Goal: Task Accomplishment & Management: Use online tool/utility

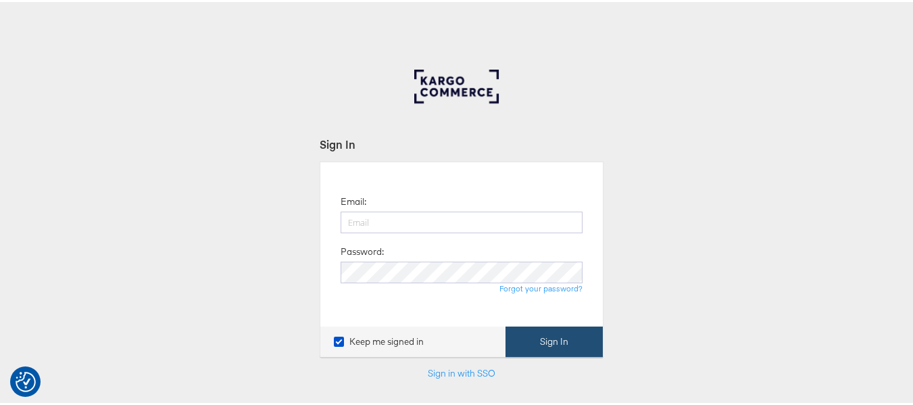
type input "aparna.doniparthi@kargo.com"
click at [553, 343] on button "Sign In" at bounding box center [554, 340] width 97 height 30
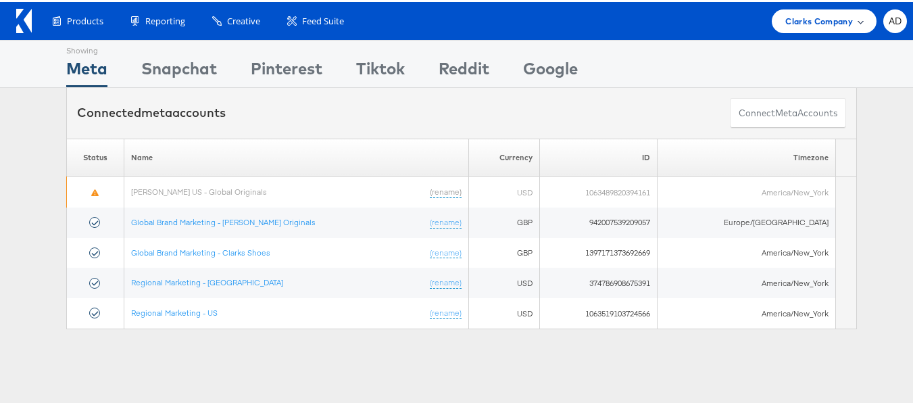
click at [825, 18] on span "Clarks Company" at bounding box center [820, 19] width 68 height 14
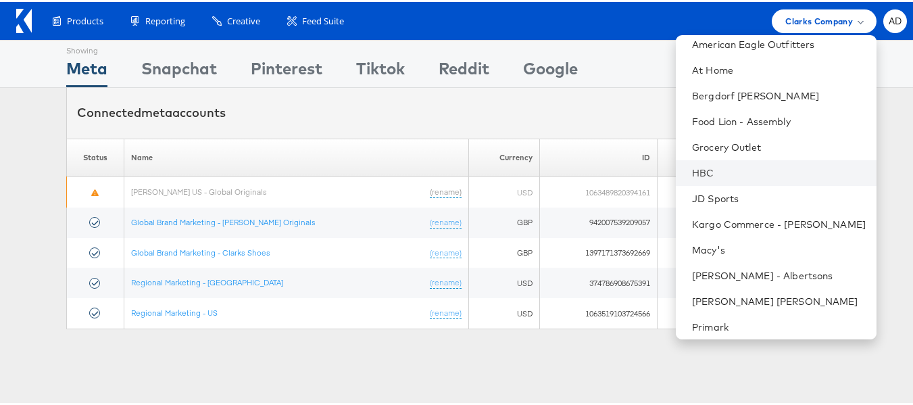
scroll to position [91, 0]
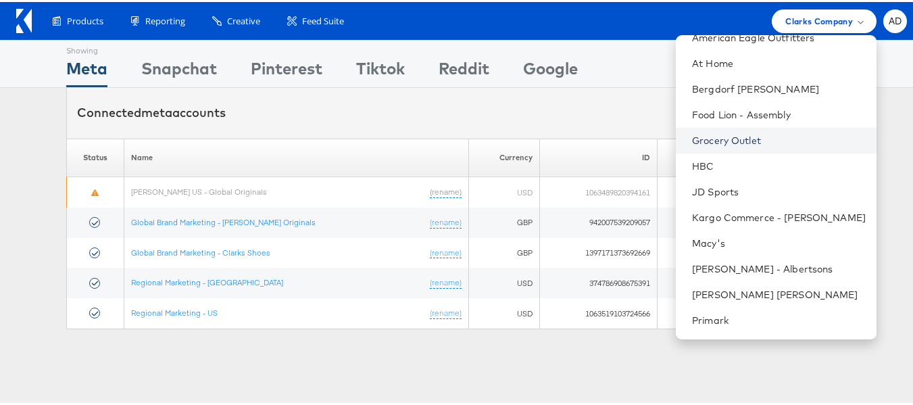
click at [706, 141] on link "Grocery Outlet" at bounding box center [779, 139] width 174 height 14
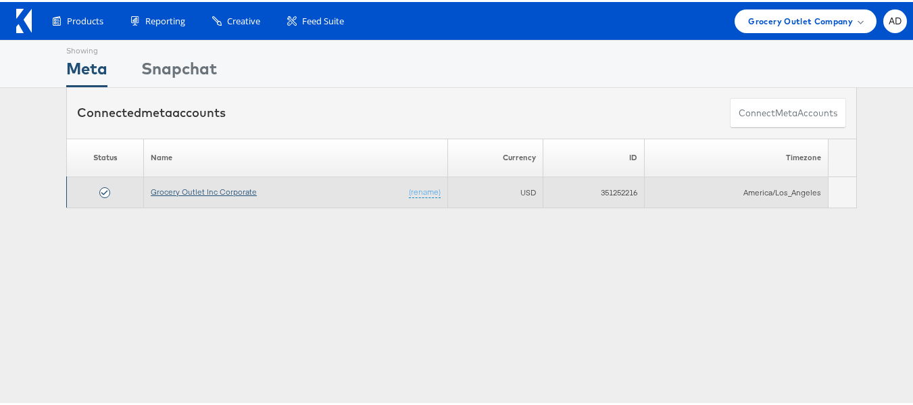
click at [215, 192] on link "Grocery Outlet Inc Corporate" at bounding box center [204, 190] width 106 height 10
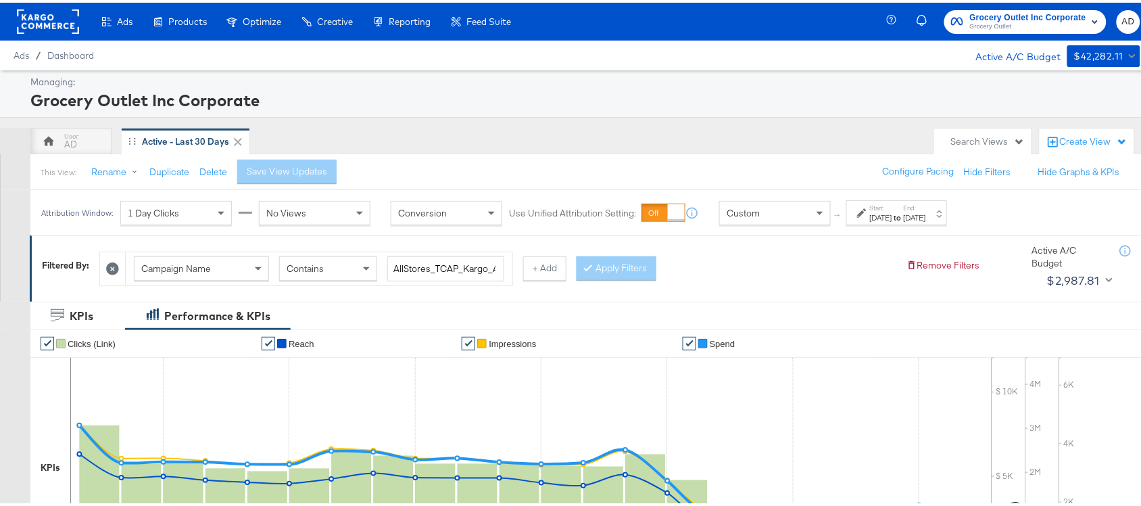
click at [892, 213] on div "Aug 11th 2025" at bounding box center [881, 215] width 22 height 11
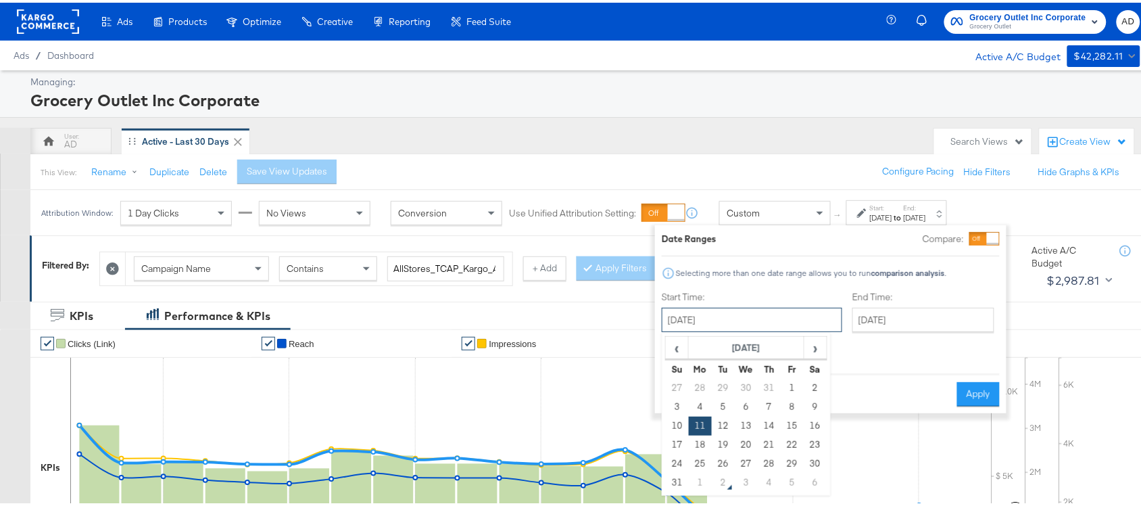
click at [764, 313] on input "August 11th 2025" at bounding box center [752, 317] width 181 height 24
click at [819, 350] on span "›" at bounding box center [815, 345] width 21 height 20
click at [703, 387] on td "1" at bounding box center [700, 385] width 23 height 19
type input "[DATE]"
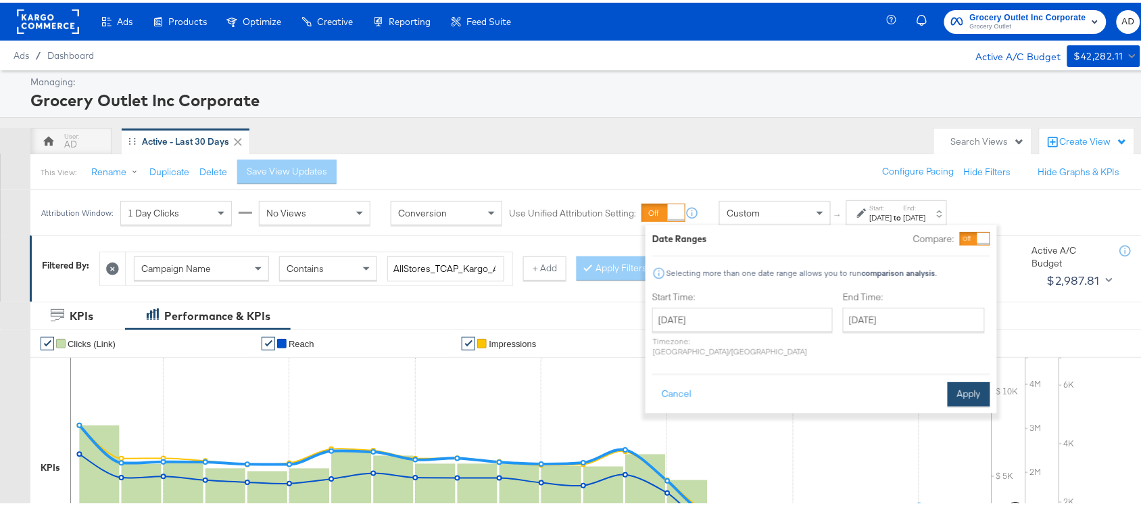
click at [957, 379] on button "Apply" at bounding box center [969, 391] width 43 height 24
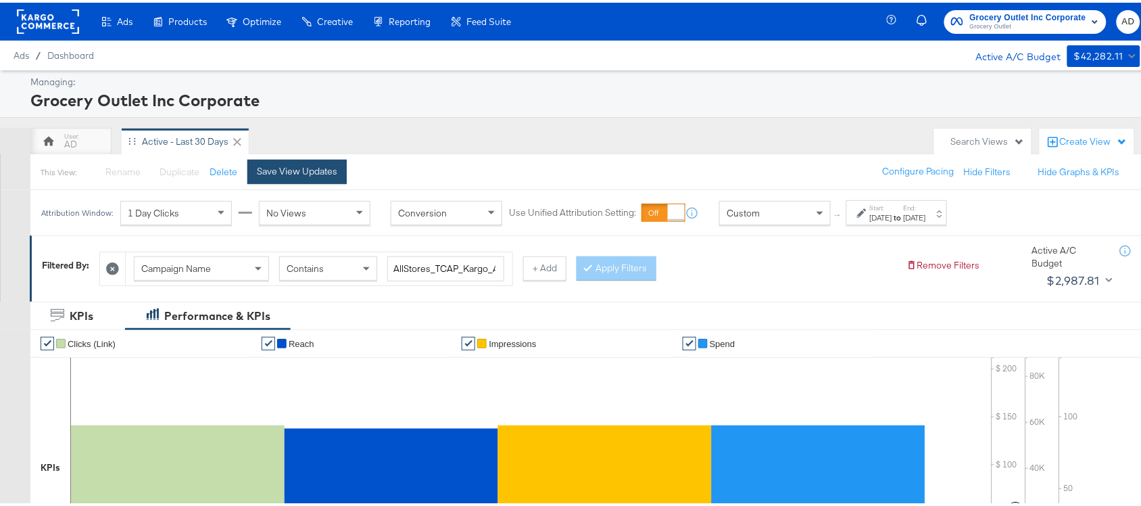
click at [297, 172] on div "Save View Updates" at bounding box center [297, 168] width 80 height 13
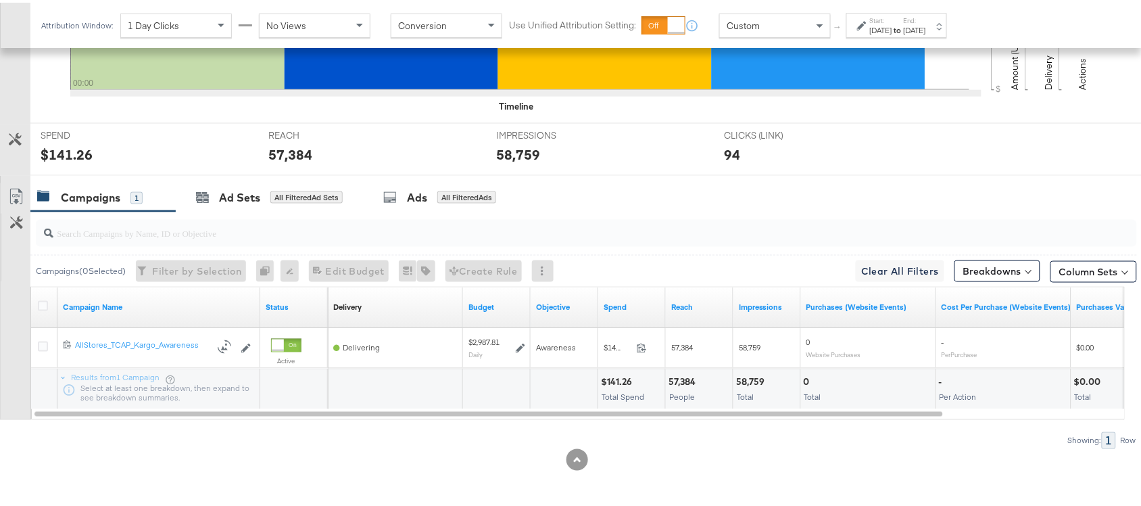
scroll to position [471, 0]
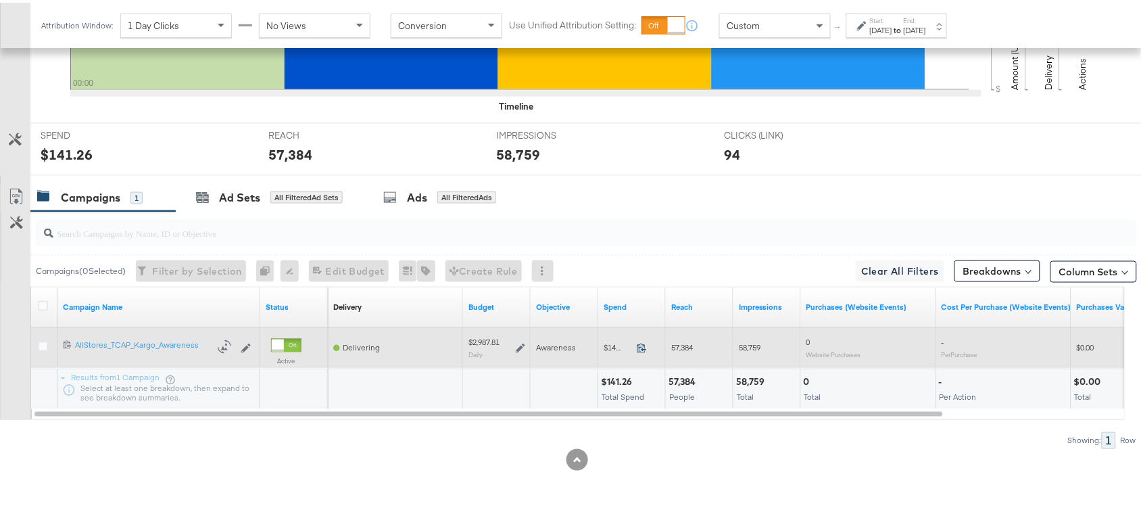
click at [644, 345] on icon at bounding box center [642, 345] width 10 height 10
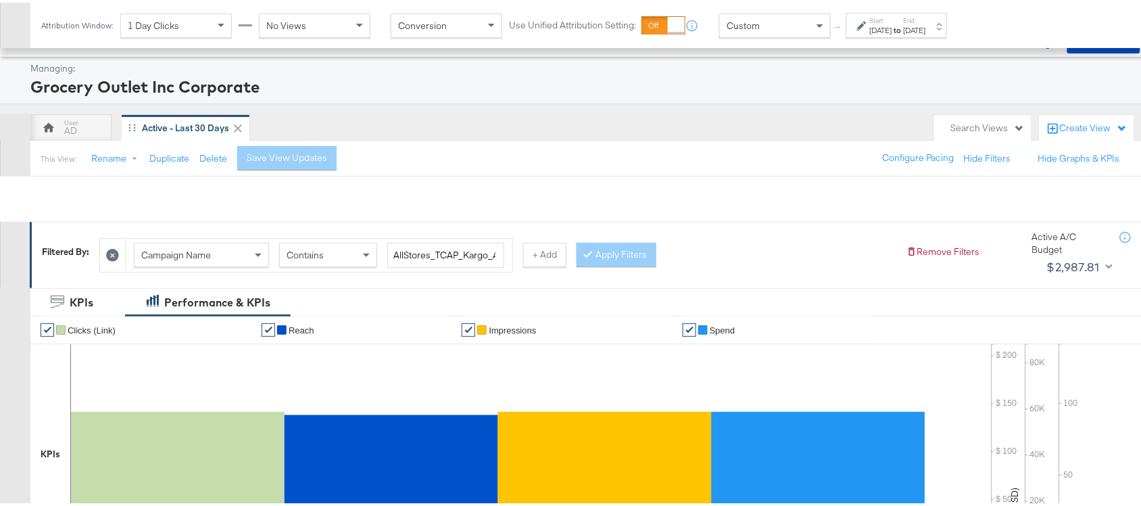
scroll to position [0, 0]
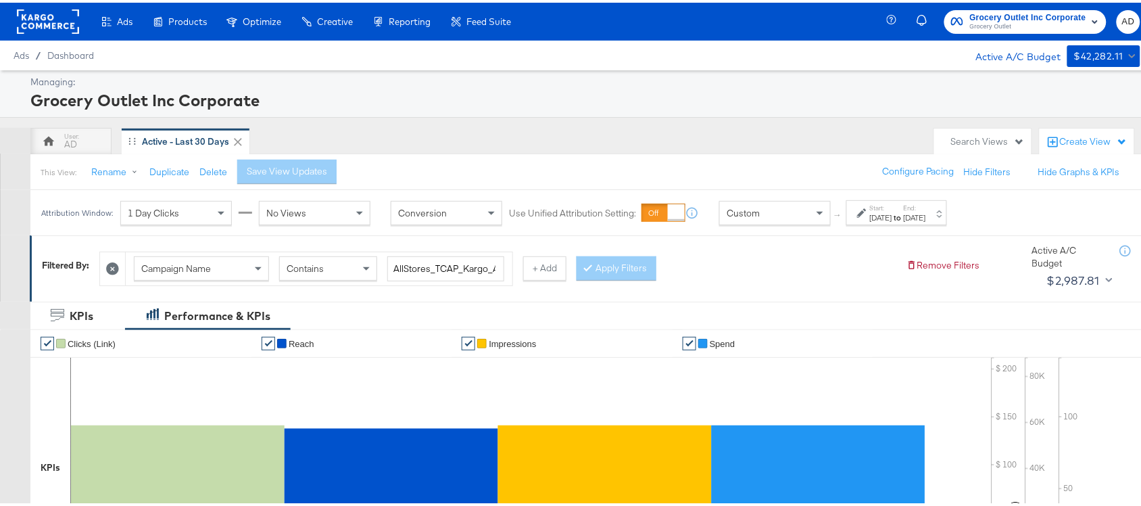
click at [892, 220] on div "[DATE]" at bounding box center [881, 215] width 22 height 11
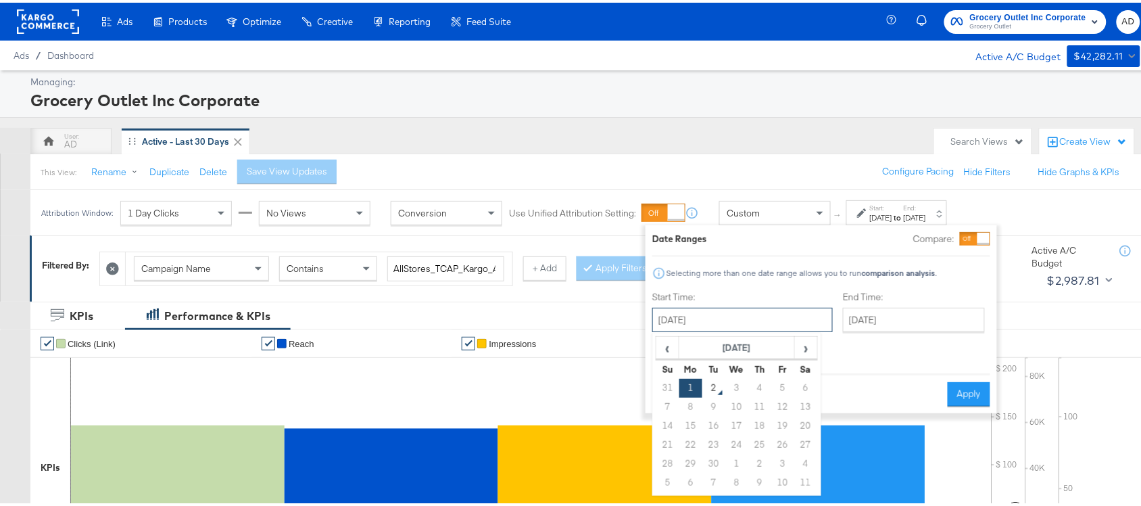
click at [720, 315] on input "[DATE]" at bounding box center [742, 317] width 181 height 24
click at [667, 343] on span "‹" at bounding box center [667, 345] width 21 height 20
click at [782, 382] on td "1" at bounding box center [782, 385] width 23 height 19
type input "August 1st 2025"
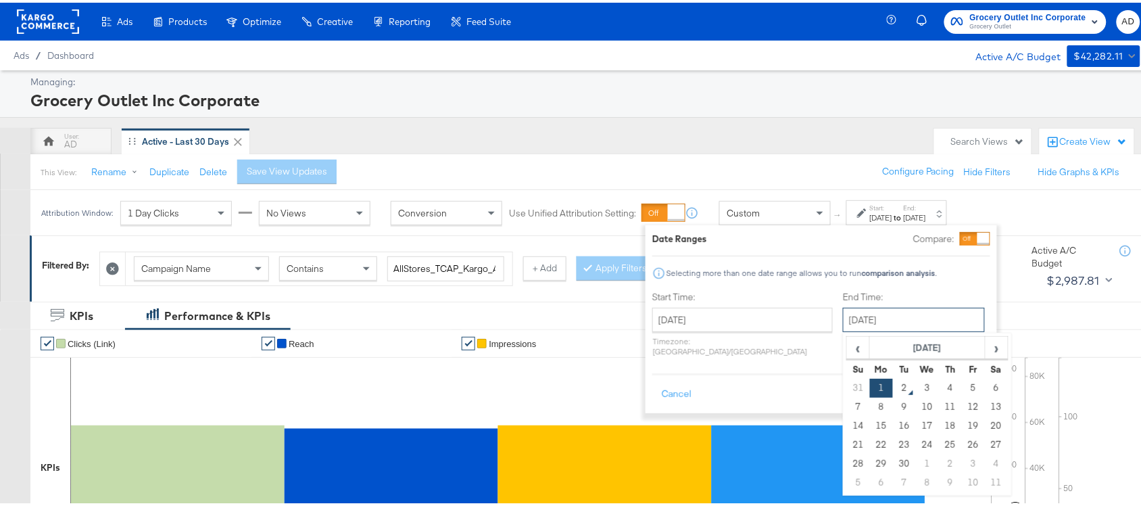
click at [888, 318] on input "[DATE]" at bounding box center [914, 317] width 142 height 24
click at [848, 354] on span "‹" at bounding box center [858, 345] width 21 height 20
click at [847, 475] on td "31" at bounding box center [858, 480] width 23 height 19
type input "[DATE]"
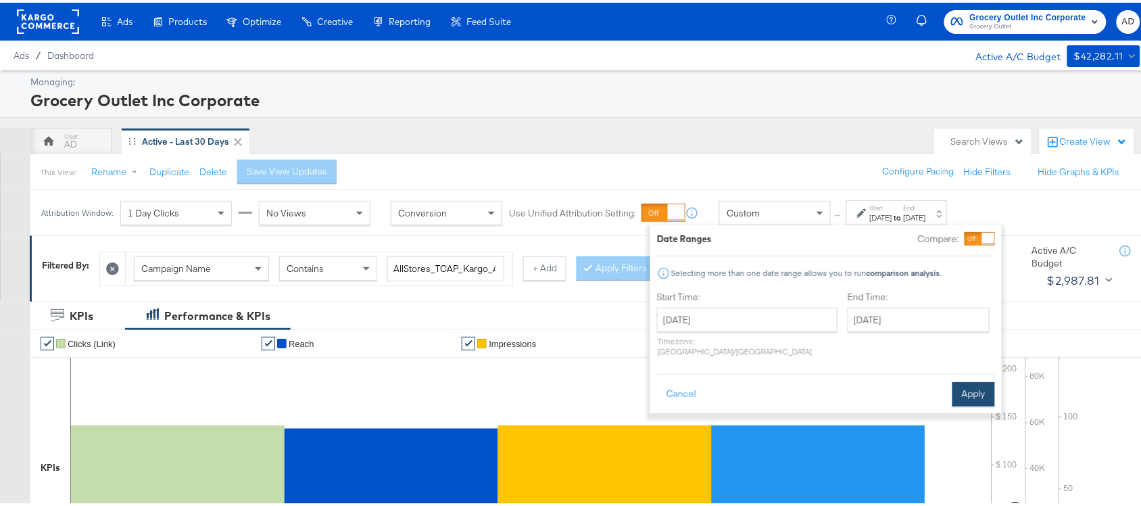
click at [961, 389] on button "Apply" at bounding box center [974, 391] width 43 height 24
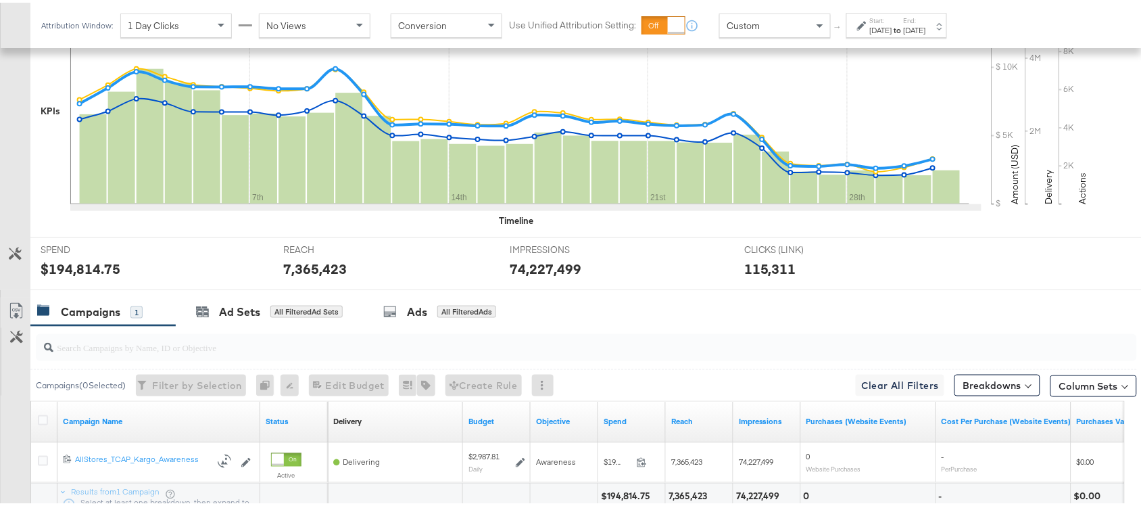
scroll to position [471, 0]
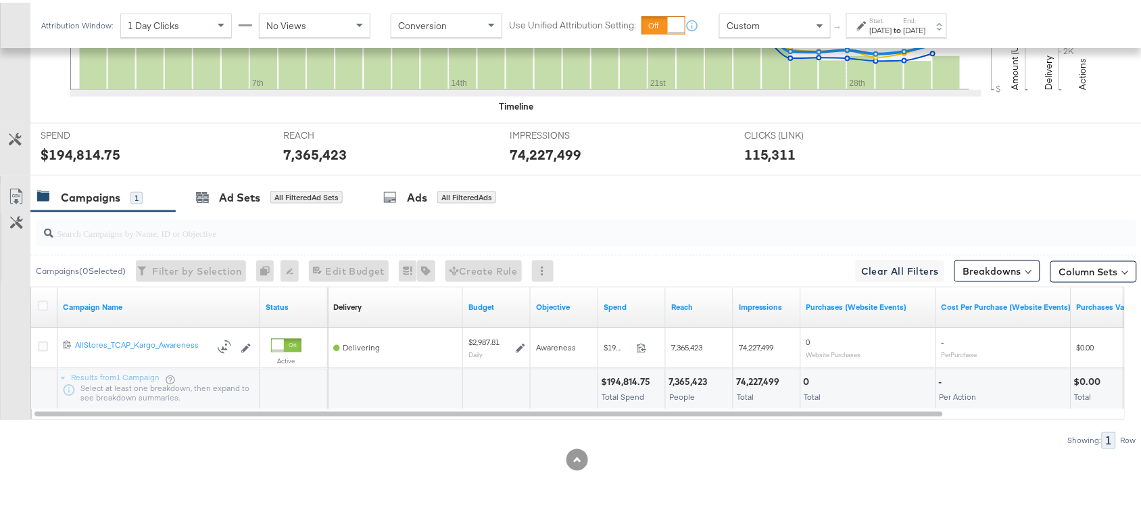
click at [926, 26] on div "[DATE]" at bounding box center [915, 27] width 22 height 11
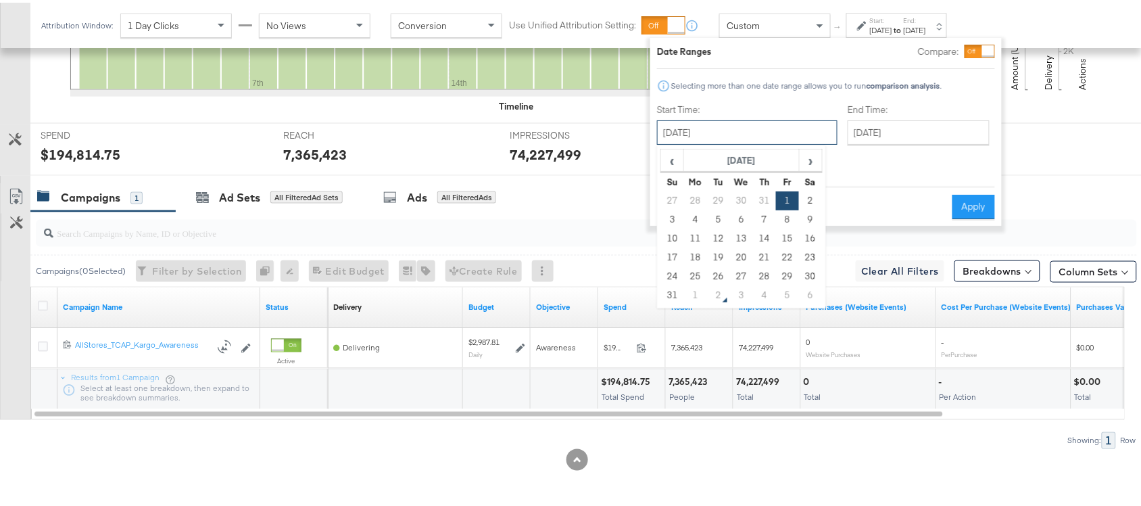
click at [737, 120] on input "August 1st 2025" at bounding box center [747, 130] width 181 height 24
click at [701, 238] on td "11" at bounding box center [695, 235] width 23 height 19
type input "August 11th 2025"
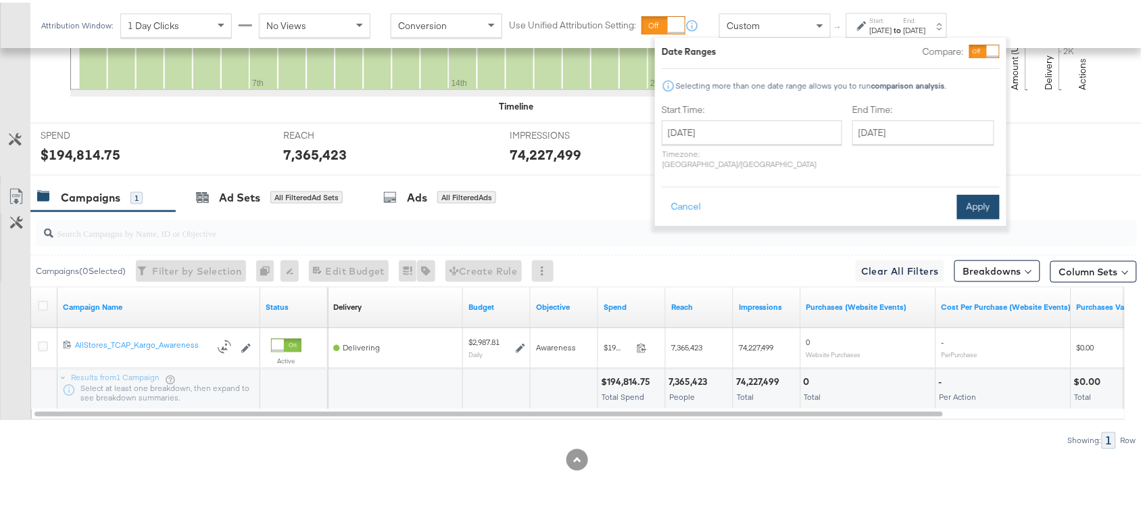
click at [974, 193] on button "Apply" at bounding box center [978, 204] width 43 height 24
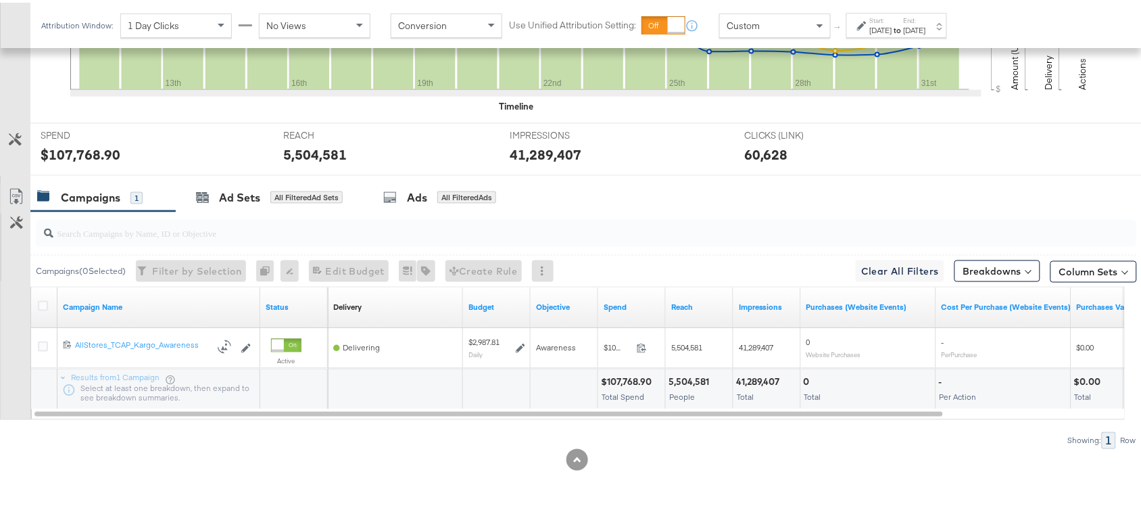
click at [904, 28] on strong "to" at bounding box center [897, 27] width 11 height 10
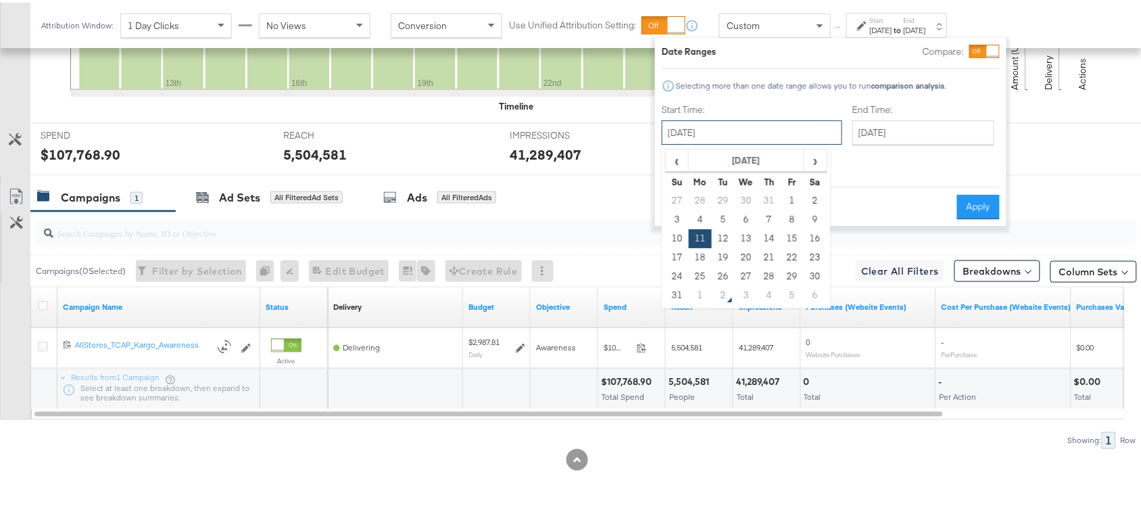
click at [734, 132] on input "August 11th 2025" at bounding box center [752, 130] width 181 height 24
click at [812, 164] on span "›" at bounding box center [815, 157] width 21 height 20
click at [708, 201] on td "1" at bounding box center [700, 198] width 23 height 19
type input "[DATE]"
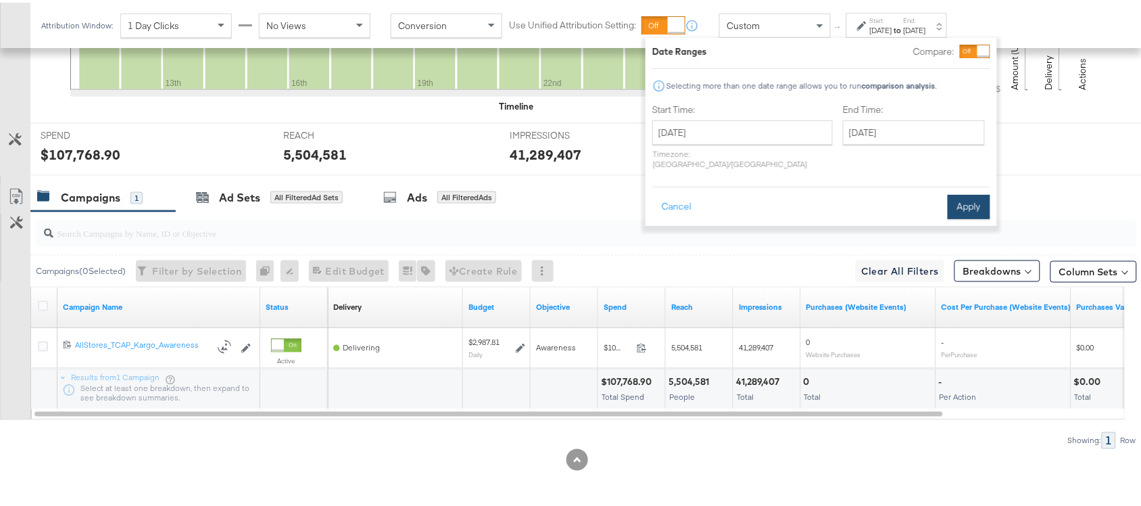
click at [965, 193] on button "Apply" at bounding box center [969, 204] width 43 height 24
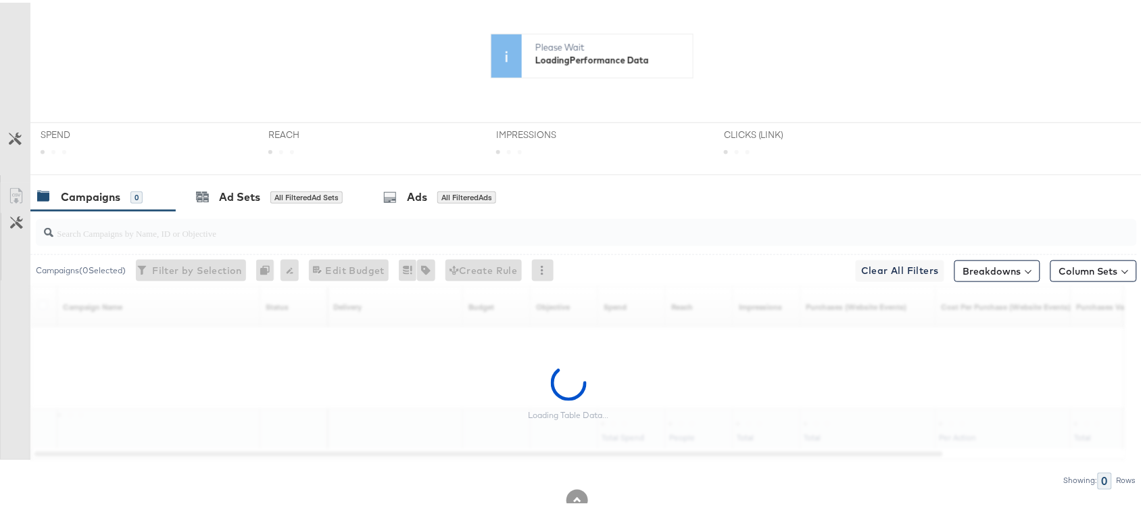
scroll to position [0, 0]
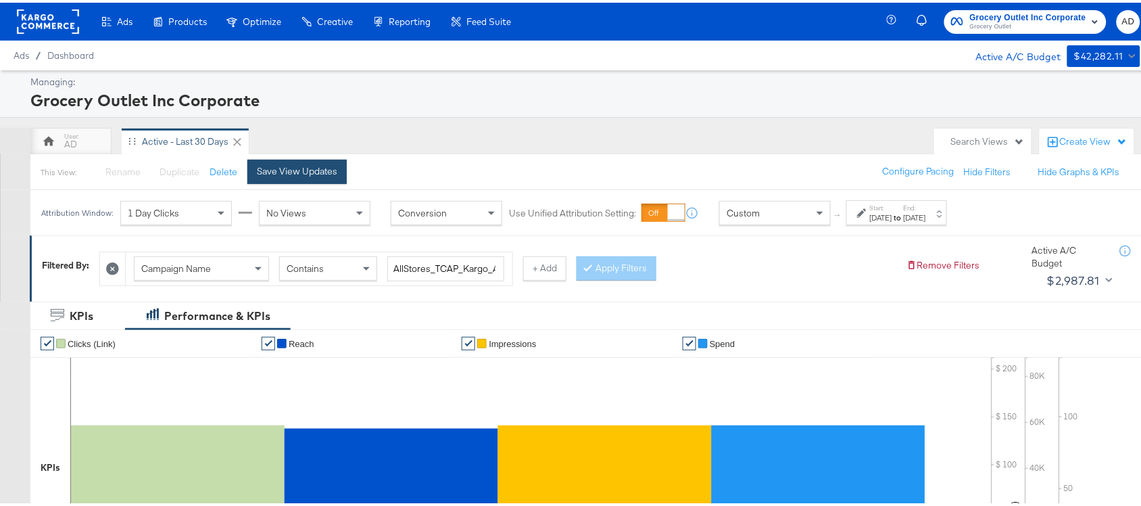
click at [272, 173] on div "Save View Updates" at bounding box center [297, 168] width 80 height 13
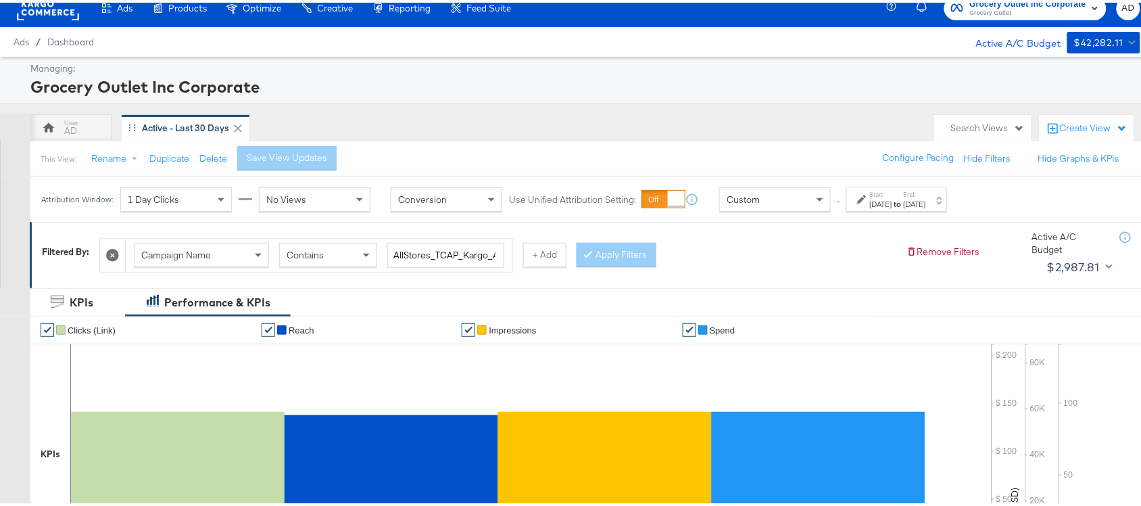
scroll to position [471, 0]
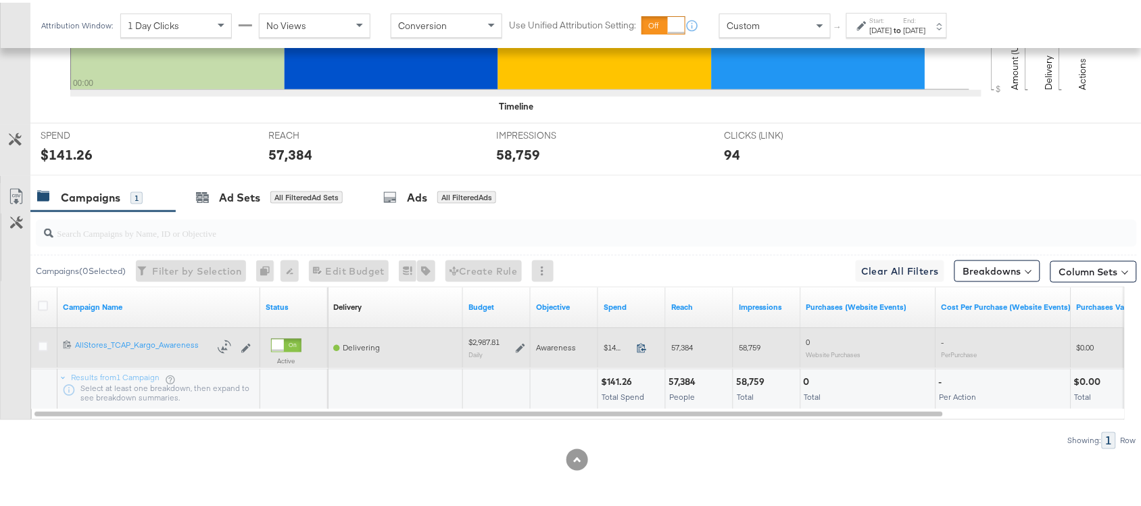
click at [643, 350] on icon at bounding box center [642, 345] width 10 height 10
click at [518, 342] on icon at bounding box center [520, 345] width 9 height 9
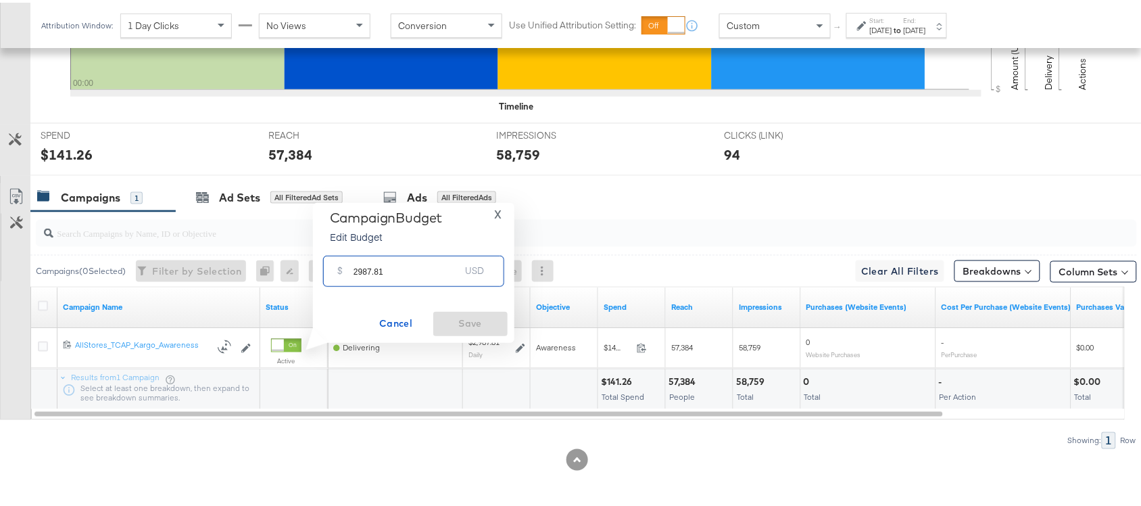
click at [396, 266] on input "2987.81" at bounding box center [407, 262] width 107 height 29
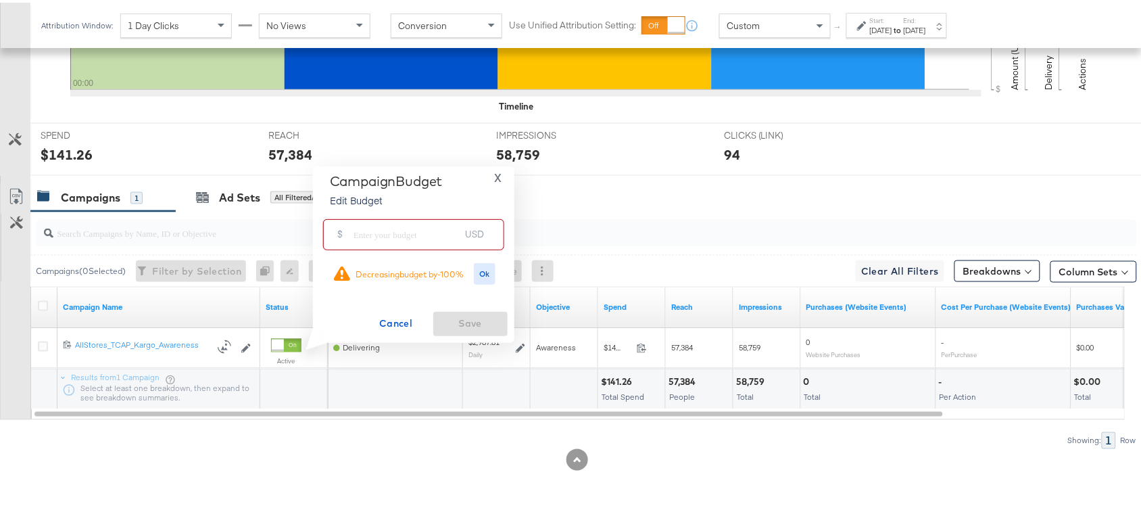
paste input "$5,167.54"
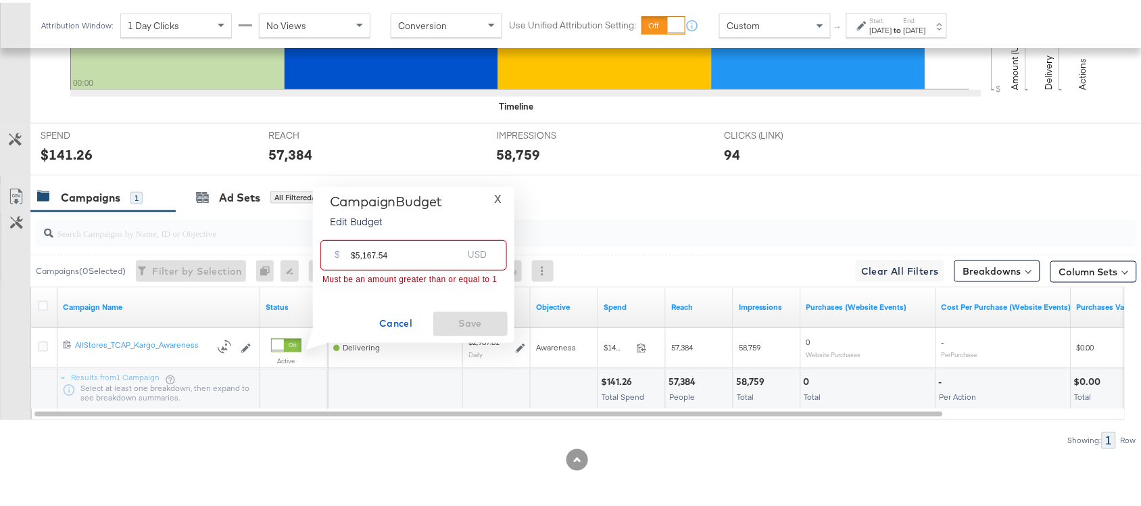
click at [356, 252] on input "$5,167.54" at bounding box center [407, 247] width 112 height 29
click at [362, 257] on input "5,167.54" at bounding box center [407, 247] width 112 height 29
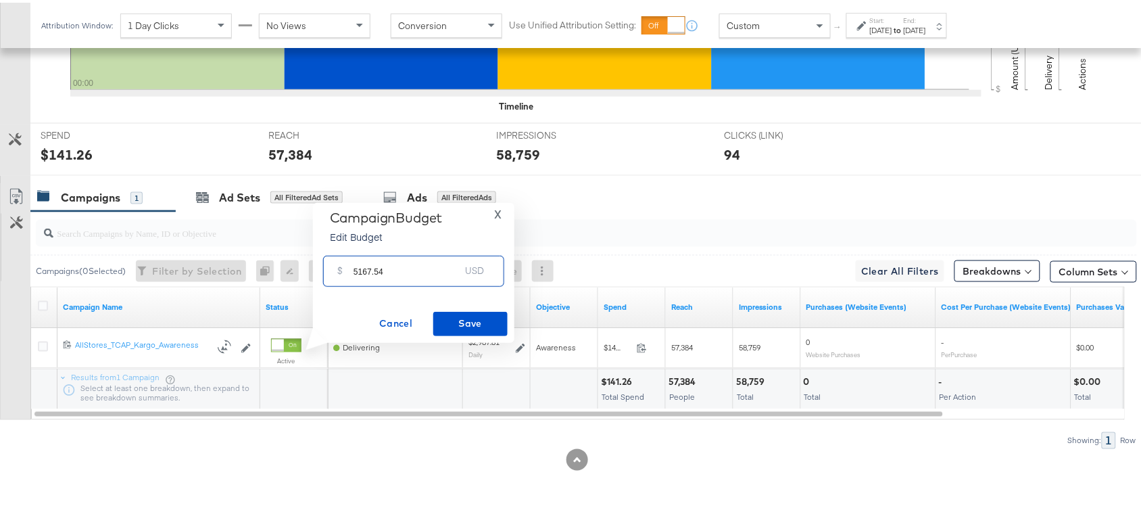
type input "5167.54"
click at [499, 212] on span "X" at bounding box center [497, 211] width 7 height 19
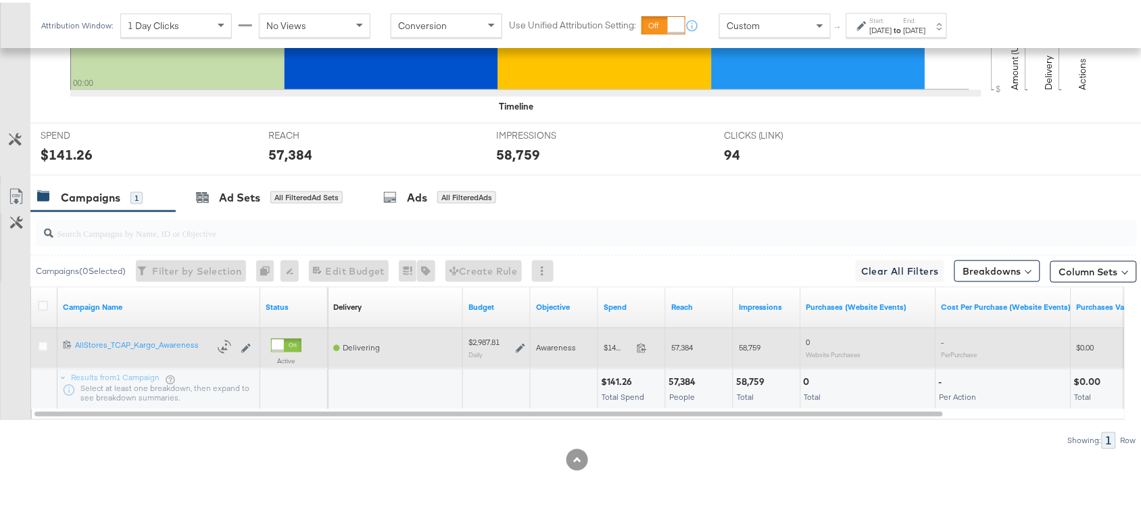
click at [517, 345] on icon at bounding box center [520, 345] width 9 height 9
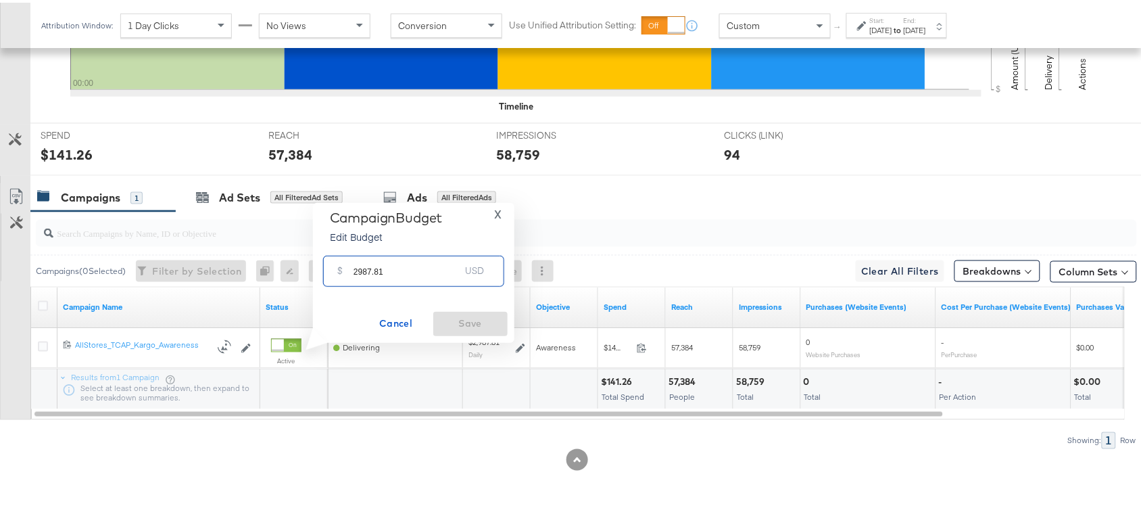
click at [403, 270] on input "2987.81" at bounding box center [407, 262] width 107 height 29
paste input "$5,167.54"
type input "5167.54"
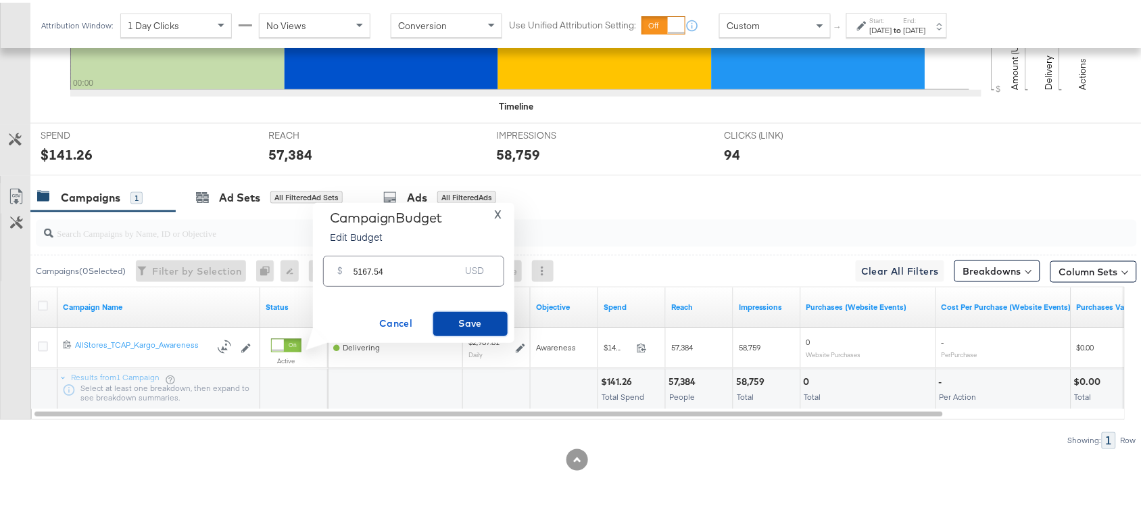
click at [461, 320] on span "Save" at bounding box center [471, 320] width 64 height 17
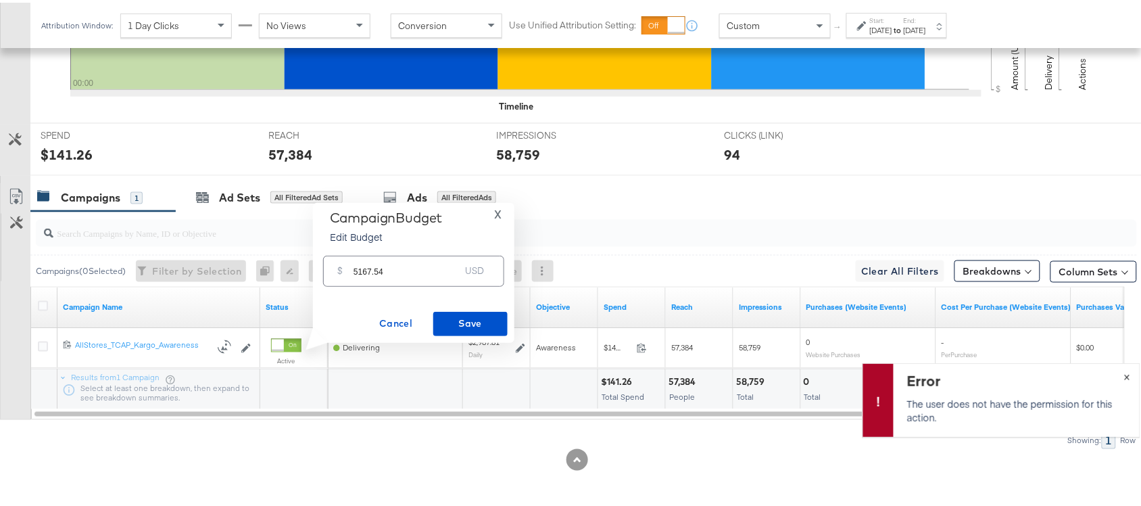
click at [1124, 369] on span "×" at bounding box center [1127, 373] width 6 height 16
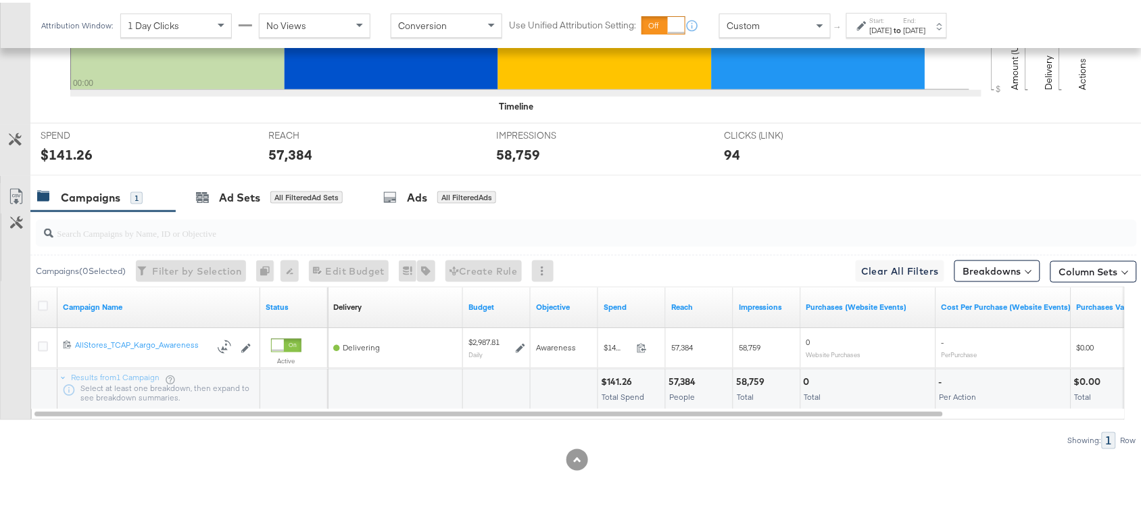
click at [707, 248] on div at bounding box center [583, 230] width 1107 height 43
click at [763, 199] on div "Campaigns 1 Ad Sets All Filtered Ad Sets Ads All Filtered Ads" at bounding box center [592, 195] width 1124 height 29
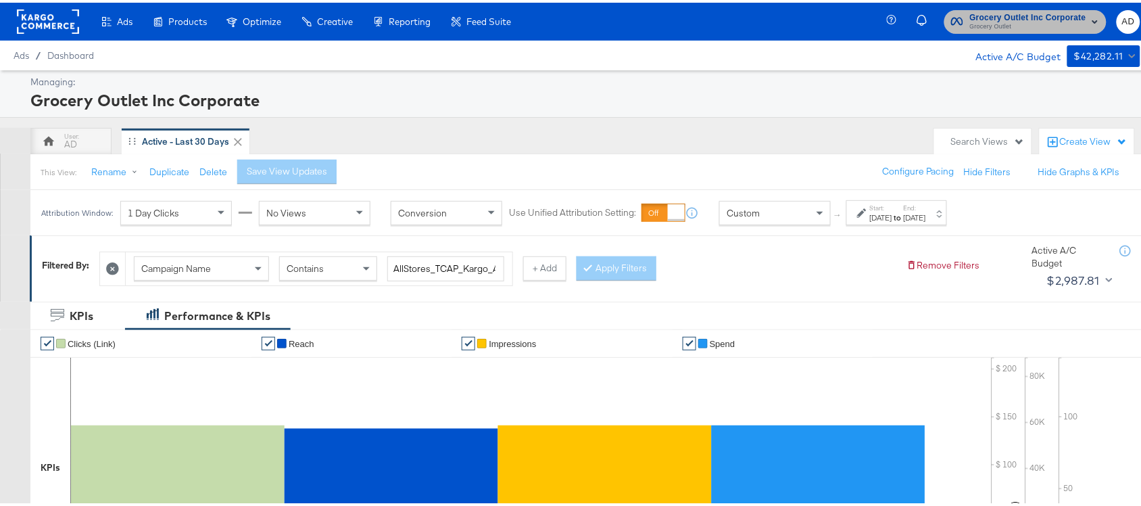
click at [996, 24] on span "Grocery Outlet" at bounding box center [1028, 24] width 116 height 11
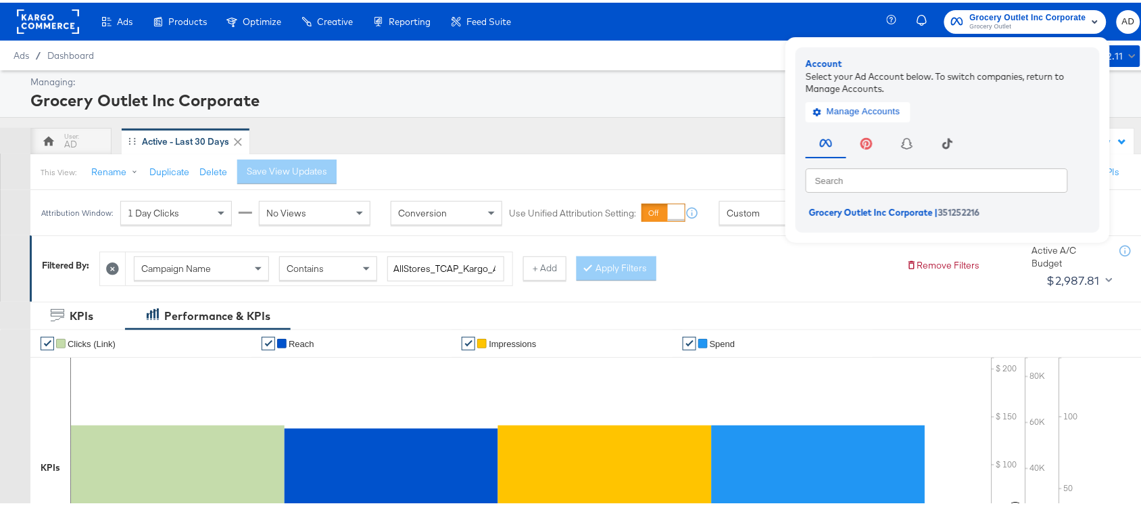
click at [36, 28] on rect at bounding box center [48, 19] width 62 height 24
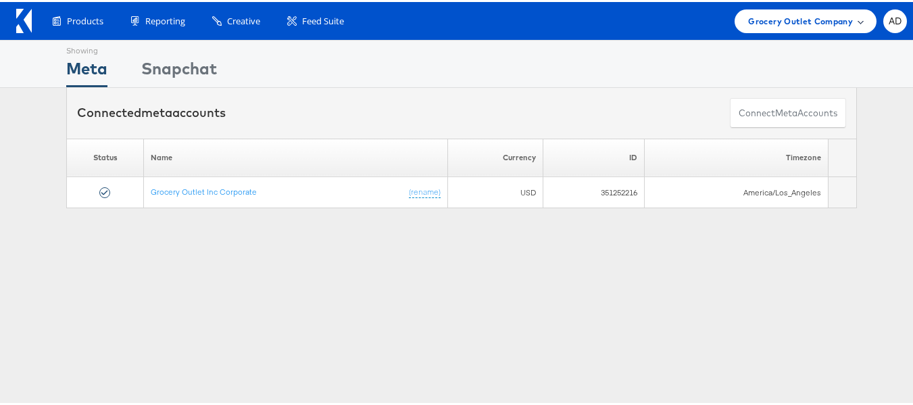
click at [785, 24] on span "Grocery Outlet Company" at bounding box center [800, 19] width 105 height 14
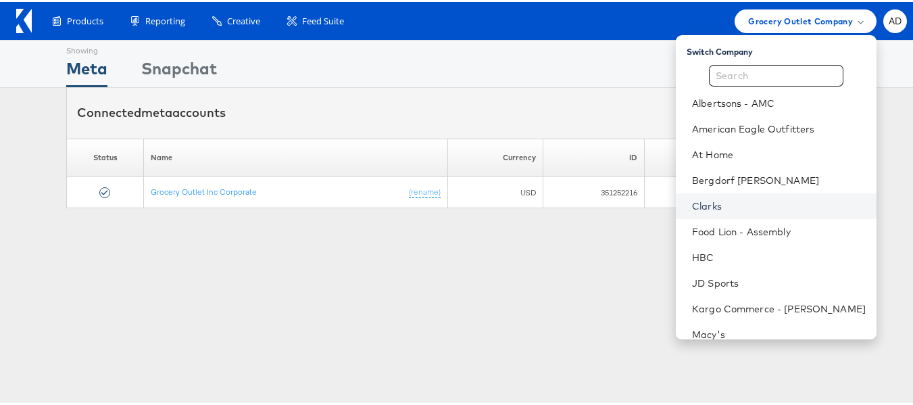
click at [692, 201] on link "Clarks" at bounding box center [779, 204] width 174 height 14
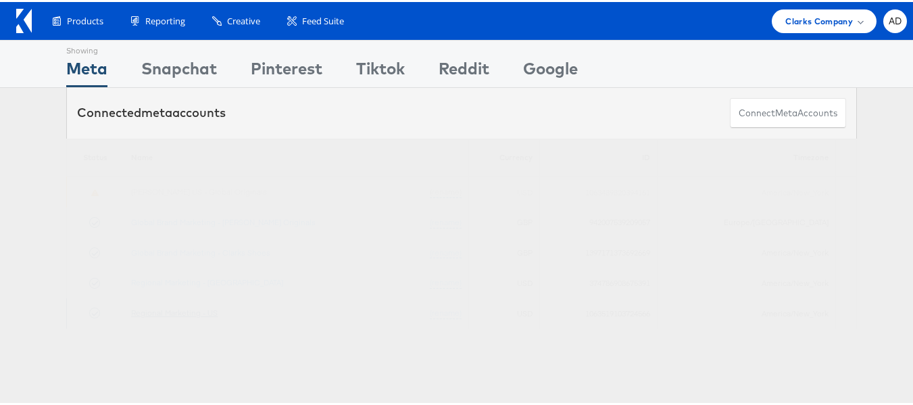
click at [185, 310] on link "Regional Marketing - US" at bounding box center [174, 311] width 87 height 10
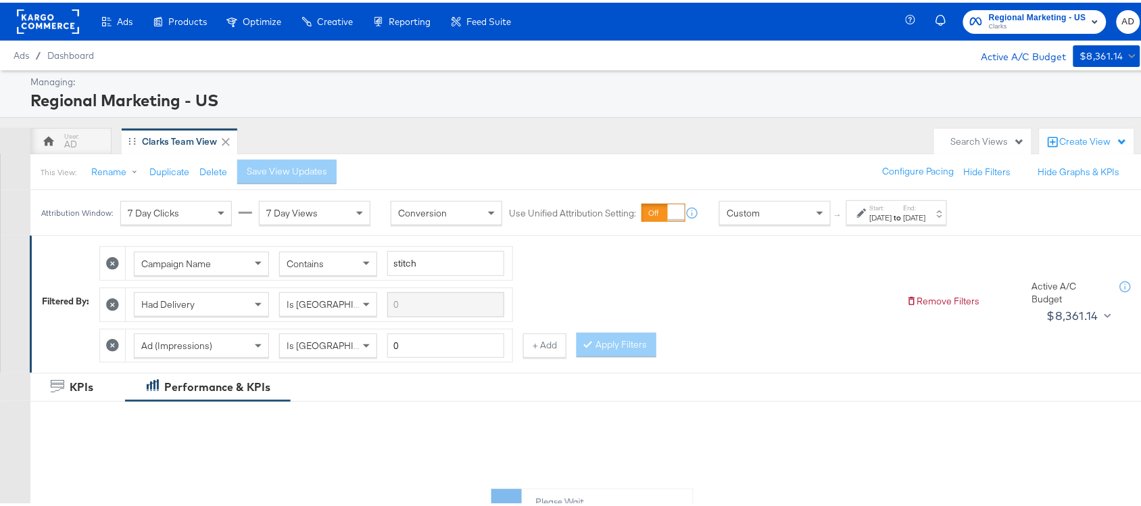
click at [926, 218] on div "[DATE]" at bounding box center [915, 215] width 22 height 11
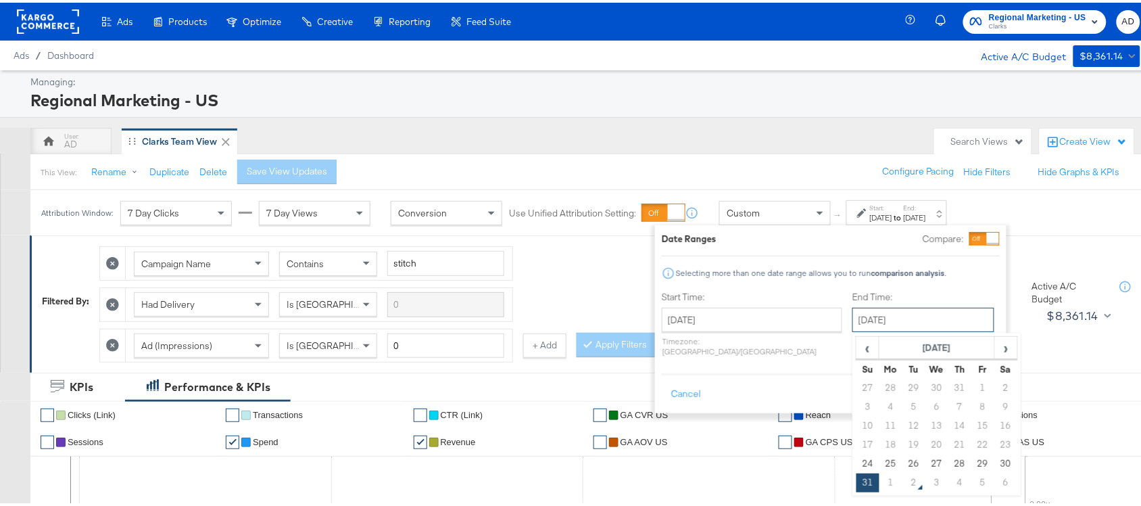
click at [865, 316] on input "[DATE]" at bounding box center [924, 317] width 142 height 24
click at [880, 482] on td "1" at bounding box center [891, 480] width 23 height 19
type input "[DATE]"
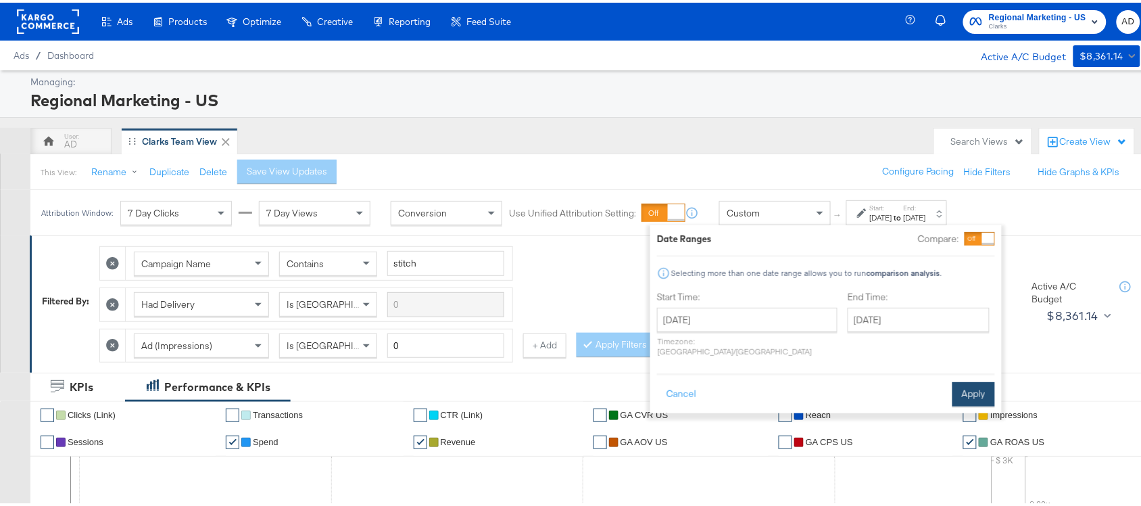
click at [982, 381] on button "Apply" at bounding box center [974, 391] width 43 height 24
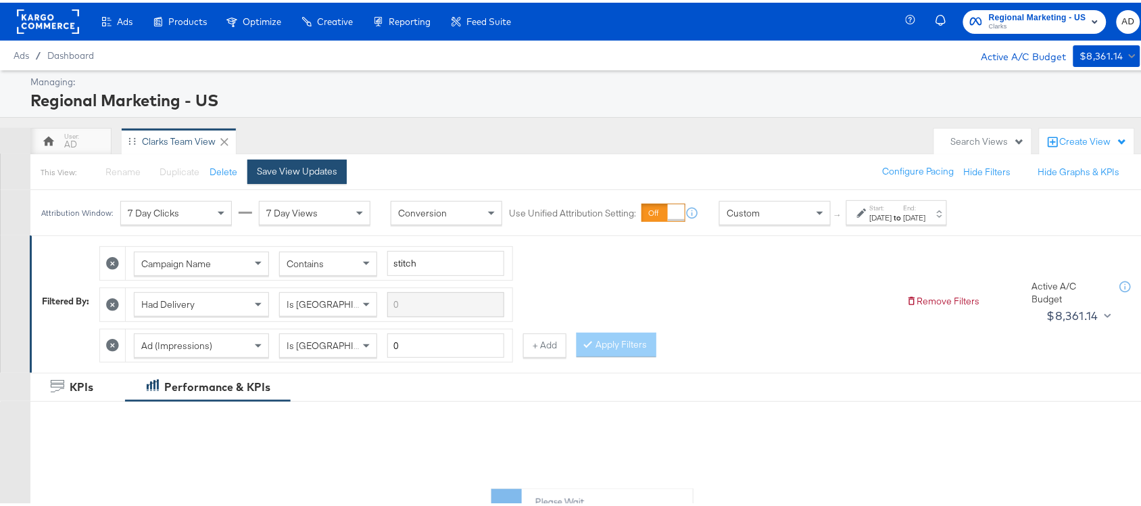
click at [281, 167] on div "Save View Updates" at bounding box center [297, 168] width 80 height 13
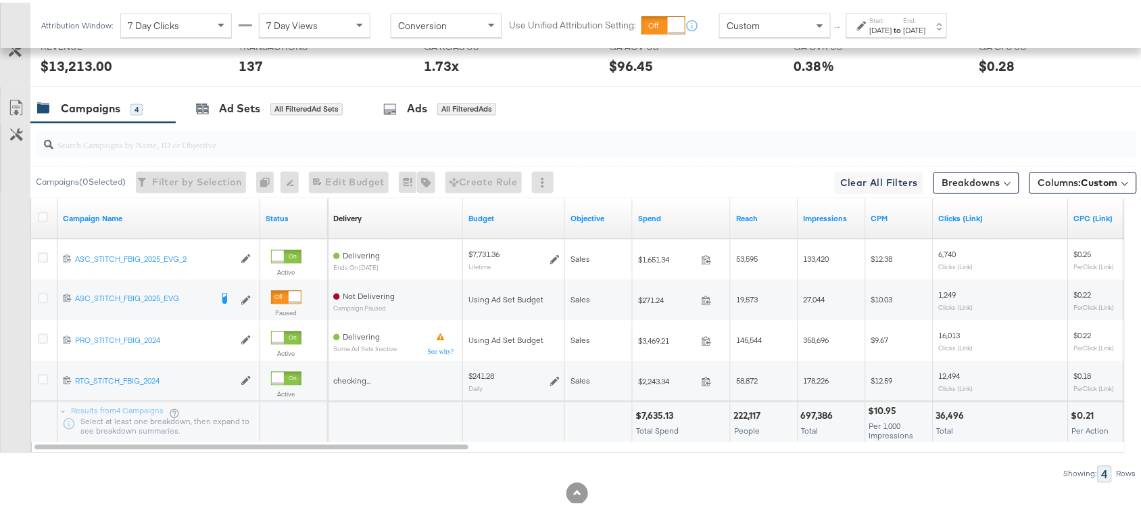
scroll to position [745, 0]
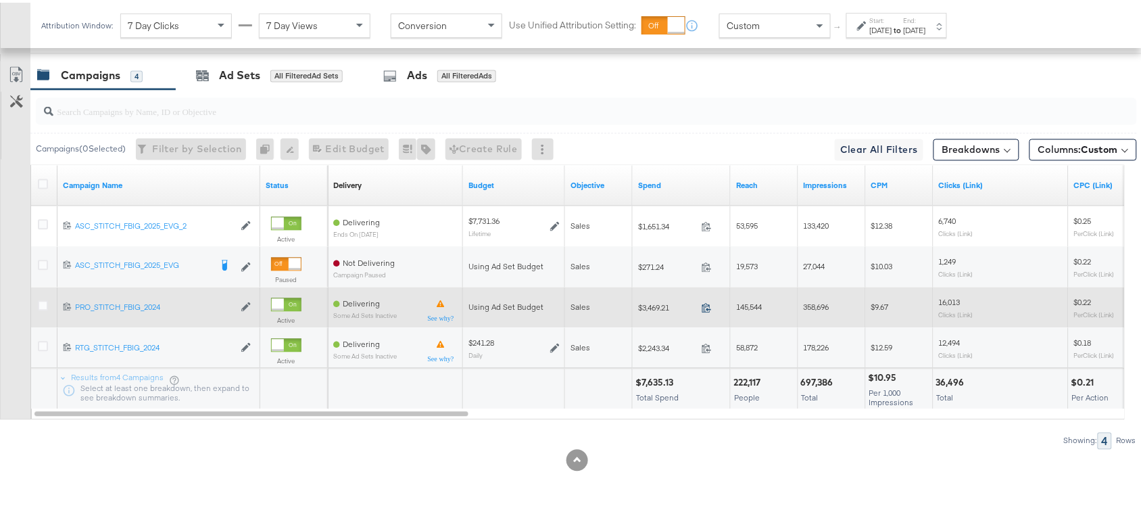
click at [707, 308] on icon at bounding box center [707, 305] width 10 height 10
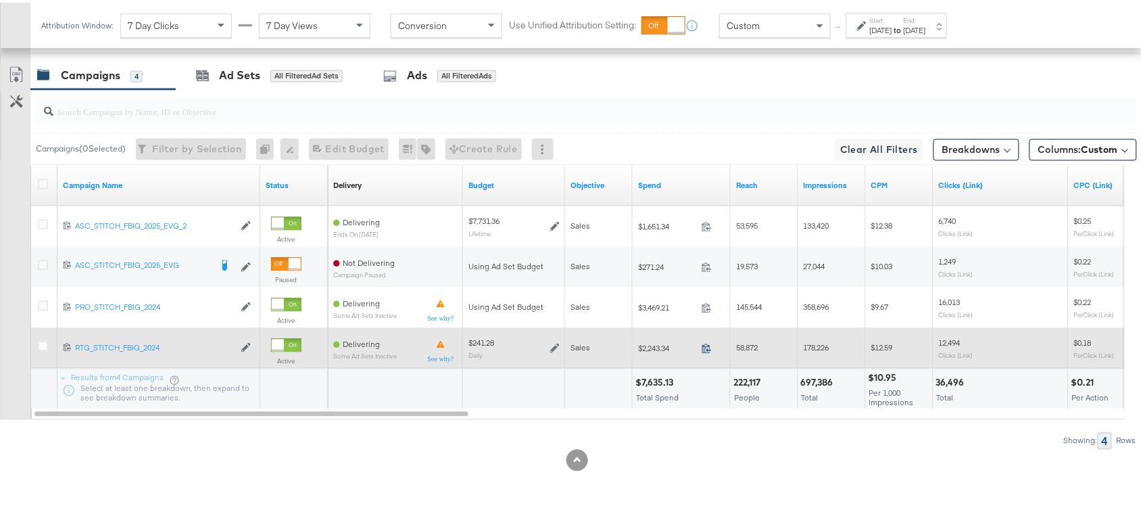
click at [705, 347] on icon at bounding box center [707, 346] width 10 height 10
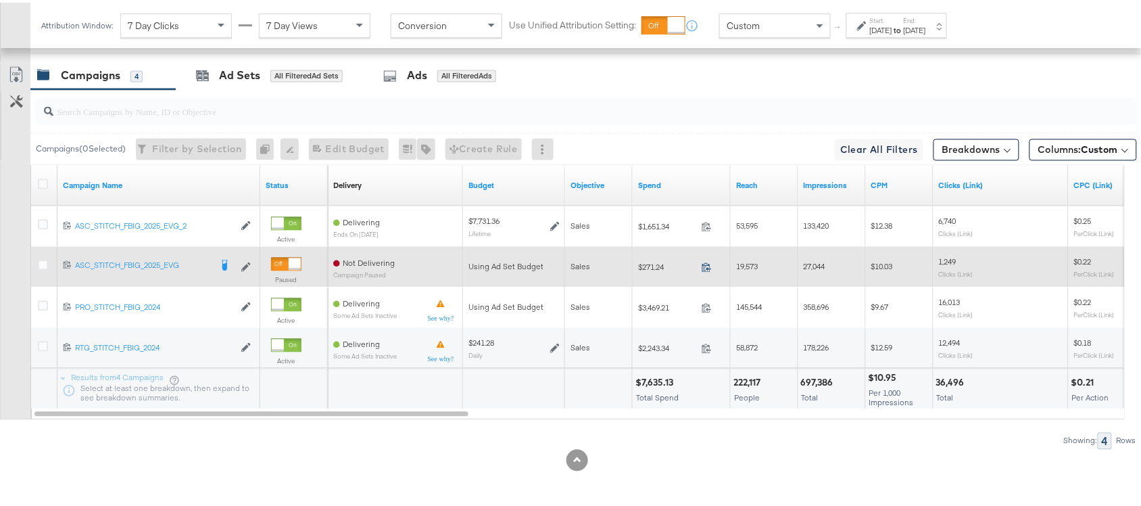
click at [711, 268] on icon at bounding box center [707, 265] width 10 height 10
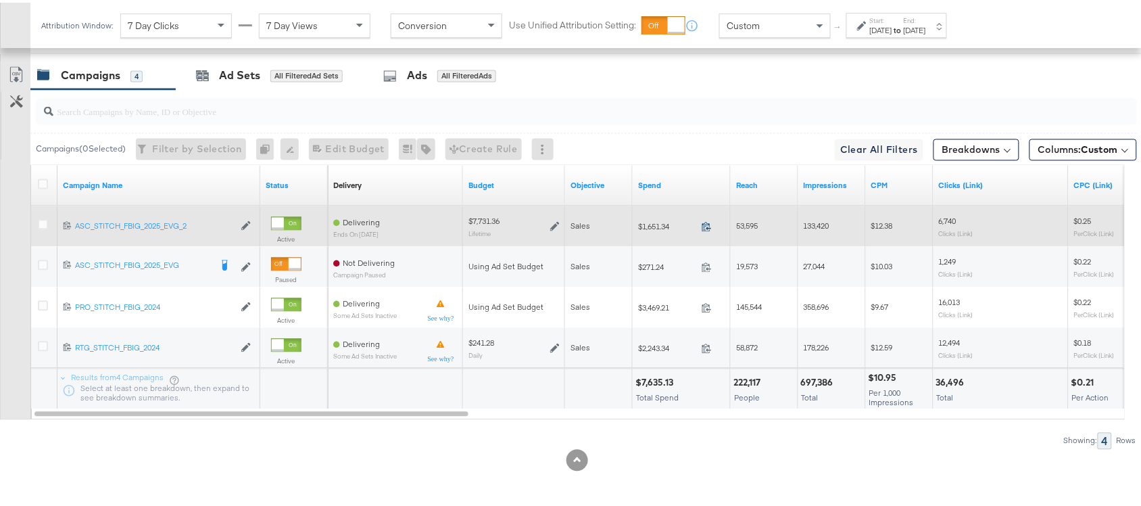
click at [704, 224] on icon at bounding box center [707, 224] width 10 height 10
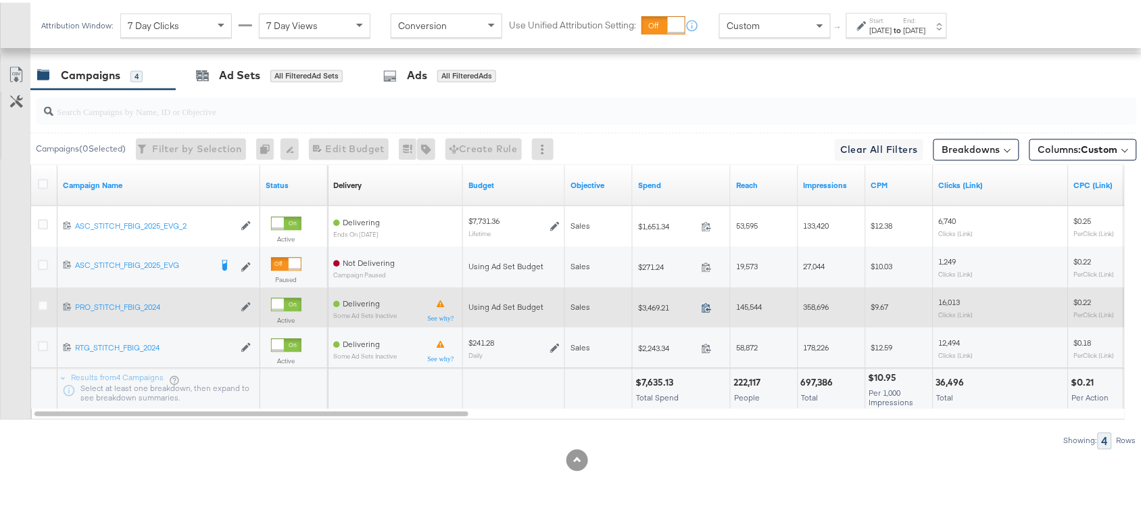
click at [705, 305] on icon at bounding box center [707, 305] width 10 height 10
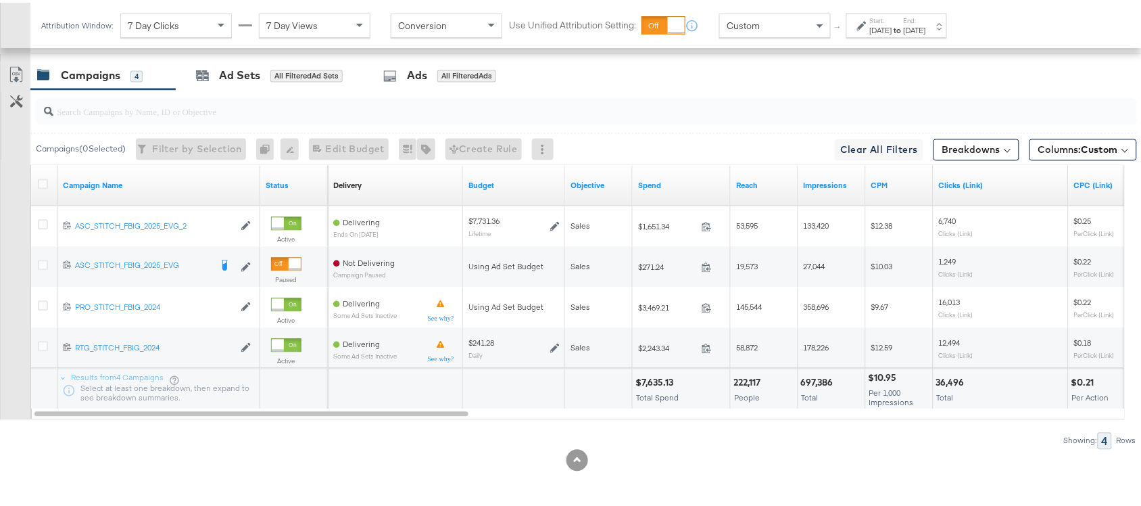
click at [926, 22] on div "[DATE]" at bounding box center [915, 27] width 22 height 11
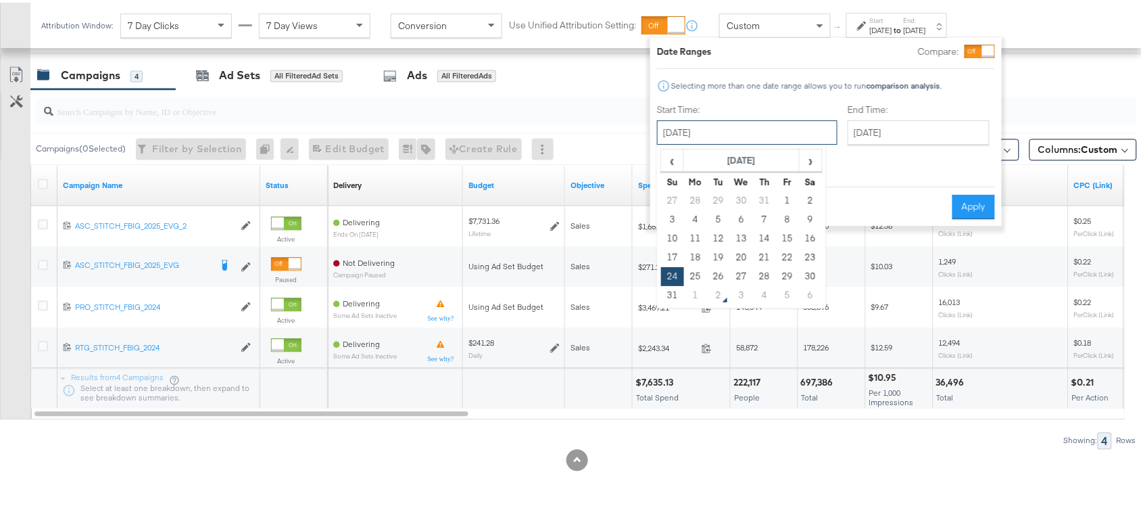
click at [742, 133] on input "[DATE]" at bounding box center [747, 130] width 181 height 24
click at [692, 291] on td "1" at bounding box center [695, 292] width 23 height 19
type input "[DATE]"
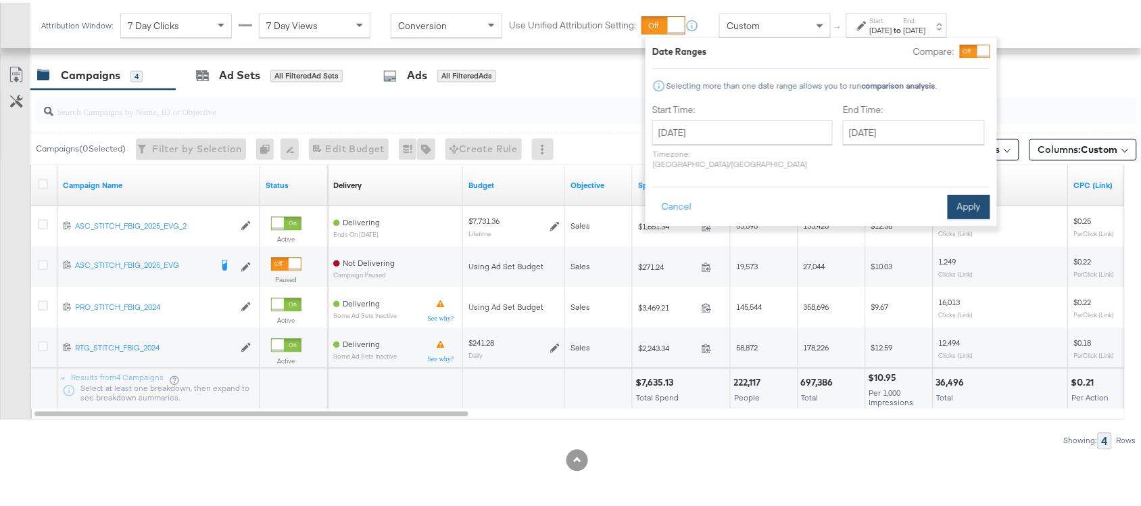
click at [968, 192] on button "Apply" at bounding box center [969, 204] width 43 height 24
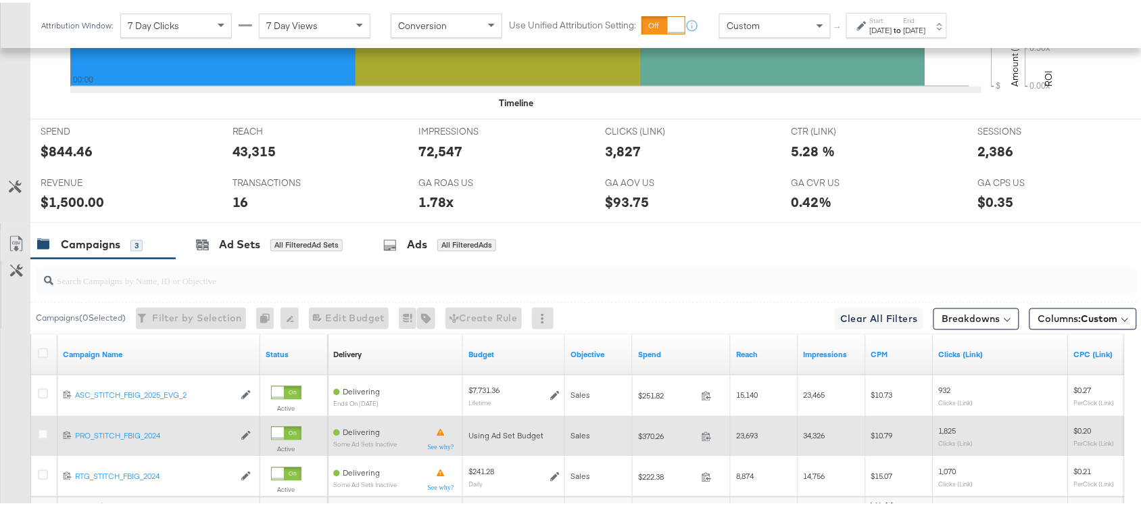
scroll to position [704, 0]
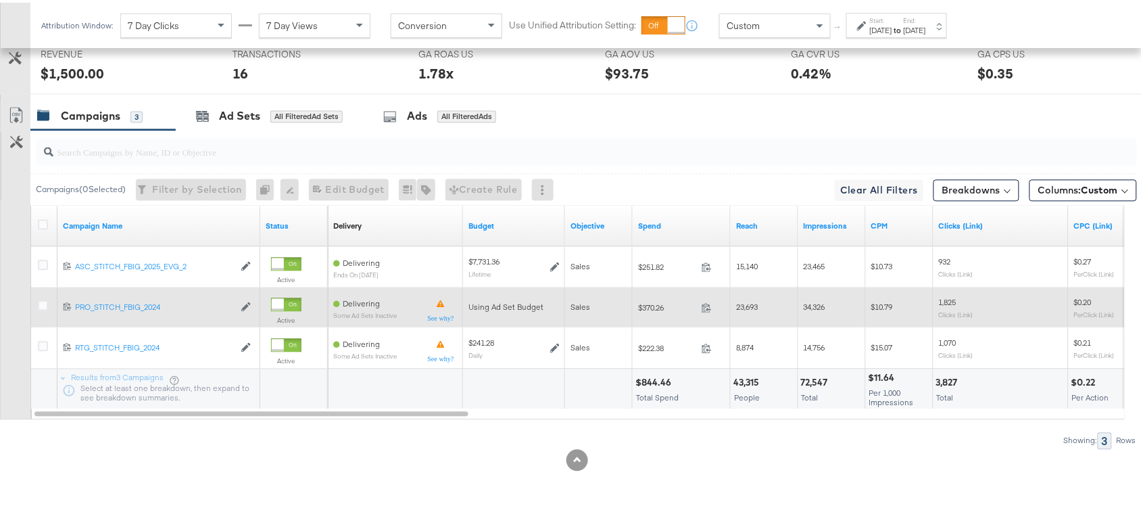
click at [702, 311] on span at bounding box center [710, 307] width 29 height 10
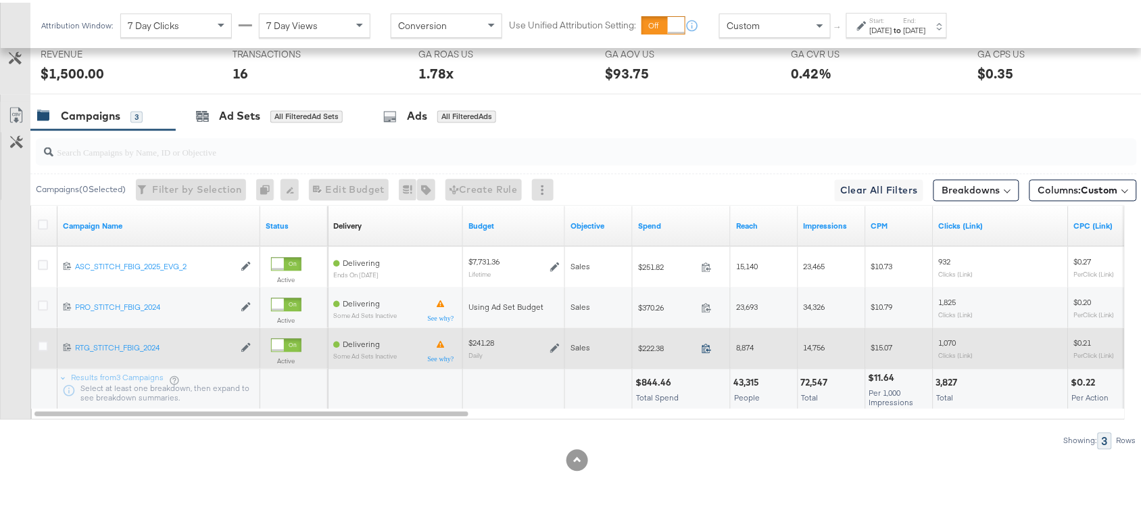
click at [709, 346] on icon at bounding box center [707, 346] width 10 height 10
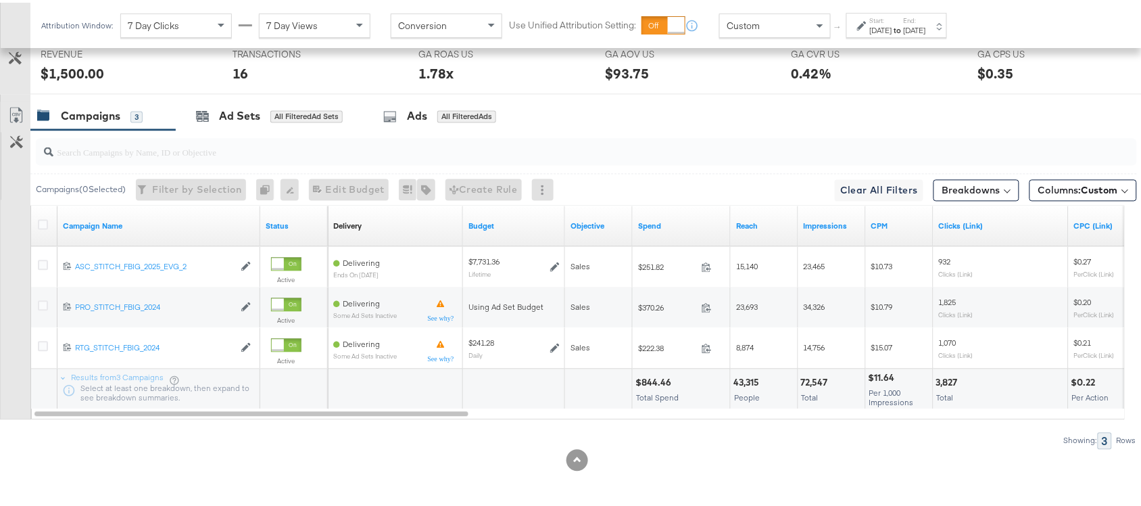
click at [647, 381] on div "$844.46" at bounding box center [656, 380] width 40 height 13
copy div "844.46"
click at [647, 381] on div "$844.46" at bounding box center [656, 380] width 40 height 13
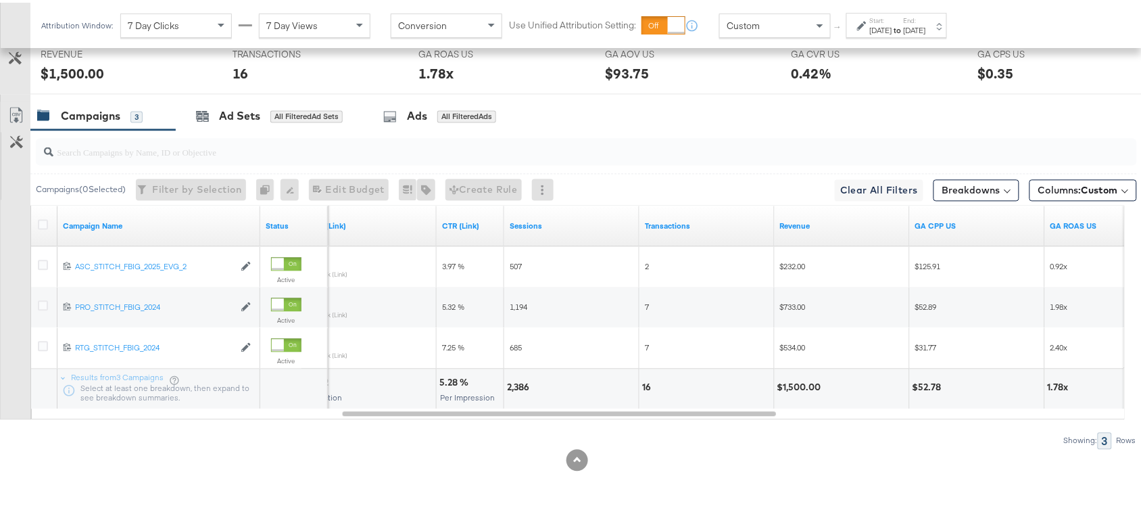
click at [800, 385] on div "$1,500.00" at bounding box center [801, 385] width 48 height 13
copy div "1,500.00"
click at [800, 385] on div "$1,500.00" at bounding box center [801, 385] width 48 height 13
click at [904, 22] on strong "to" at bounding box center [897, 27] width 11 height 10
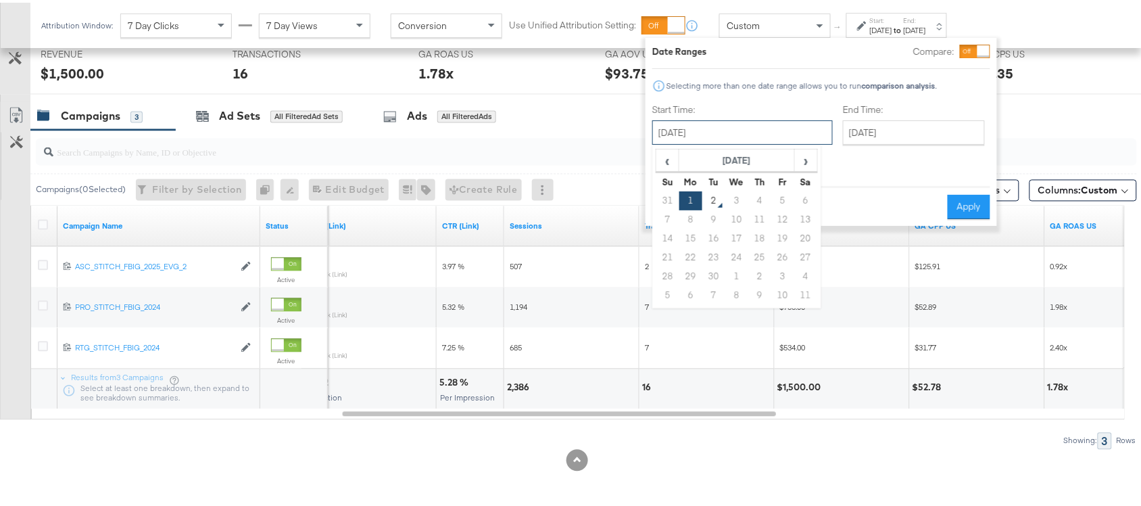
click at [717, 134] on input "September 1st 2025" at bounding box center [742, 130] width 181 height 24
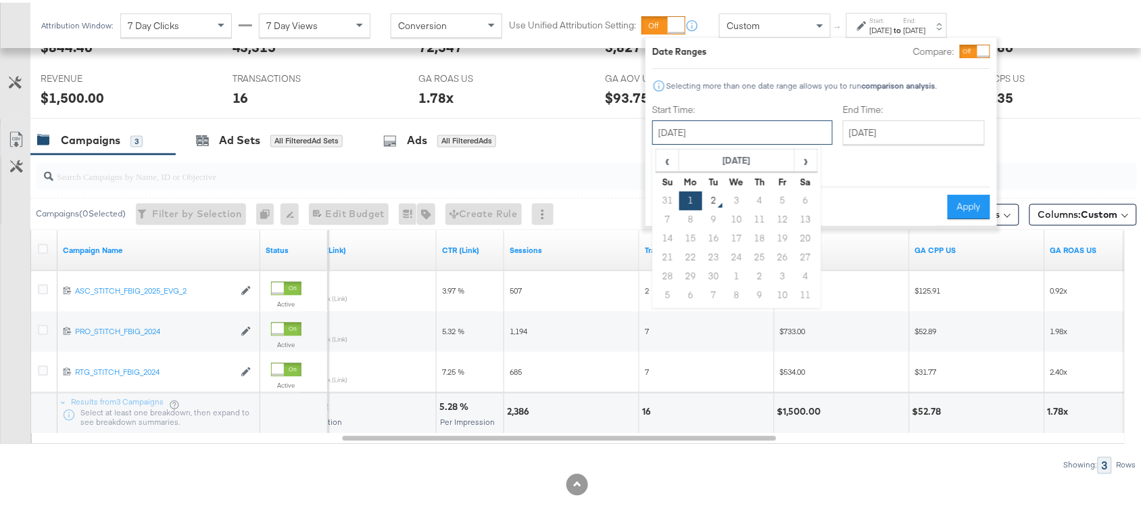
scroll to position [673, 0]
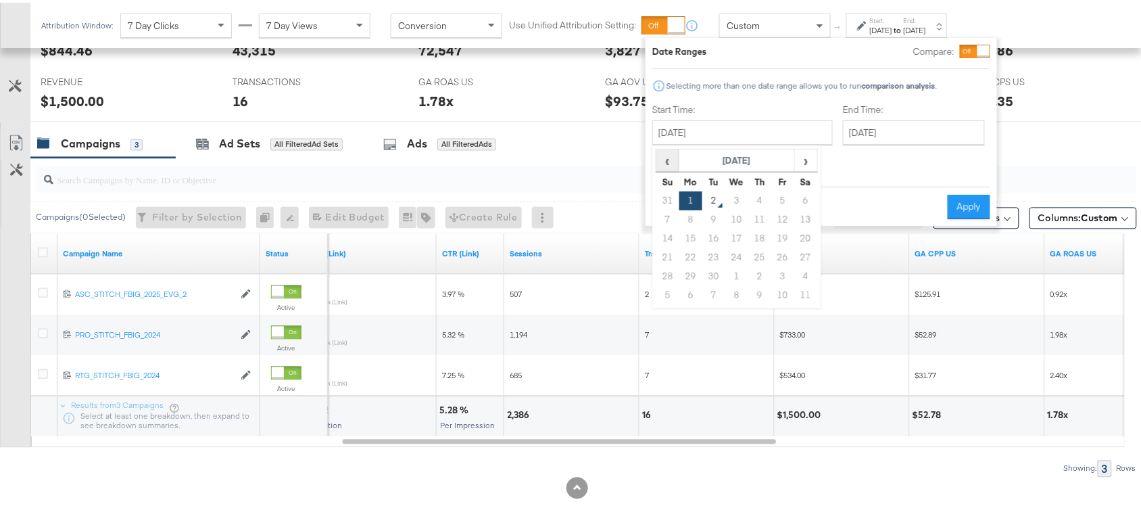
click at [668, 163] on span "‹" at bounding box center [667, 157] width 21 height 20
click at [668, 271] on td "24" at bounding box center [667, 273] width 23 height 19
type input "August 24th 2025"
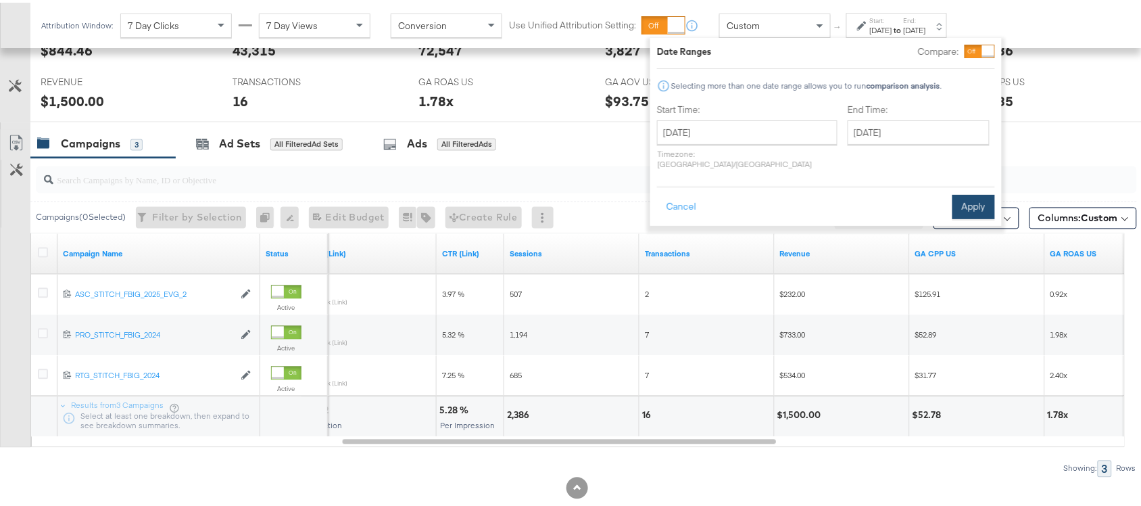
click at [967, 192] on button "Apply" at bounding box center [974, 204] width 43 height 24
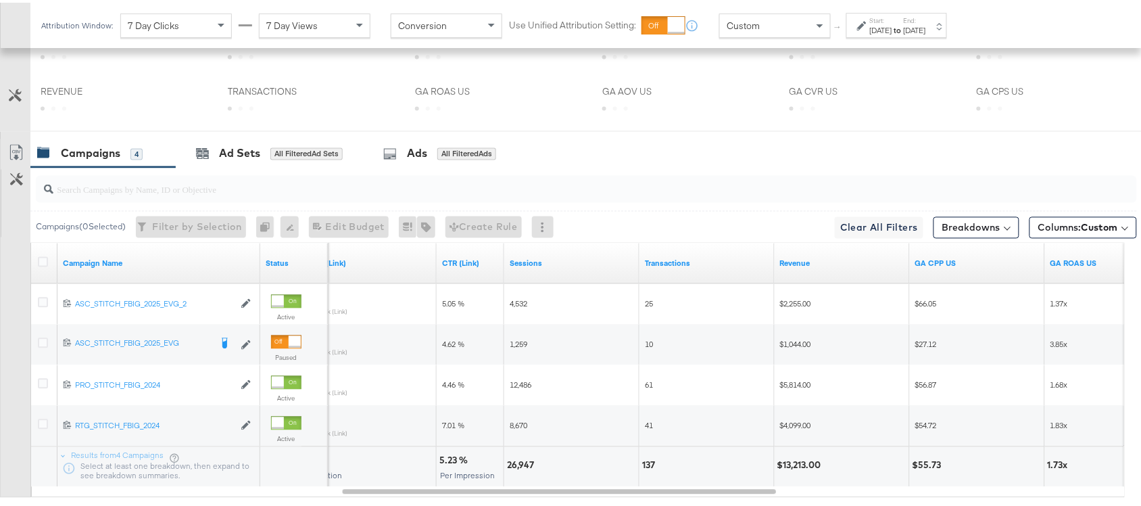
scroll to position [745, 0]
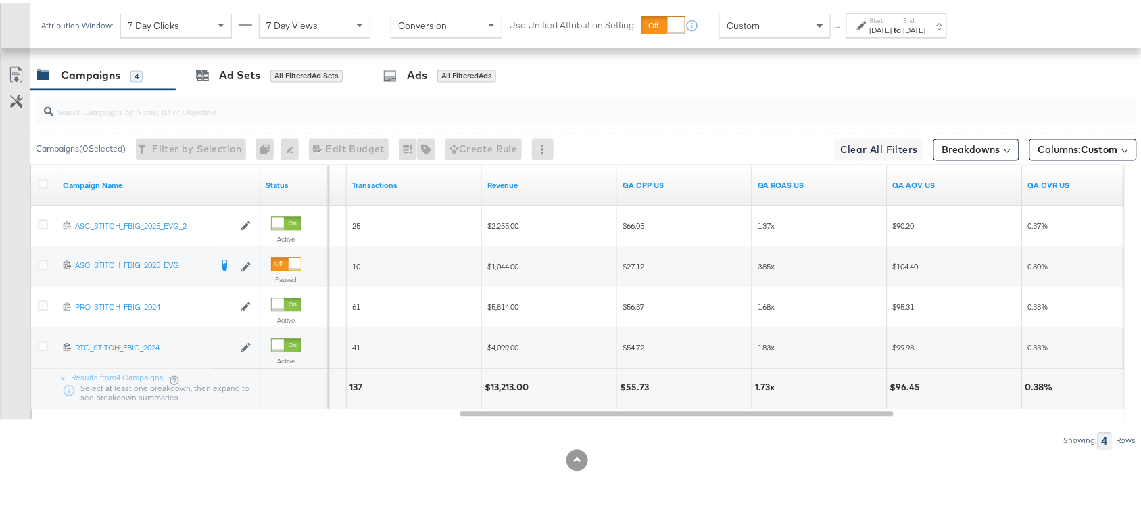
click at [515, 386] on div "$13,213.00" at bounding box center [509, 385] width 48 height 13
copy div "13,213.00"
click at [627, 385] on div "1.73x" at bounding box center [631, 385] width 24 height 13
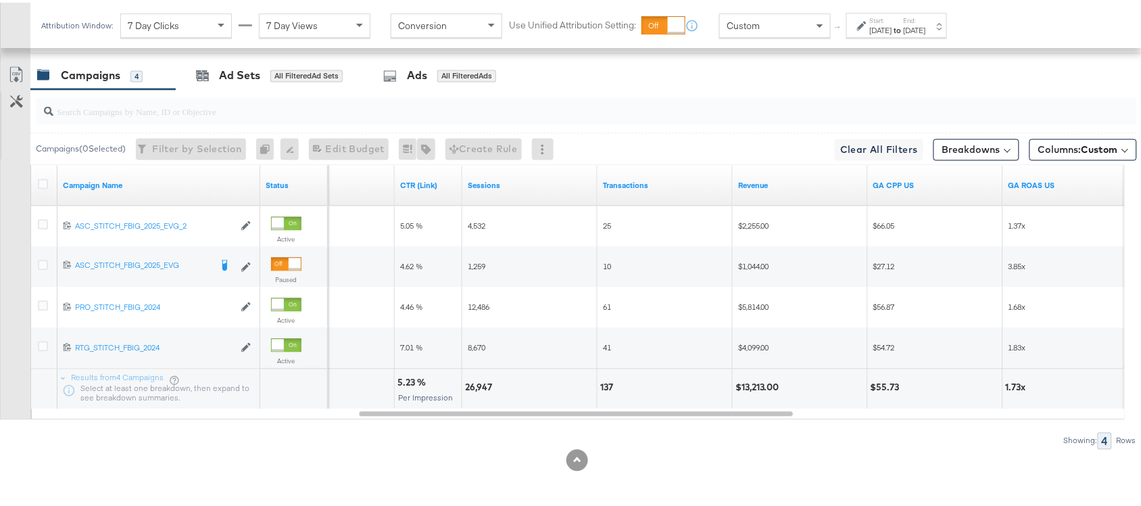
click at [479, 386] on div "26,947" at bounding box center [480, 385] width 31 height 13
copy div "26,947"
click at [479, 386] on div "26,947" at bounding box center [480, 385] width 31 height 13
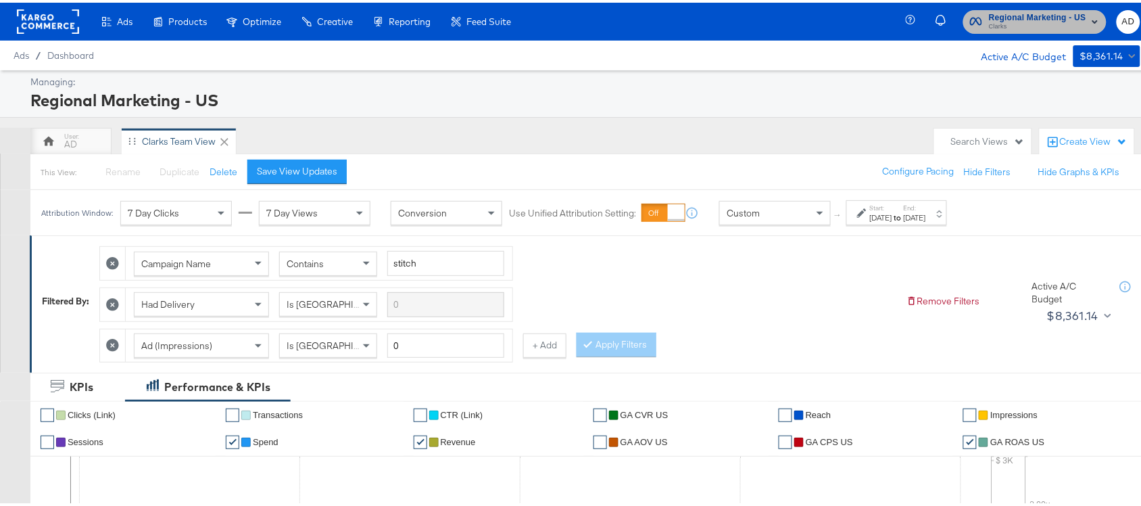
click at [1018, 22] on span "Clarks" at bounding box center [1037, 24] width 97 height 11
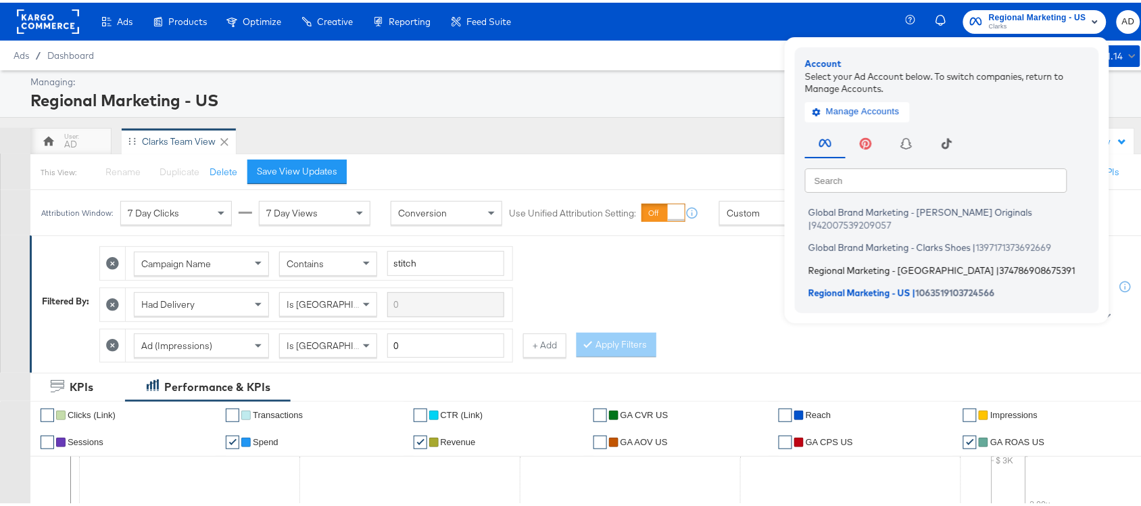
click at [838, 262] on span "Regional Marketing - CA" at bounding box center [902, 267] width 186 height 11
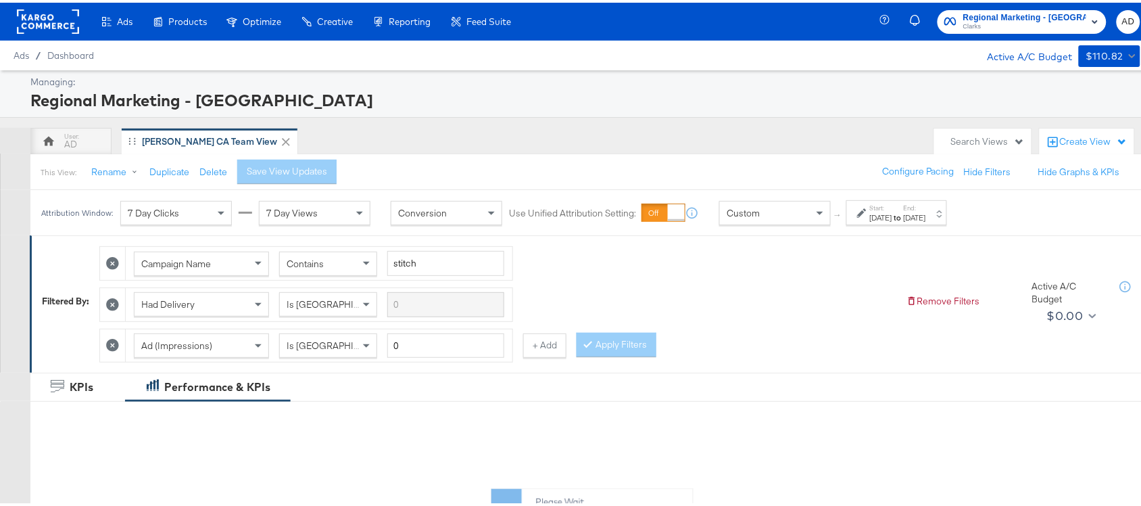
click at [926, 208] on div "Start: Aug 24th 2025 to End: Aug 31st 2025" at bounding box center [898, 211] width 56 height 20
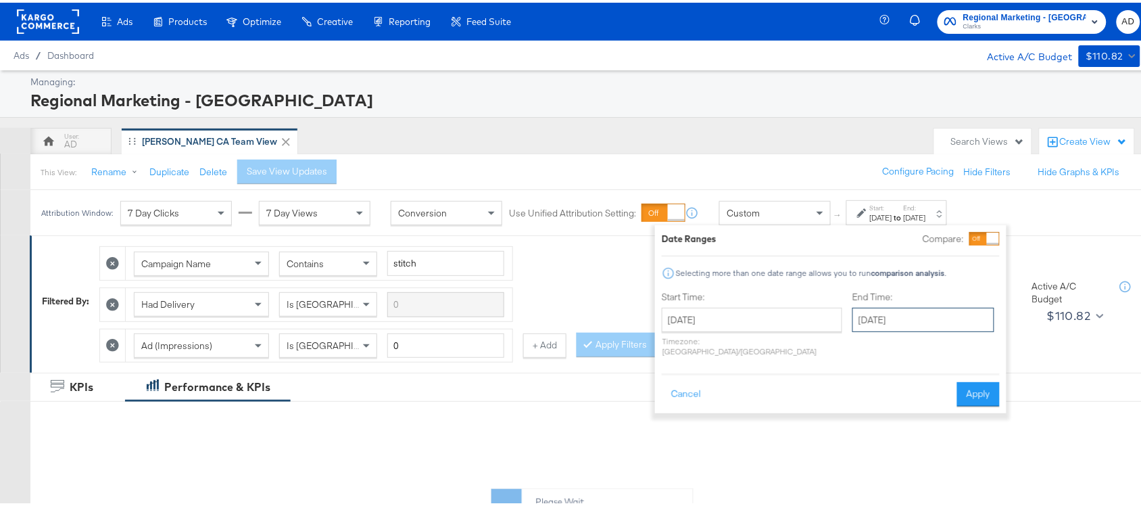
click at [853, 321] on input "[DATE]" at bounding box center [924, 317] width 142 height 24
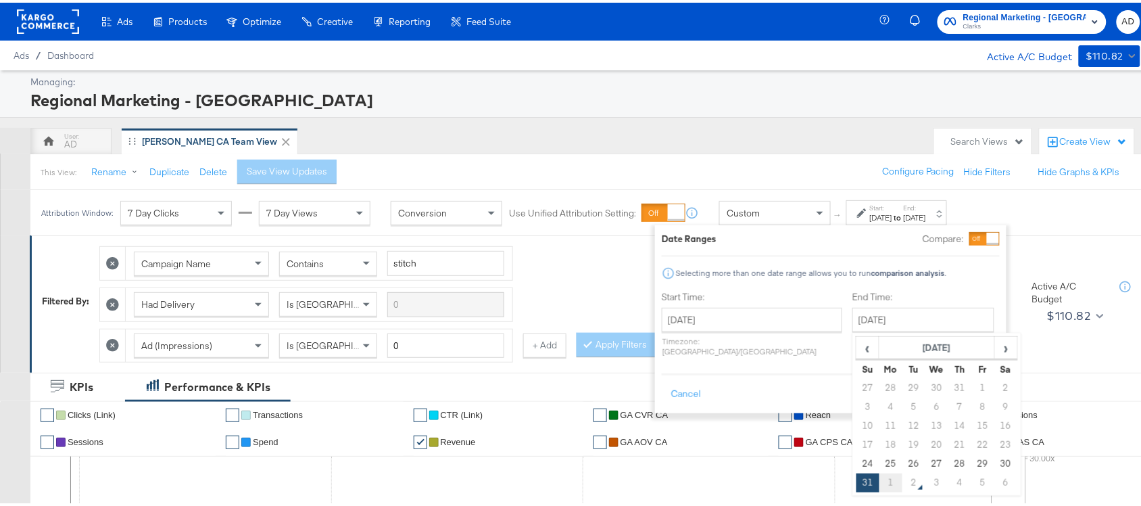
click at [880, 481] on td "1" at bounding box center [891, 480] width 23 height 19
type input "[DATE]"
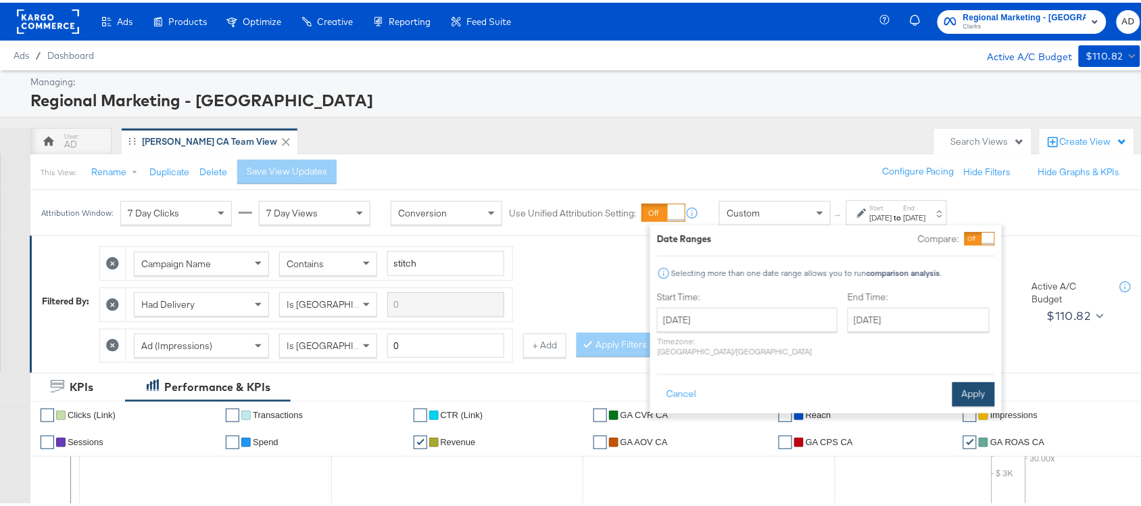
click at [984, 381] on button "Apply" at bounding box center [974, 391] width 43 height 24
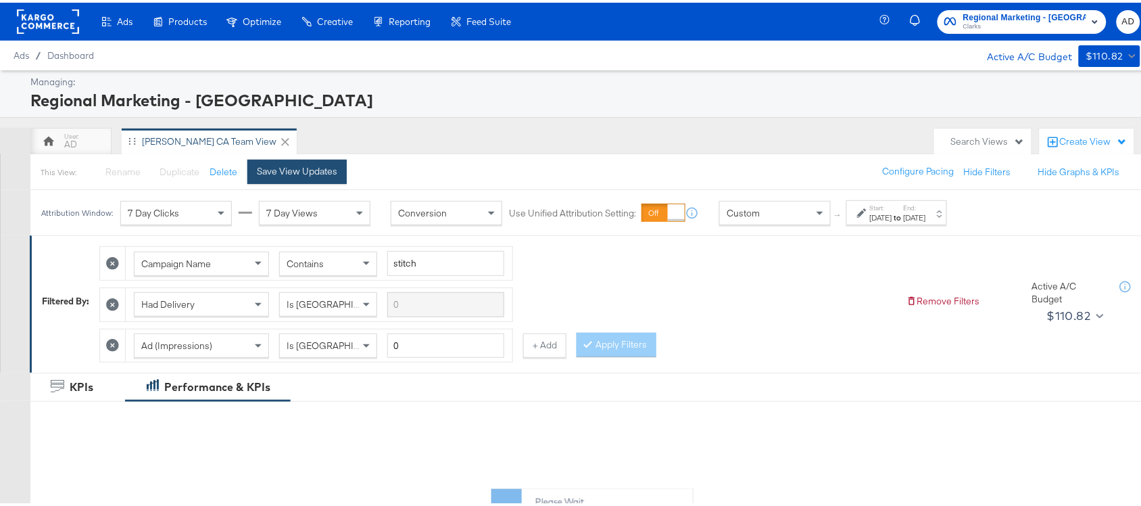
click at [286, 170] on div "Save View Updates" at bounding box center [297, 168] width 80 height 13
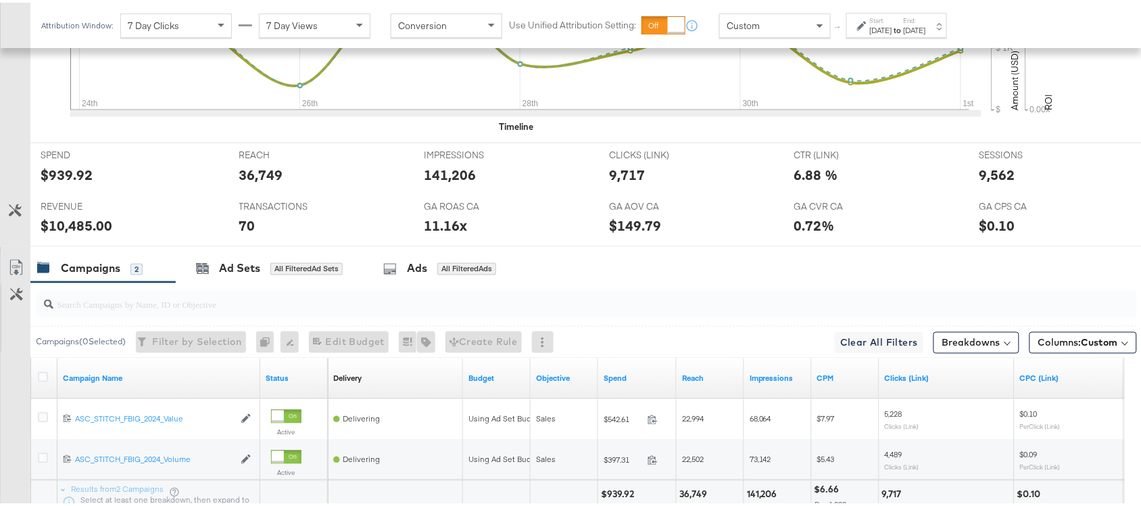
scroll to position [664, 0]
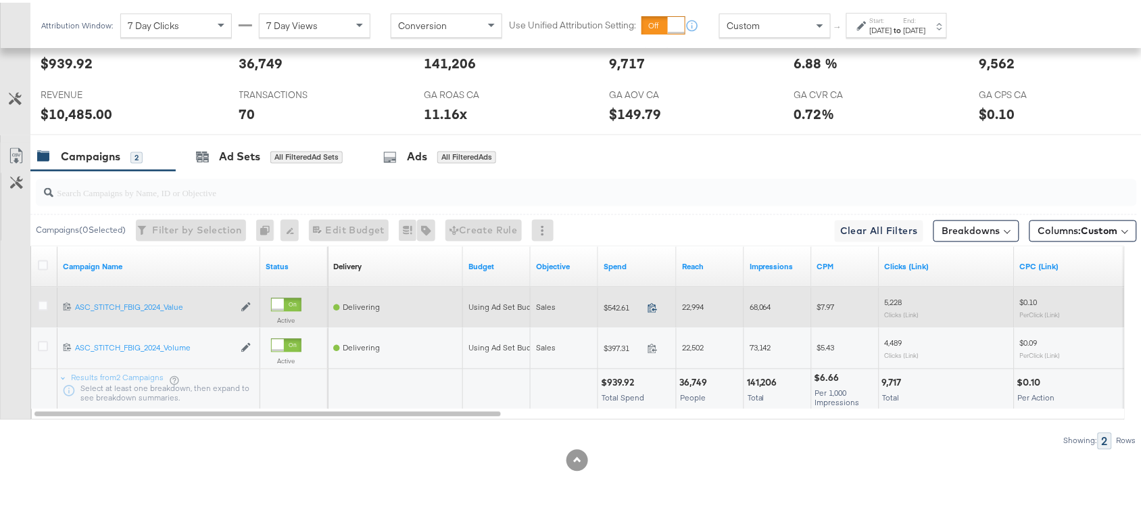
click at [650, 304] on icon at bounding box center [653, 305] width 10 height 10
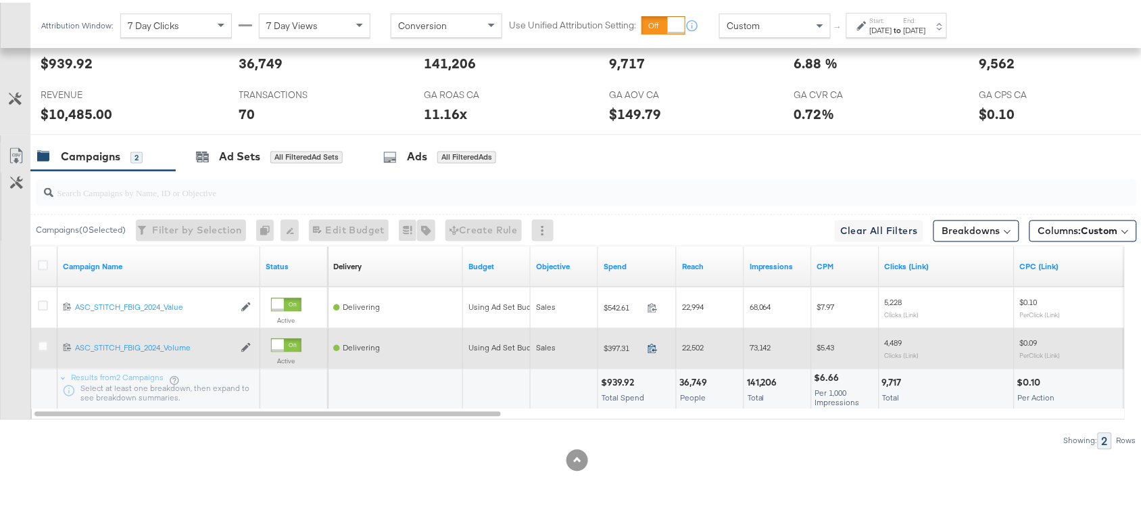
click at [653, 341] on icon at bounding box center [653, 346] width 10 height 10
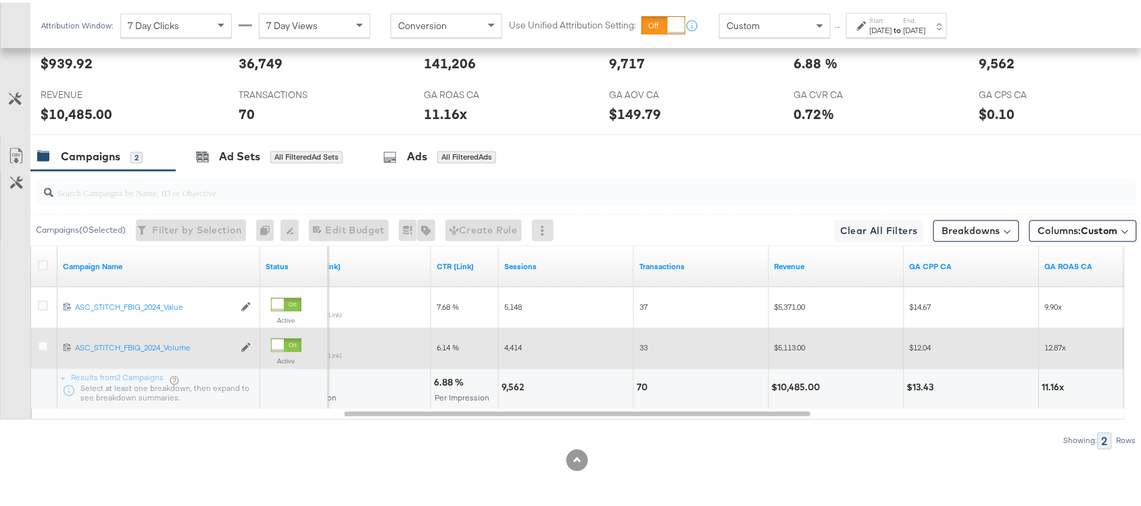
click at [508, 386] on div "9,562" at bounding box center [515, 385] width 26 height 13
copy div "9,562"
click at [508, 386] on div "9,562" at bounding box center [515, 385] width 26 height 13
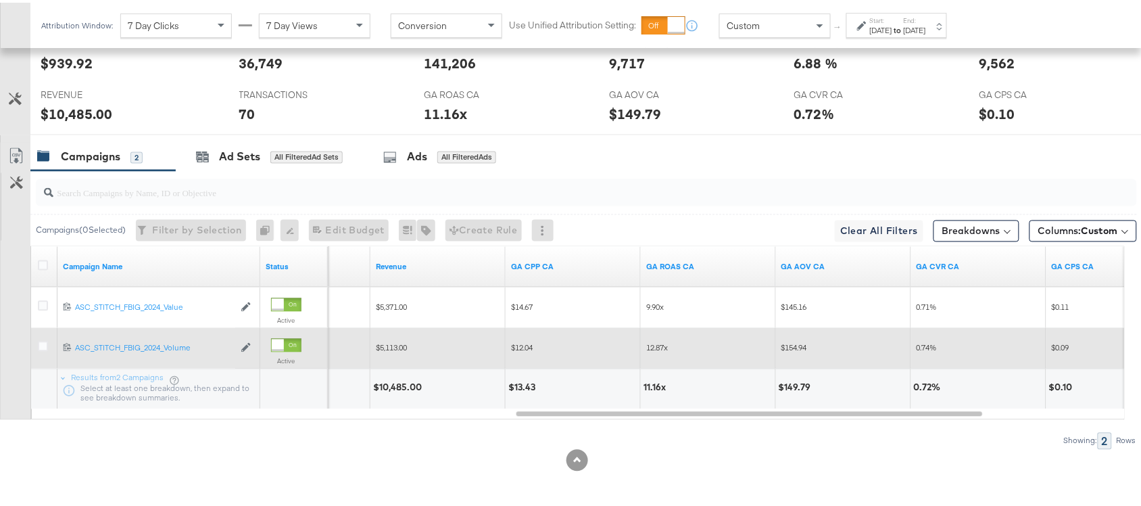
click at [404, 389] on div "$10,485.00" at bounding box center [399, 385] width 53 height 13
copy div "10,485.00"
click at [404, 389] on div "$10,485.00" at bounding box center [399, 385] width 53 height 13
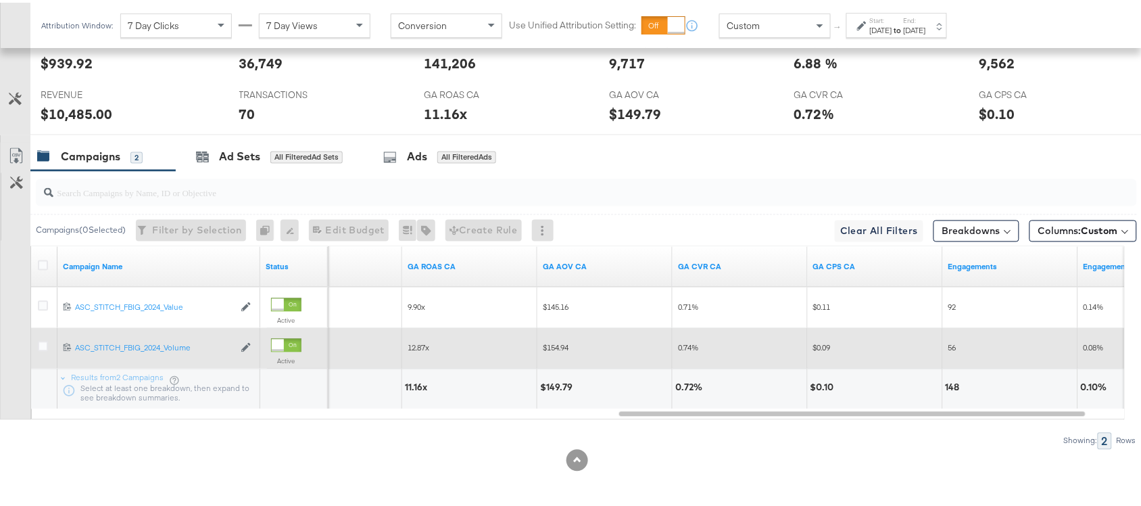
click at [410, 383] on div "11.16x" at bounding box center [418, 385] width 26 height 13
copy div "11.16x"
click at [410, 383] on div "11.16x" at bounding box center [418, 385] width 26 height 13
click at [904, 30] on strong "to" at bounding box center [897, 27] width 11 height 10
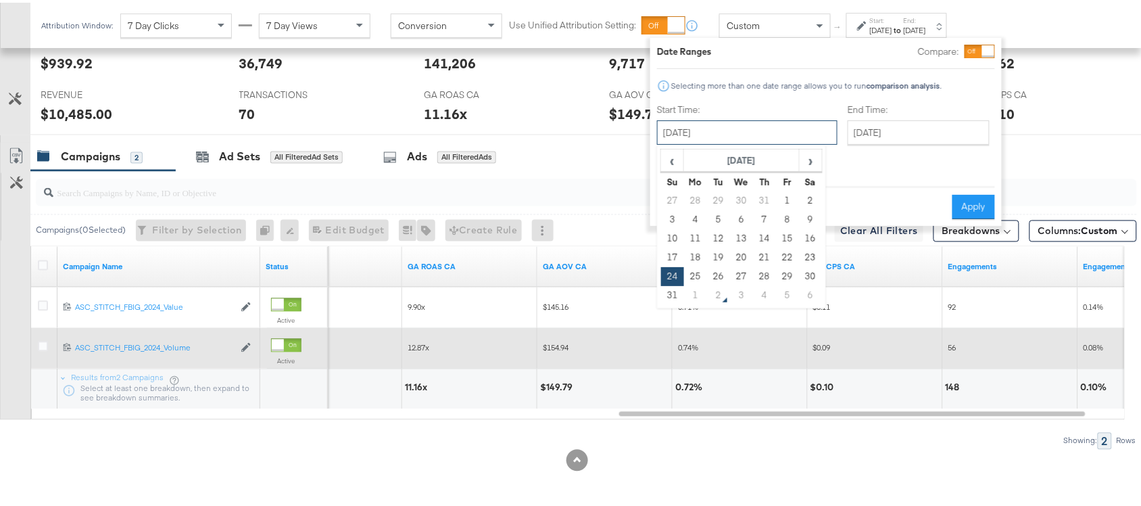
click at [745, 126] on input "[DATE]" at bounding box center [747, 130] width 181 height 24
click at [684, 289] on td "1" at bounding box center [695, 292] width 23 height 19
click at [740, 140] on input "[DATE]" at bounding box center [742, 130] width 181 height 24
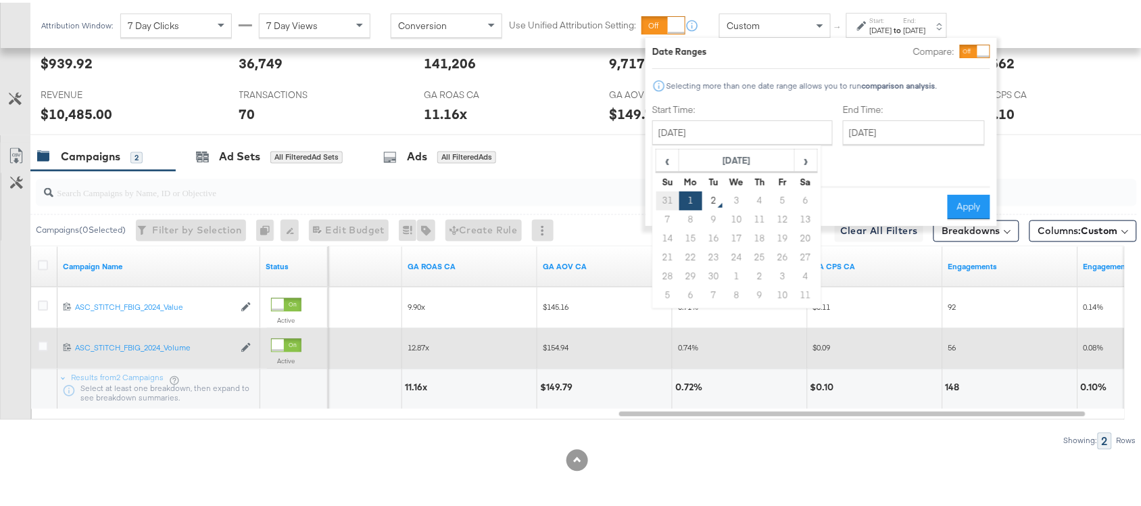
click at [667, 195] on td "31" at bounding box center [667, 198] width 23 height 19
type input "August 1st 2025"
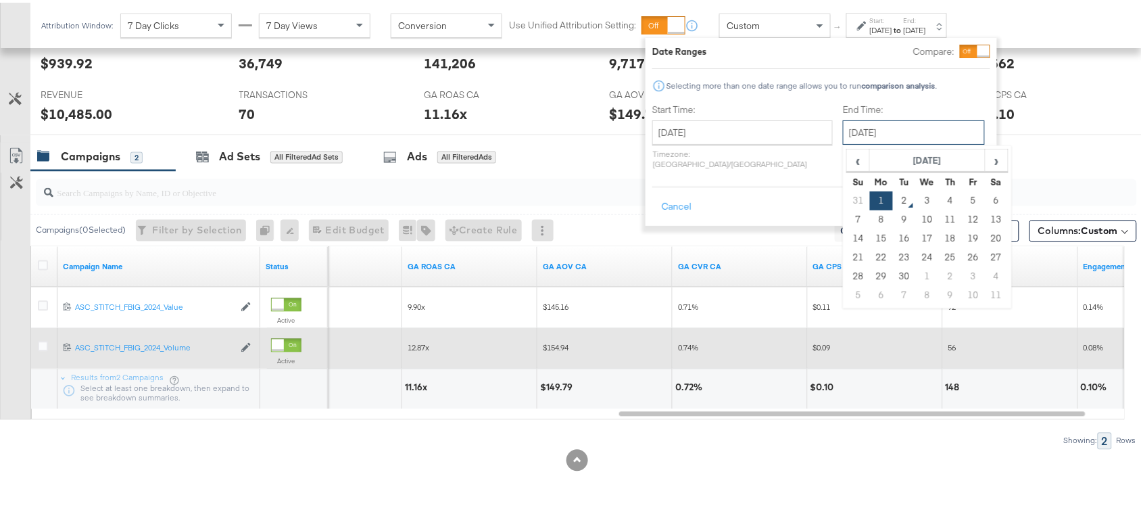
click at [869, 130] on input "[DATE]" at bounding box center [914, 130] width 142 height 24
click at [847, 197] on td "31" at bounding box center [858, 198] width 23 height 19
type input "August 1st 2025"
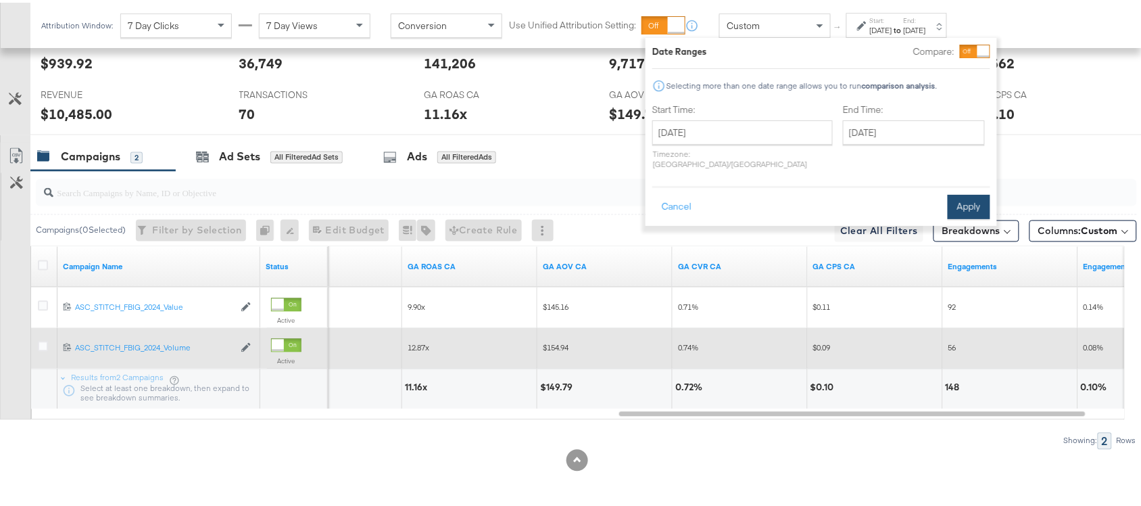
click at [972, 195] on button "Apply" at bounding box center [969, 204] width 43 height 24
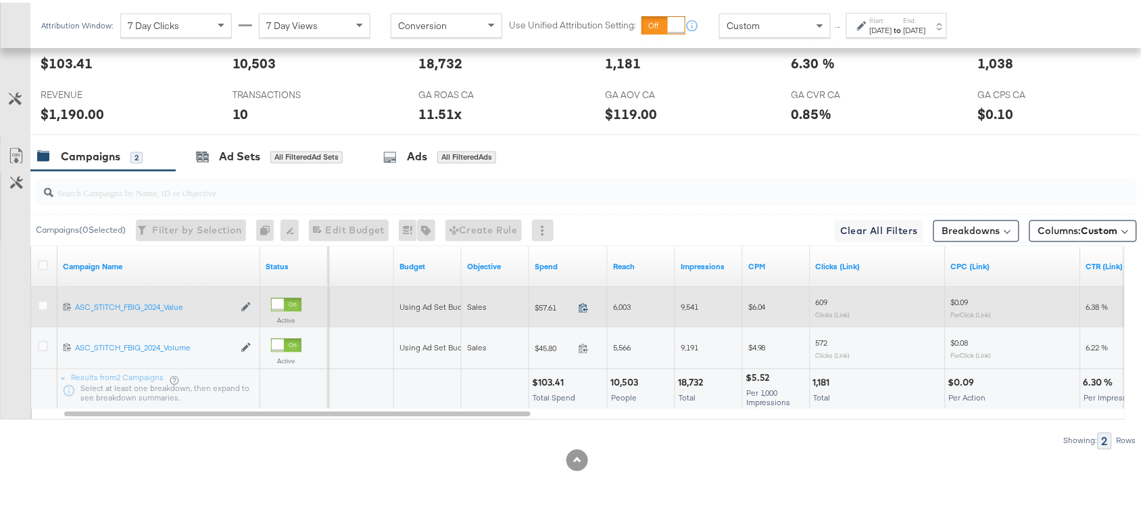
click at [588, 305] on icon at bounding box center [584, 305] width 10 height 10
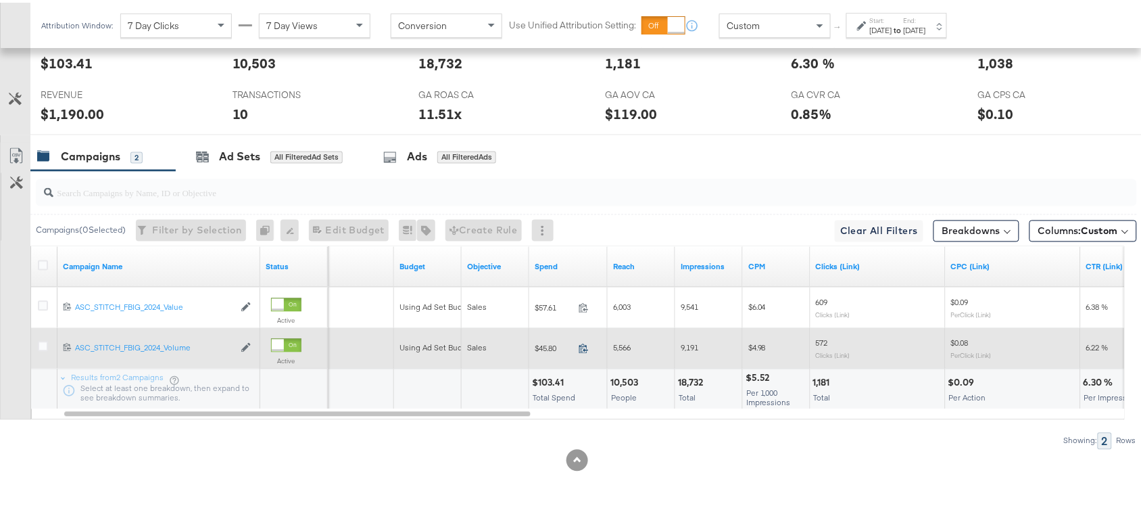
click at [581, 341] on icon at bounding box center [584, 346] width 10 height 10
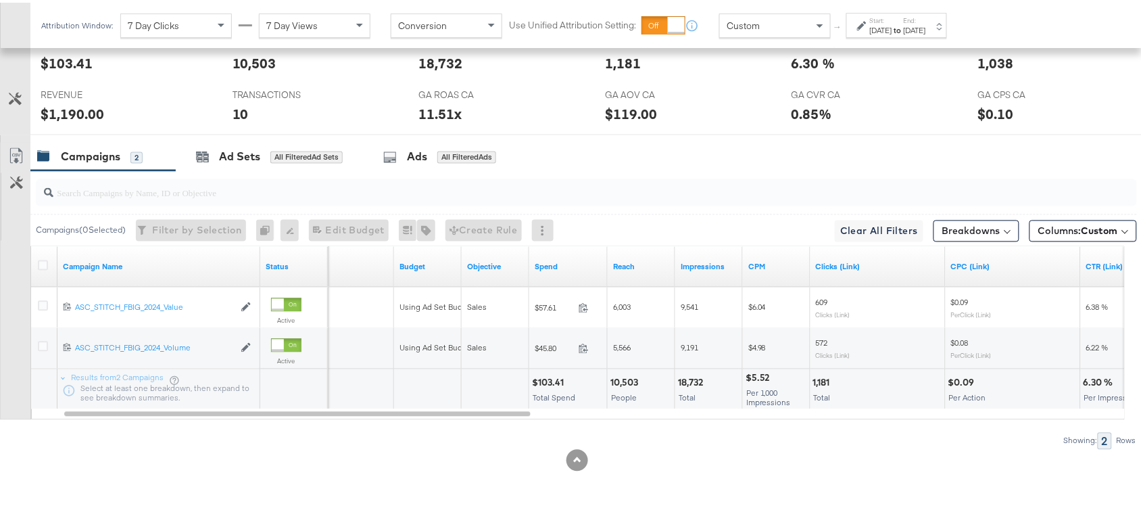
click at [926, 28] on div "Aug 1st 2025" at bounding box center [915, 27] width 22 height 11
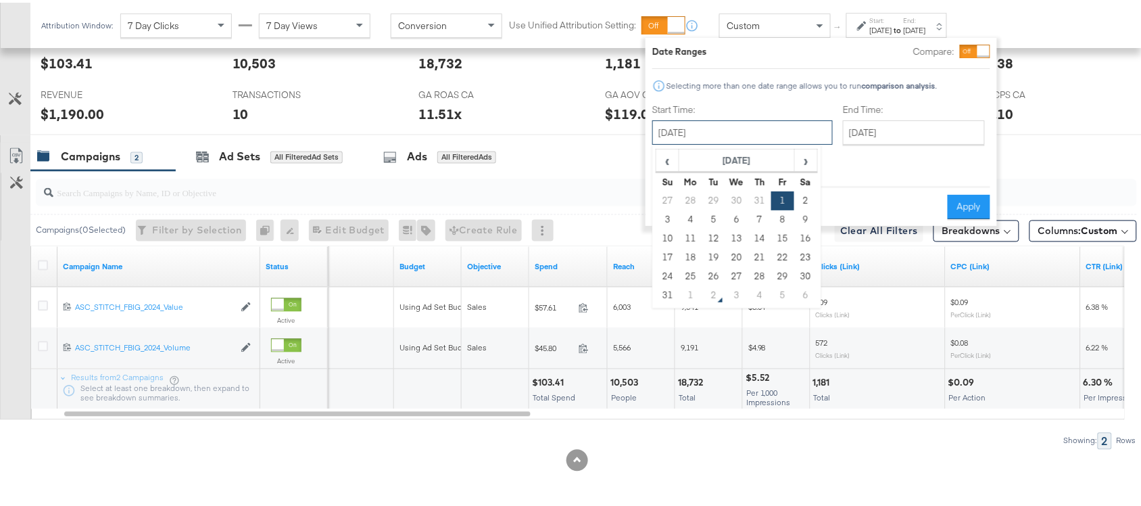
click at [707, 130] on input "August 1st 2025" at bounding box center [742, 130] width 181 height 24
click at [663, 300] on td "31" at bounding box center [667, 292] width 23 height 19
type input "[DATE]"
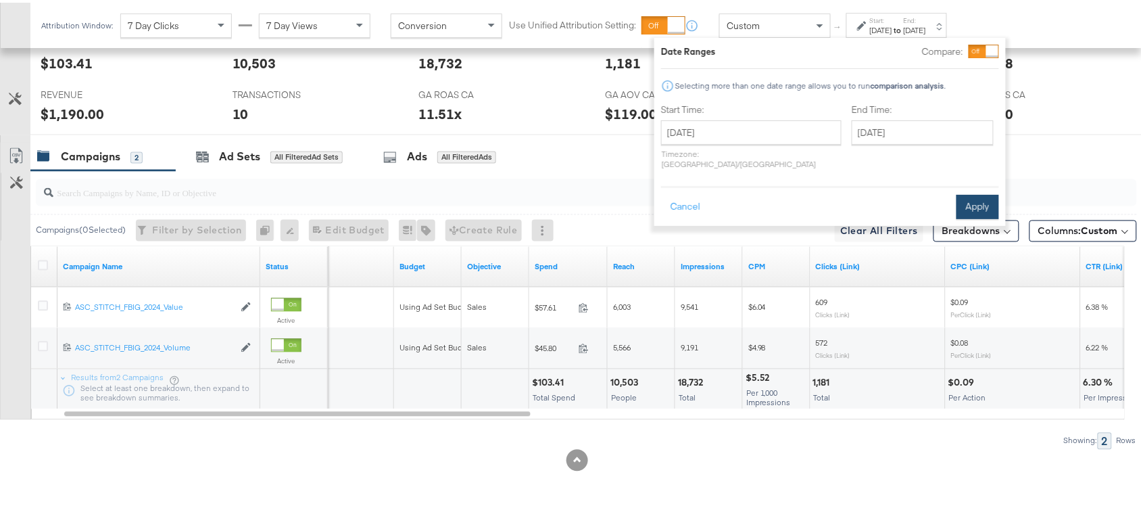
click at [972, 192] on button "Apply" at bounding box center [978, 204] width 43 height 24
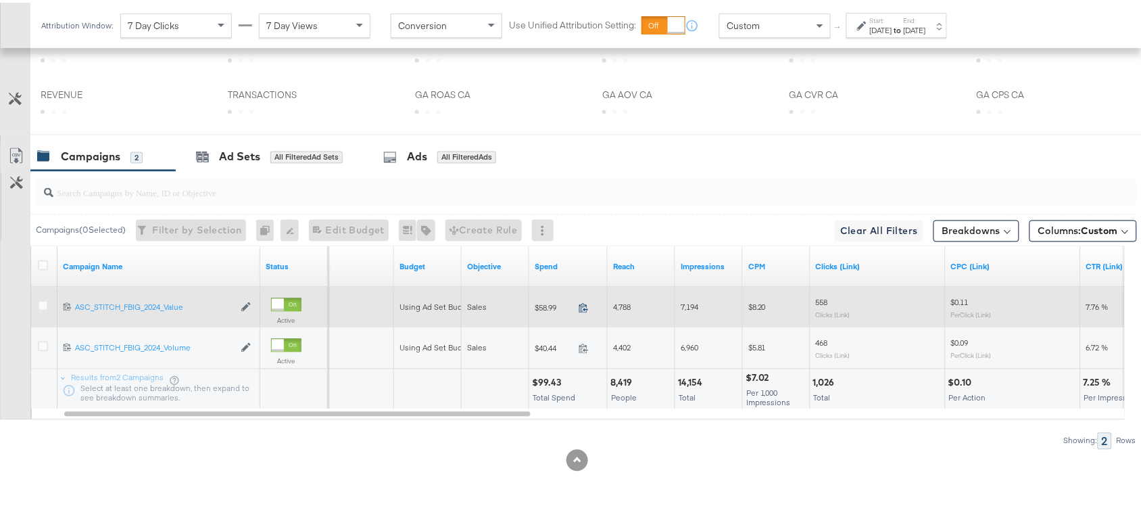
click at [583, 306] on icon at bounding box center [584, 305] width 10 height 10
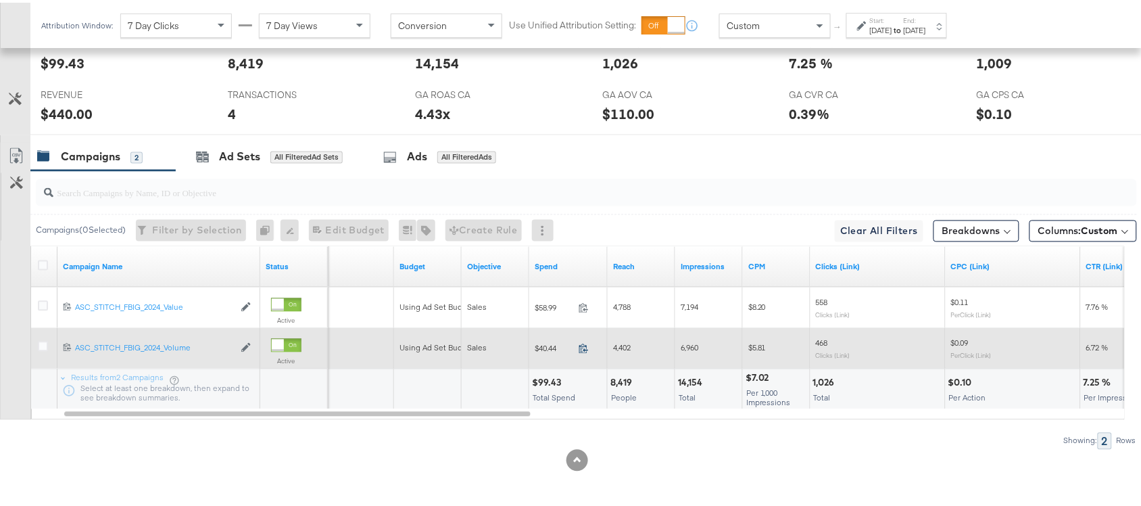
click at [578, 346] on span at bounding box center [587, 348] width 29 height 10
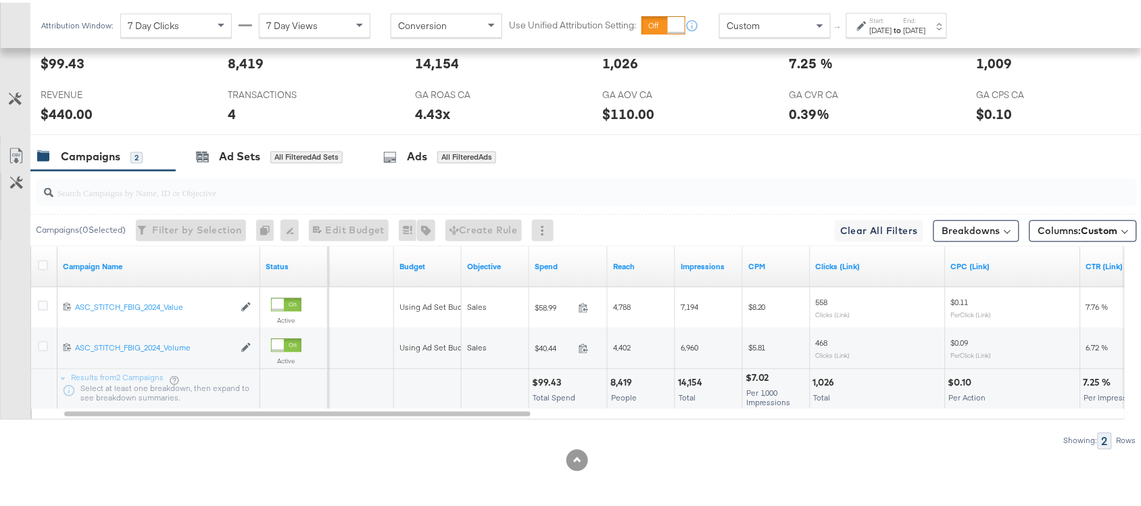
click at [545, 382] on div "$99.43" at bounding box center [548, 380] width 33 height 13
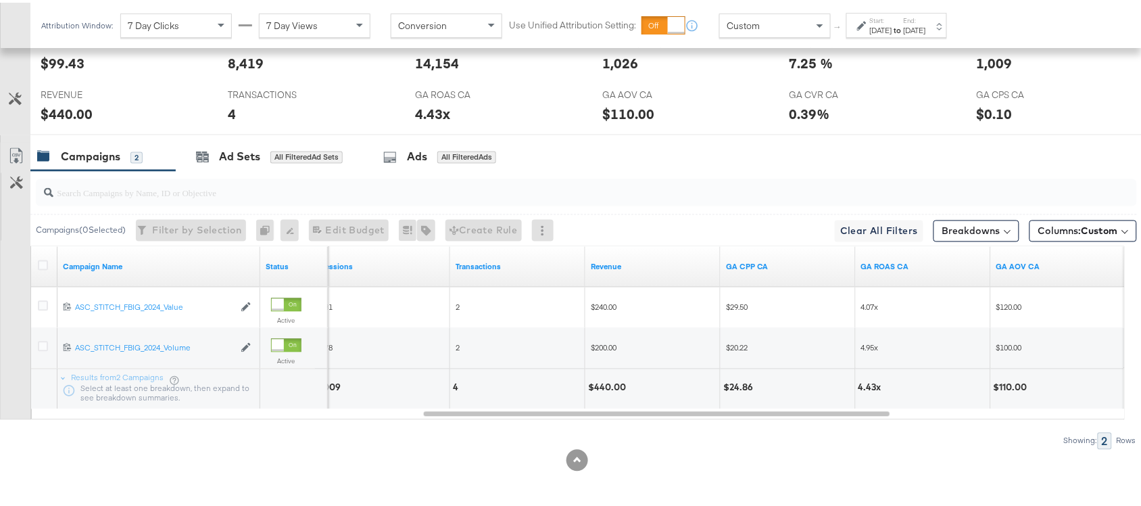
click at [593, 389] on div "$440.00" at bounding box center [609, 385] width 42 height 13
copy div "440.00"
click at [593, 389] on div "$440.00" at bounding box center [609, 385] width 42 height 13
click at [926, 27] on div "Aug 31st 2025" at bounding box center [915, 27] width 22 height 11
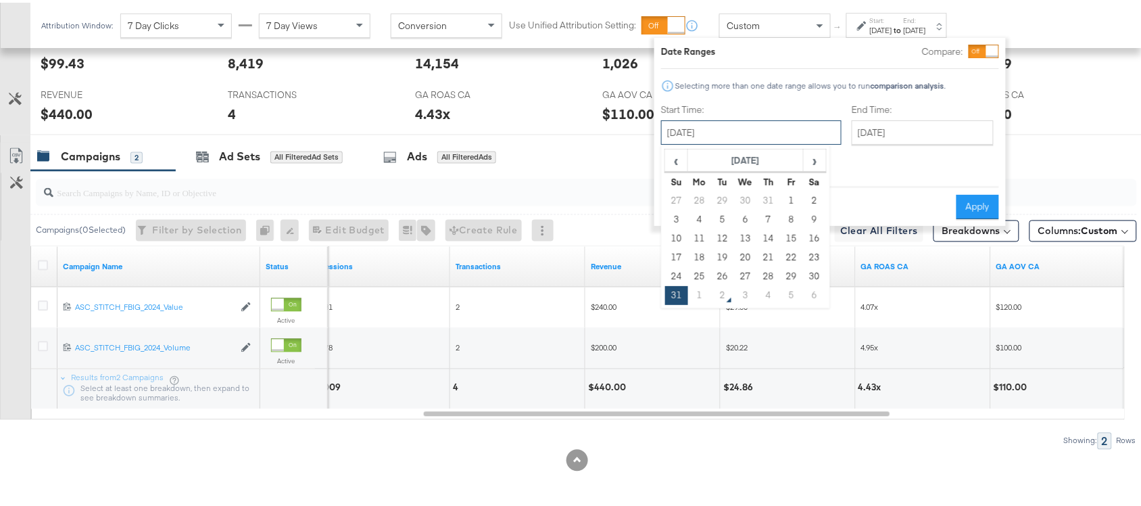
click at [746, 136] on input "August 31st 2025" at bounding box center [751, 130] width 181 height 24
click at [696, 293] on td "1" at bounding box center [699, 292] width 23 height 19
type input "September 1st 2025"
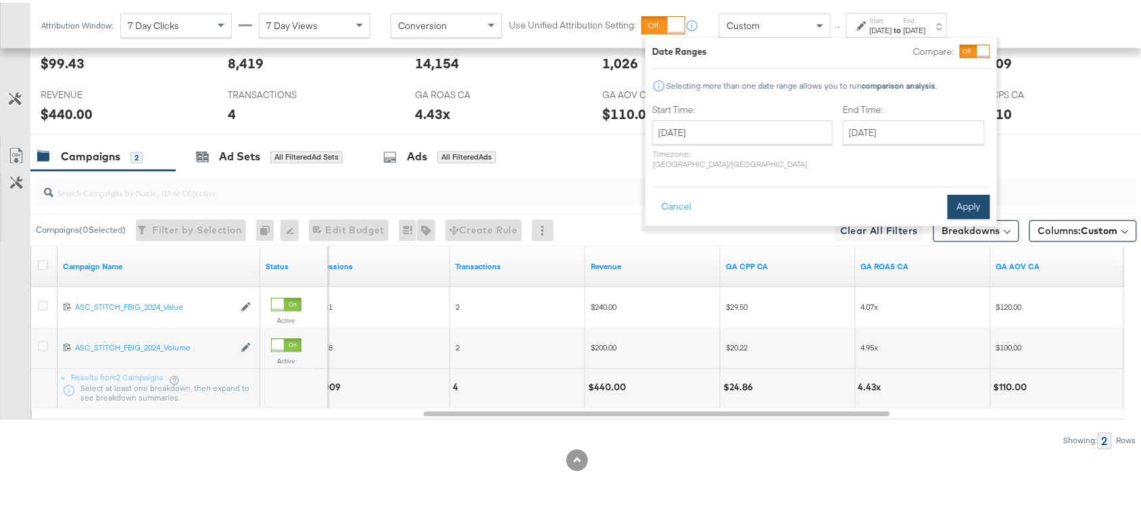
click at [965, 193] on button "Apply" at bounding box center [969, 204] width 43 height 24
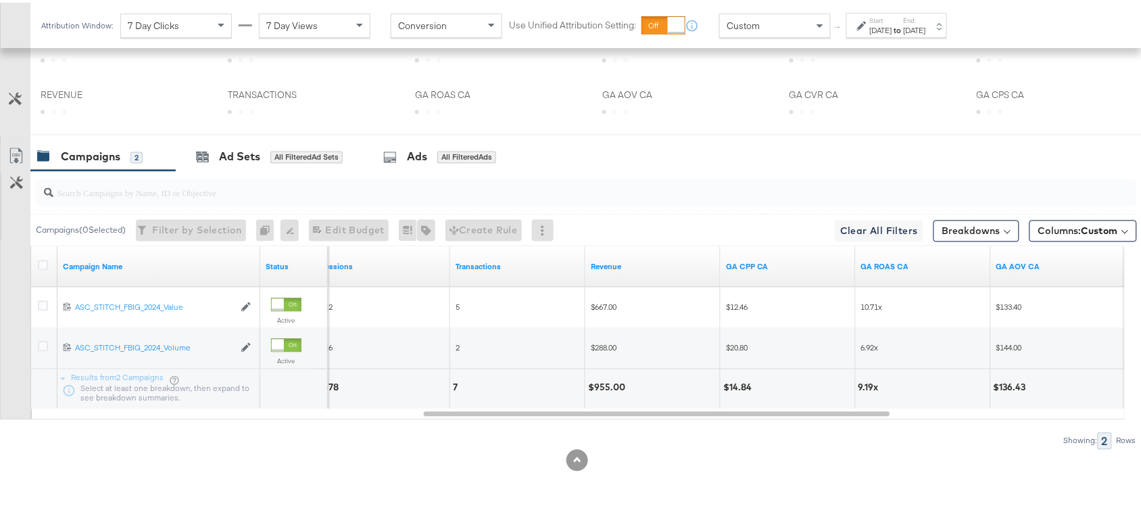
click at [611, 386] on div "$955.00" at bounding box center [608, 385] width 41 height 13
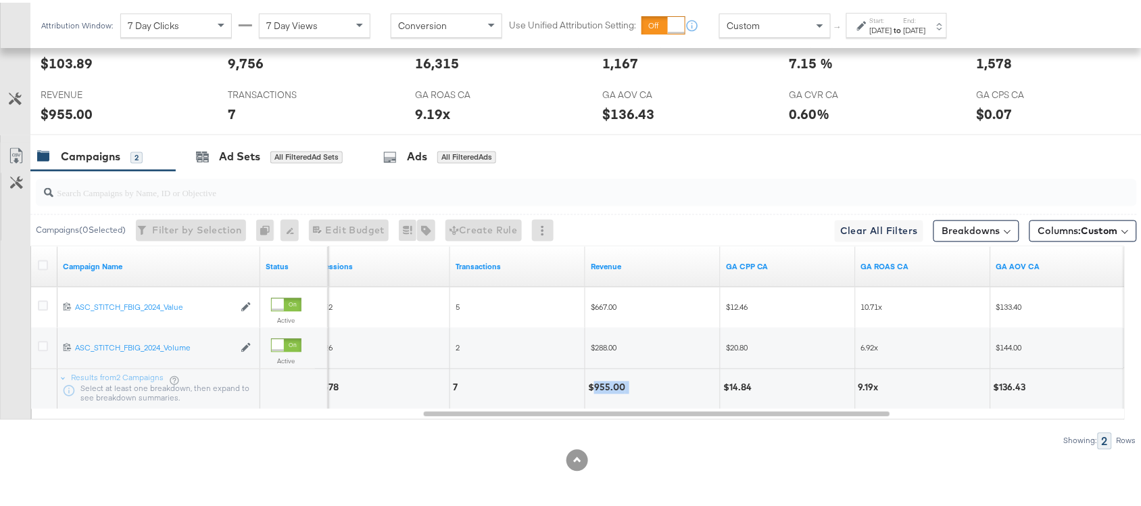
click at [611, 386] on div "$955.00" at bounding box center [608, 385] width 41 height 13
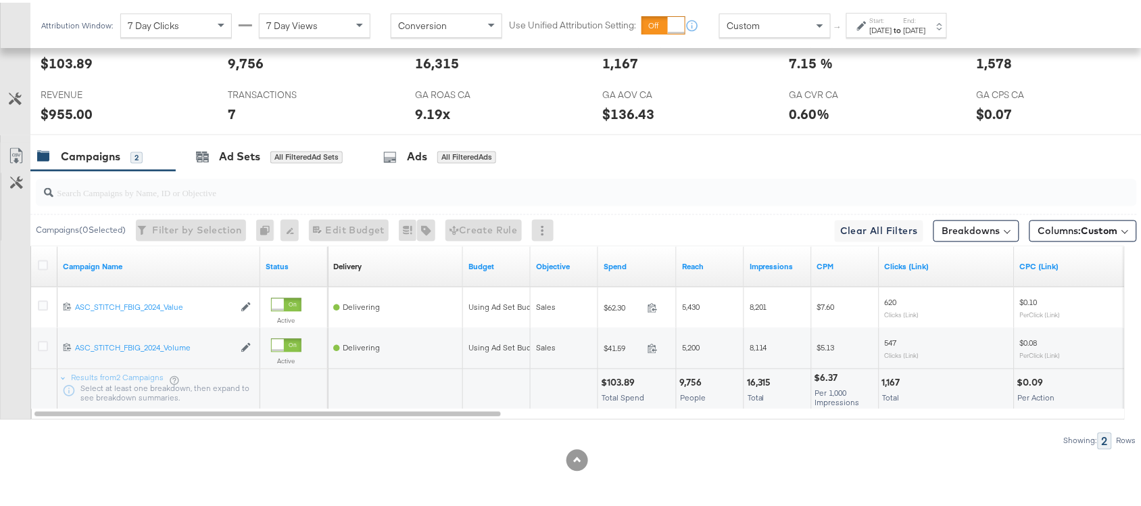
click at [616, 377] on div "$103.89" at bounding box center [620, 380] width 38 height 13
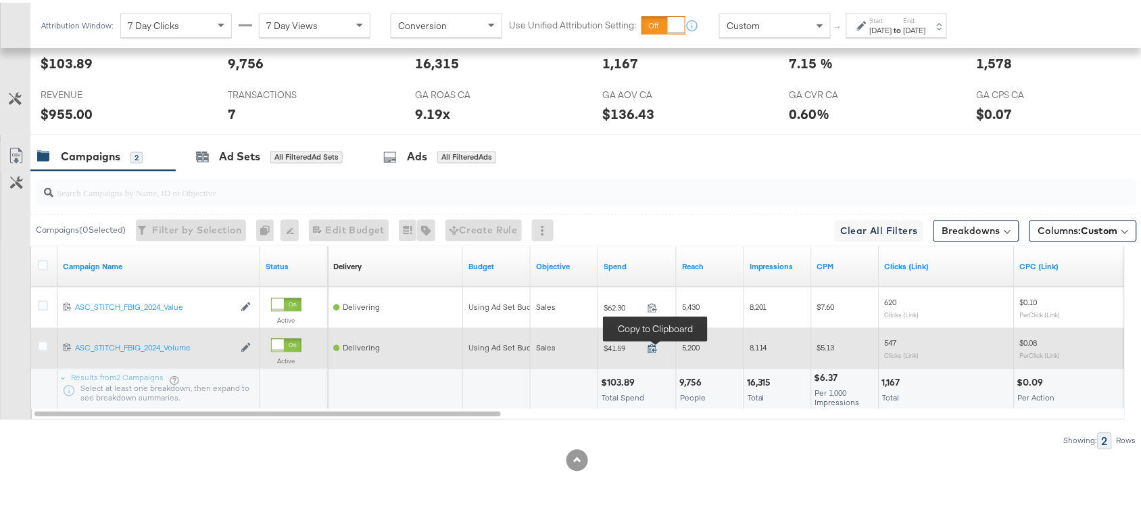
click at [657, 348] on icon at bounding box center [653, 346] width 10 height 10
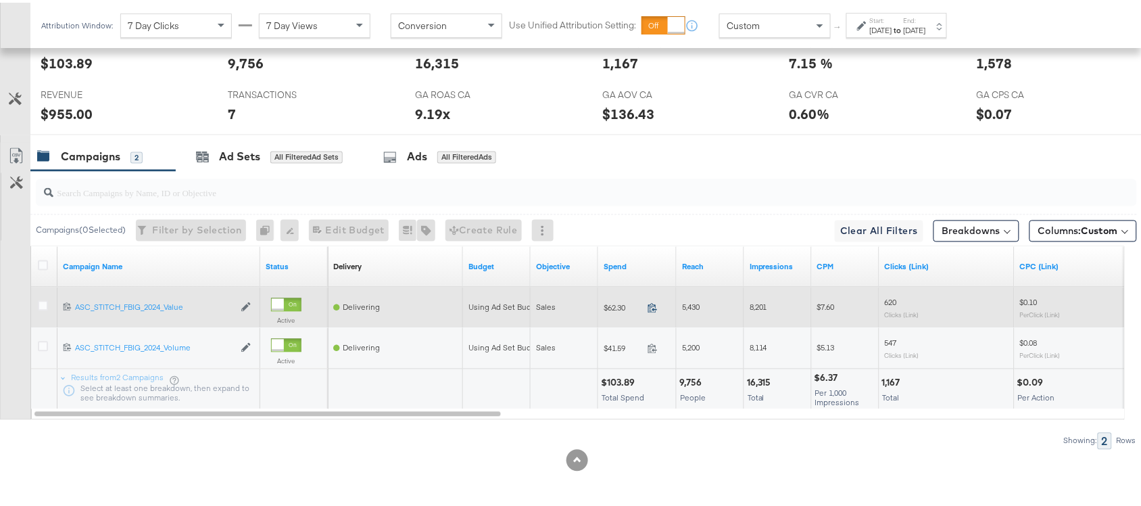
click at [650, 304] on icon at bounding box center [653, 305] width 10 height 10
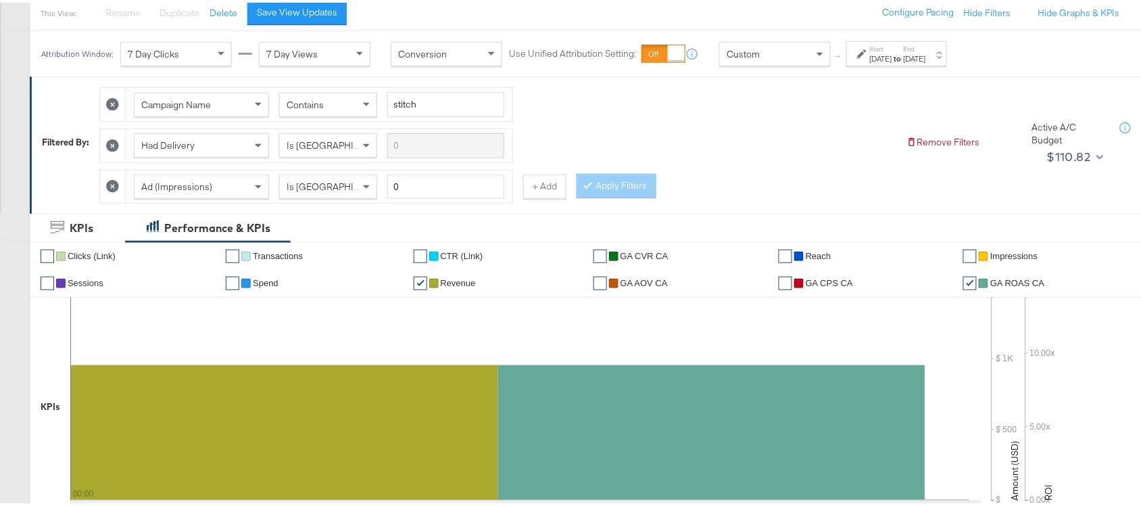
scroll to position [0, 0]
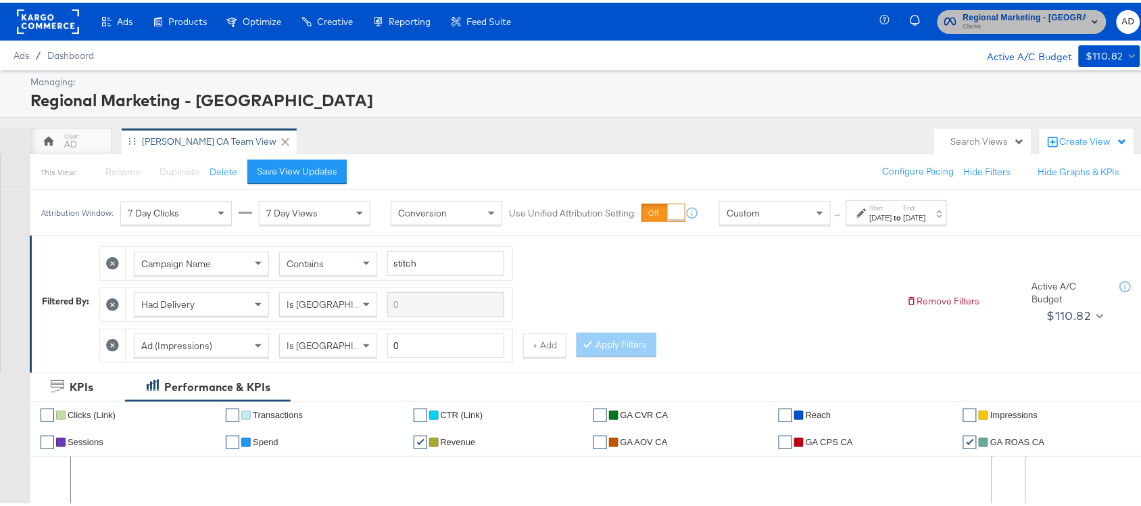
click at [1045, 9] on span "Regional Marketing - CA" at bounding box center [1024, 15] width 123 height 14
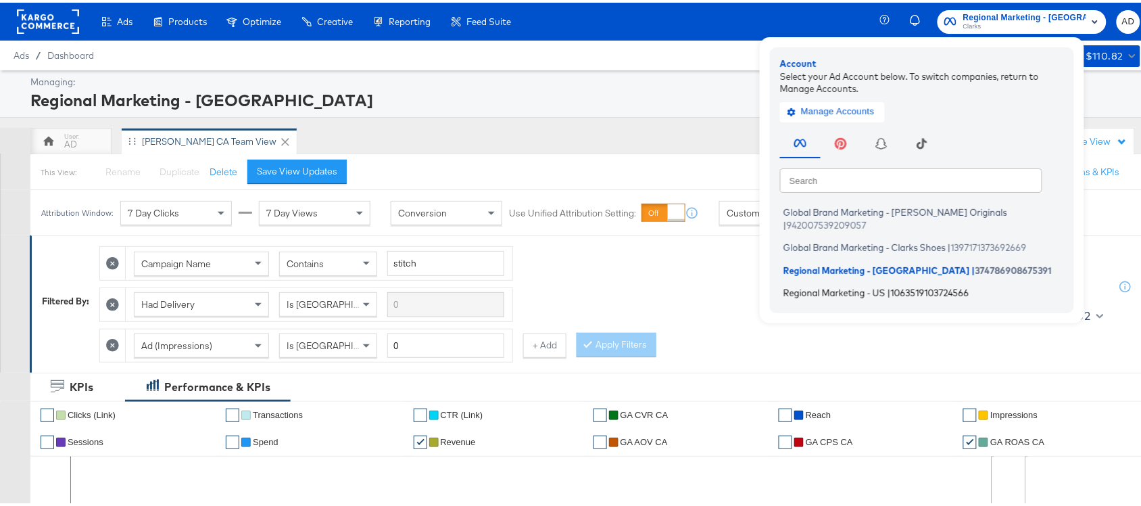
click at [840, 285] on span "Regional Marketing - US" at bounding box center [835, 290] width 102 height 11
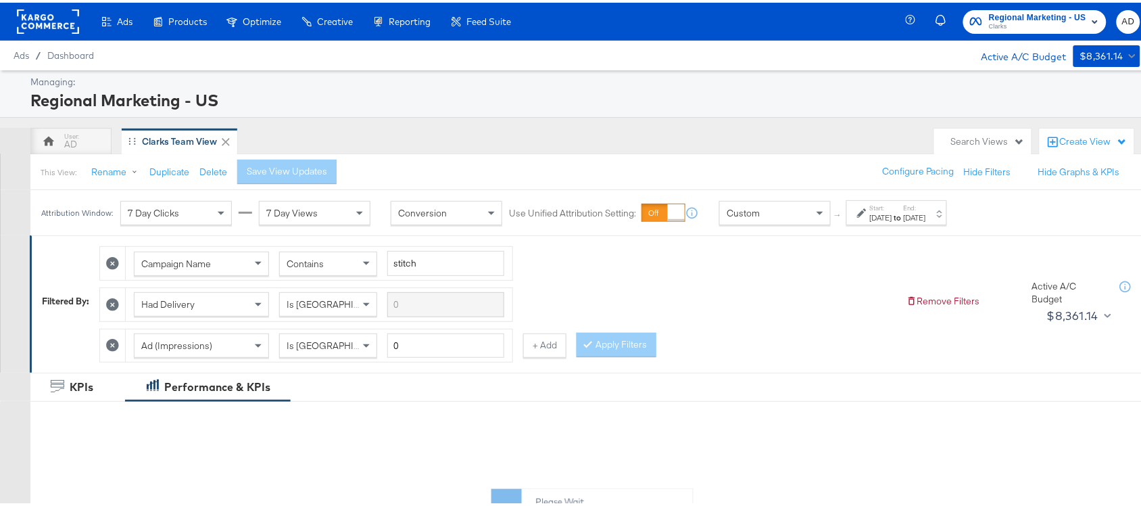
click at [904, 214] on strong "to" at bounding box center [897, 215] width 11 height 10
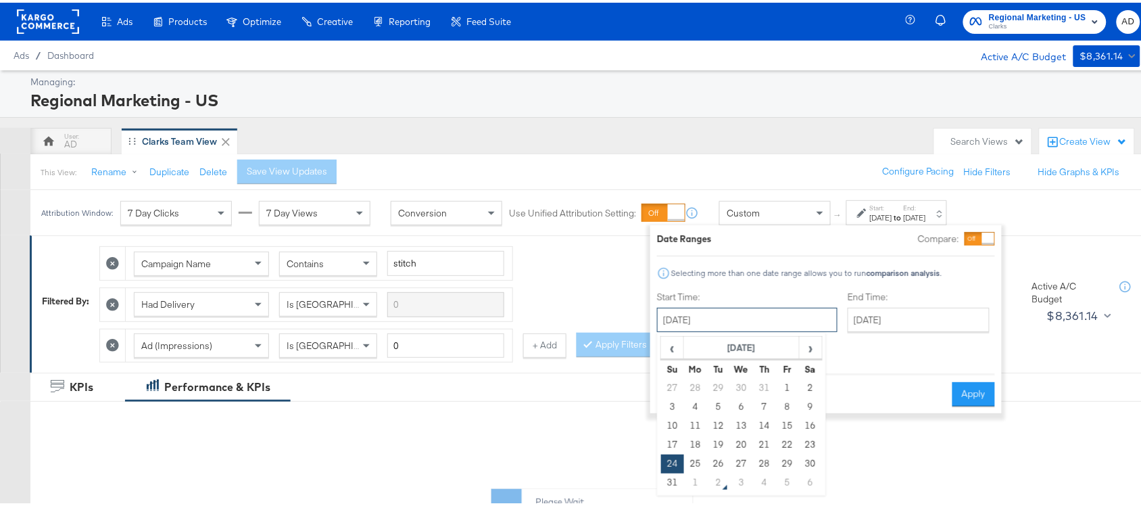
click at [698, 322] on input "[DATE]" at bounding box center [747, 317] width 181 height 24
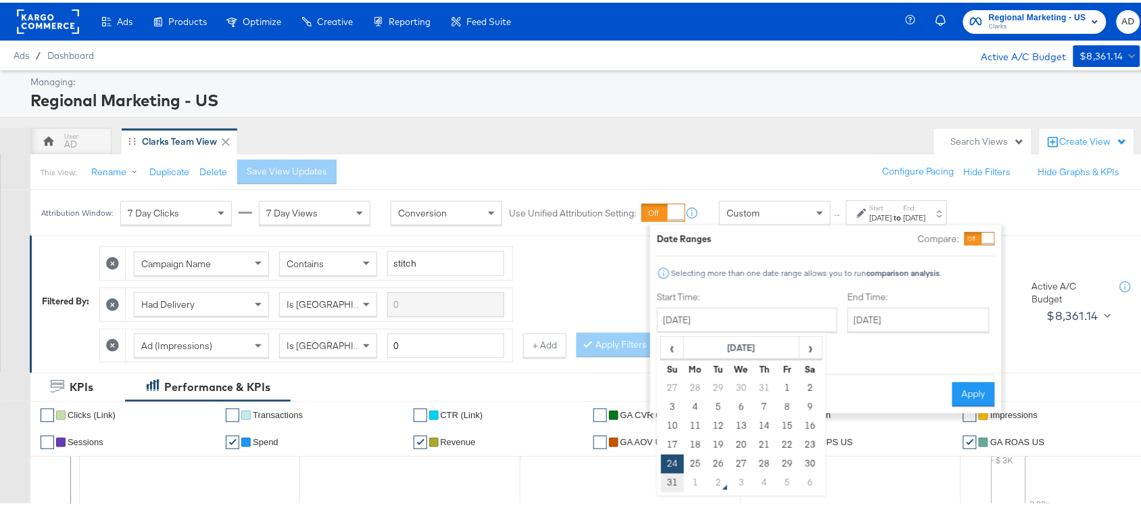
click at [673, 481] on td "31" at bounding box center [672, 480] width 23 height 19
type input "[DATE]"
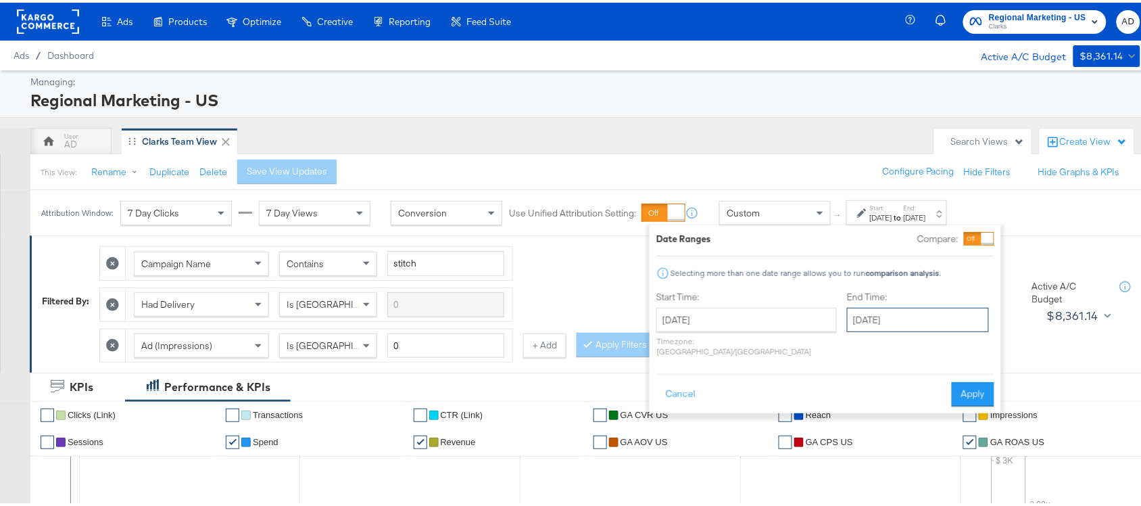
click at [913, 316] on input "[DATE]" at bounding box center [918, 317] width 142 height 24
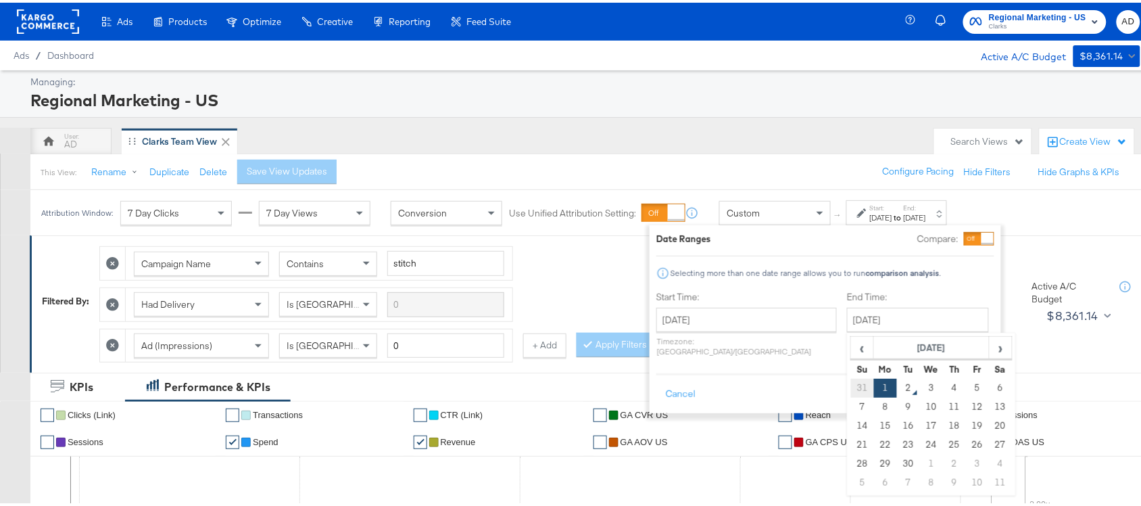
click at [851, 383] on td "31" at bounding box center [862, 385] width 23 height 19
type input "[DATE]"
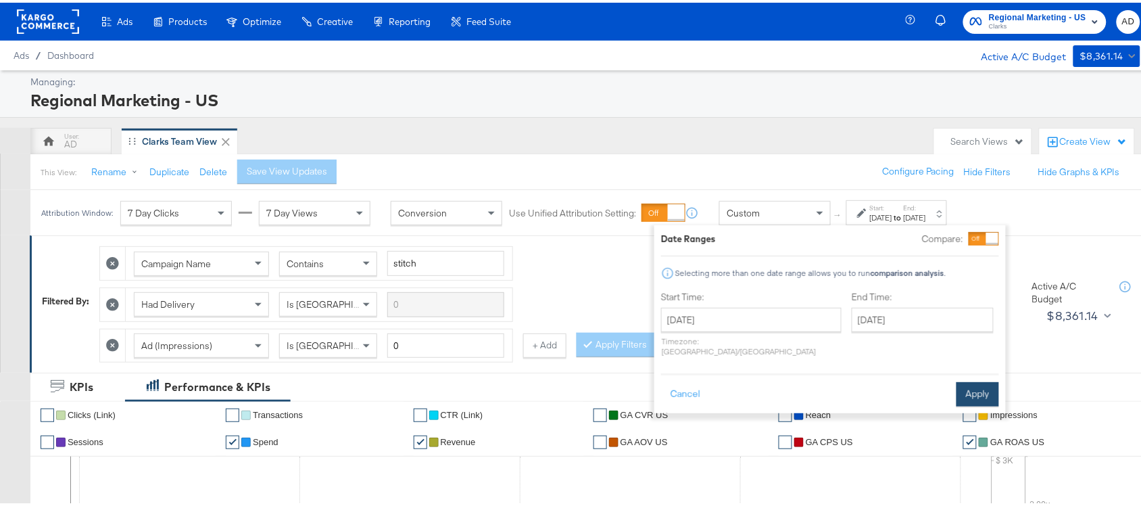
click at [975, 379] on button "Apply" at bounding box center [978, 391] width 43 height 24
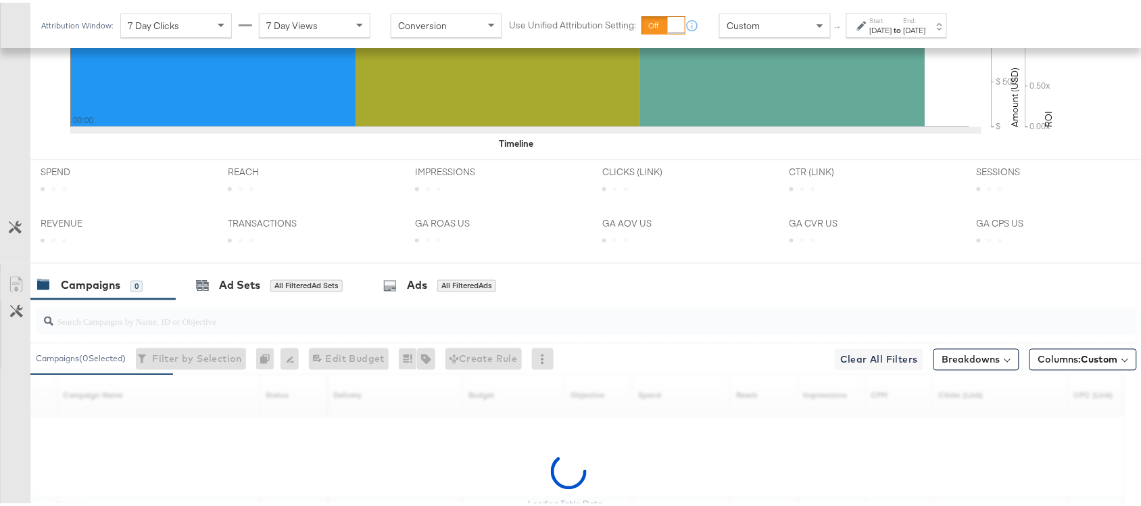
scroll to position [664, 0]
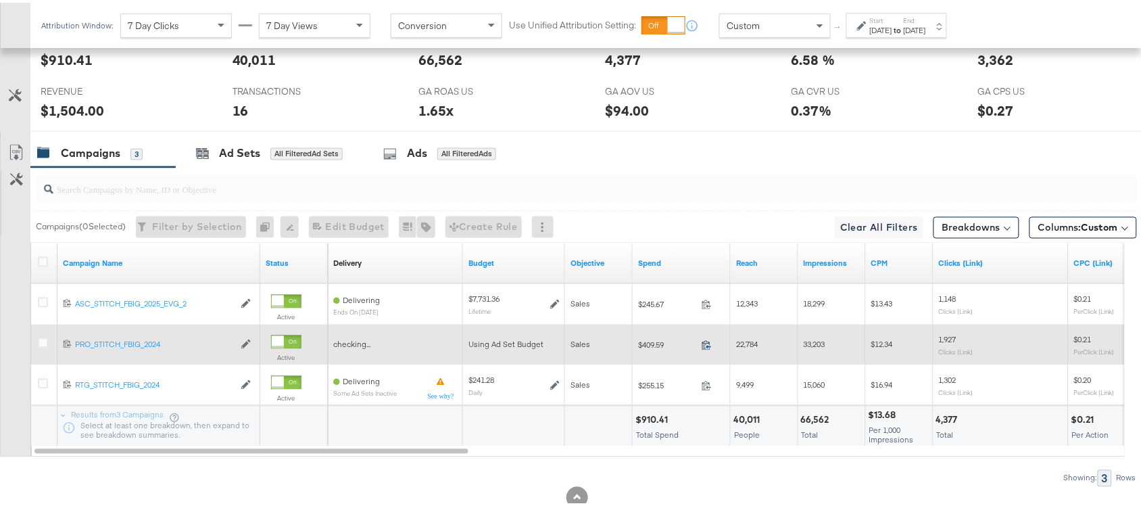
click at [707, 348] on icon at bounding box center [707, 342] width 10 height 10
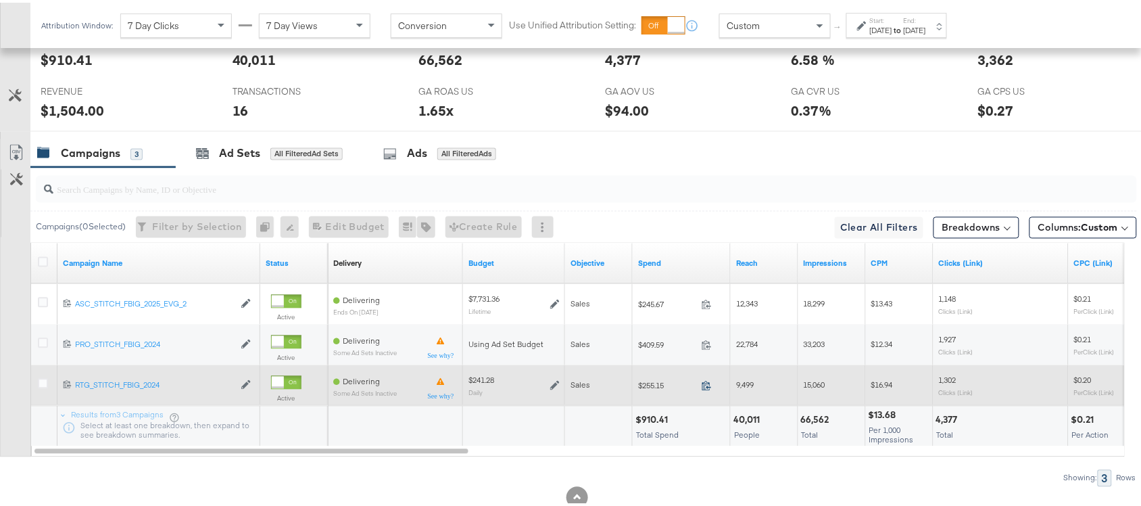
click at [708, 387] on icon at bounding box center [707, 383] width 10 height 10
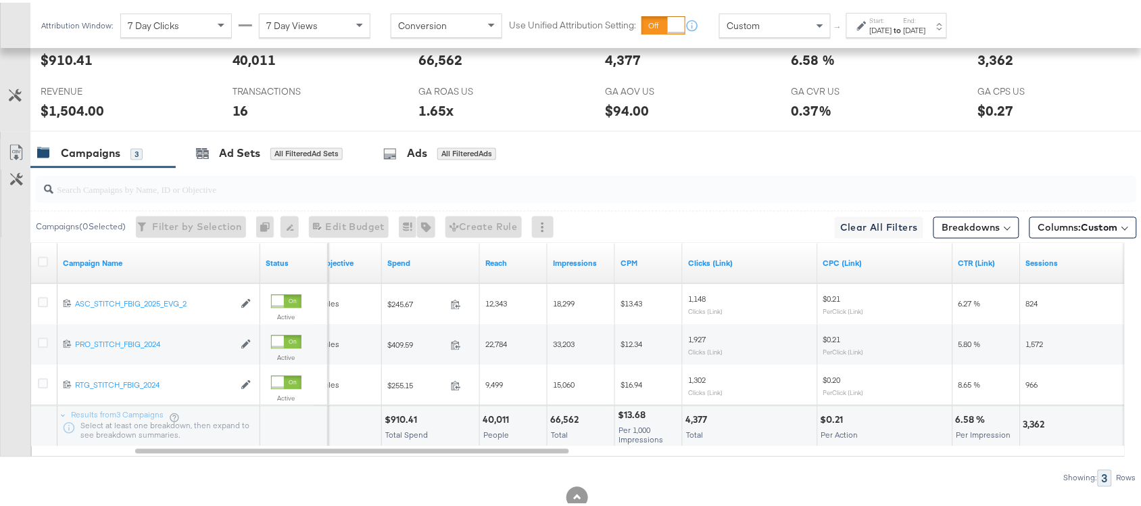
click at [400, 420] on div "$910.41" at bounding box center [403, 417] width 37 height 13
copy div "910.41"
click at [400, 420] on div "$910.41" at bounding box center [403, 417] width 37 height 13
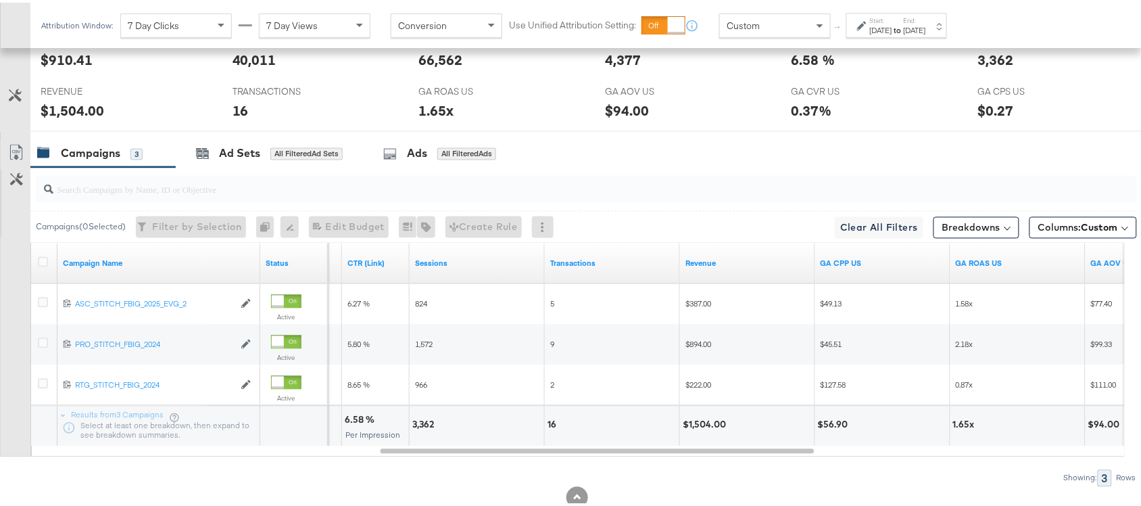
click at [701, 424] on div "$1,504.00" at bounding box center [706, 422] width 47 height 13
copy div "1,504.00"
click at [701, 424] on div "$1,504.00" at bounding box center [706, 422] width 47 height 13
click at [892, 21] on label "Start:" at bounding box center [881, 18] width 22 height 9
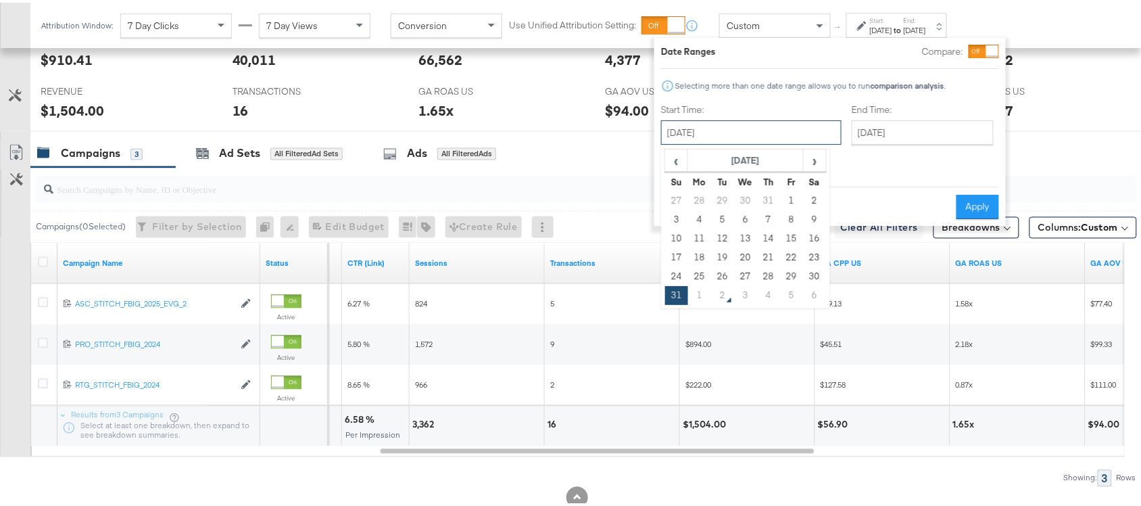
click at [735, 139] on input "[DATE]" at bounding box center [751, 130] width 181 height 24
click at [697, 293] on td "1" at bounding box center [699, 292] width 23 height 19
type input "[DATE]"
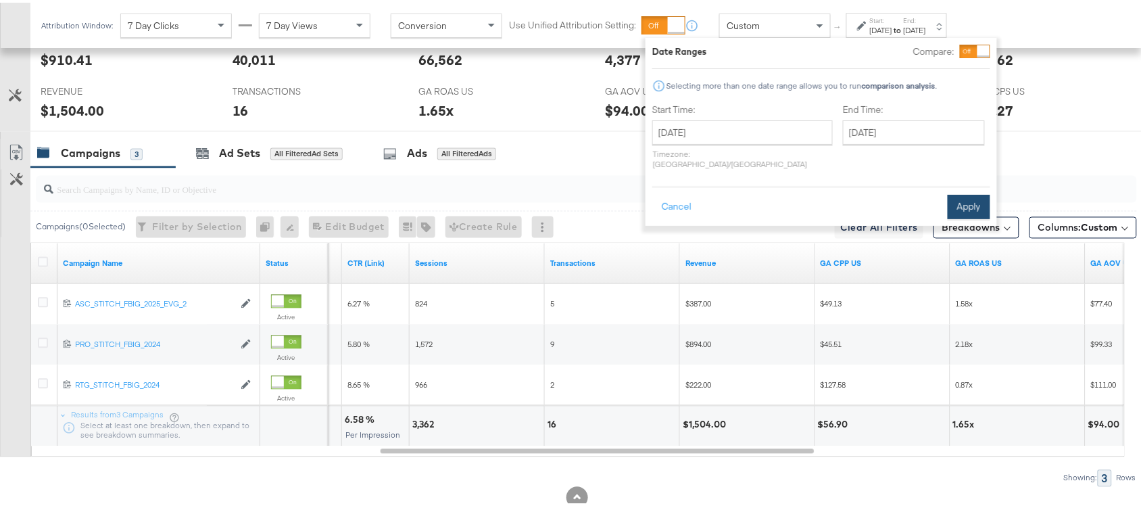
click at [970, 195] on button "Apply" at bounding box center [969, 204] width 43 height 24
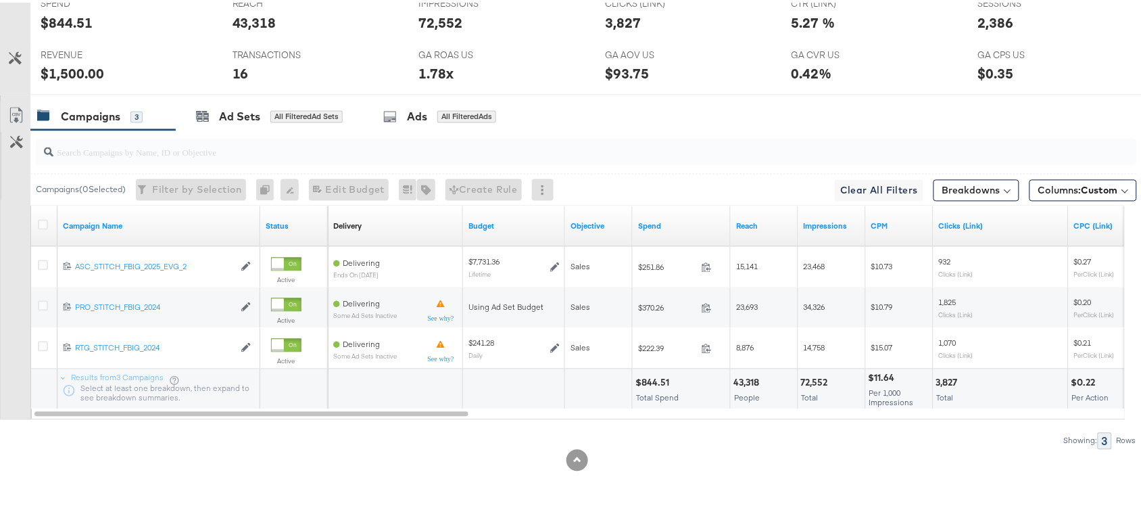
scroll to position [0, 0]
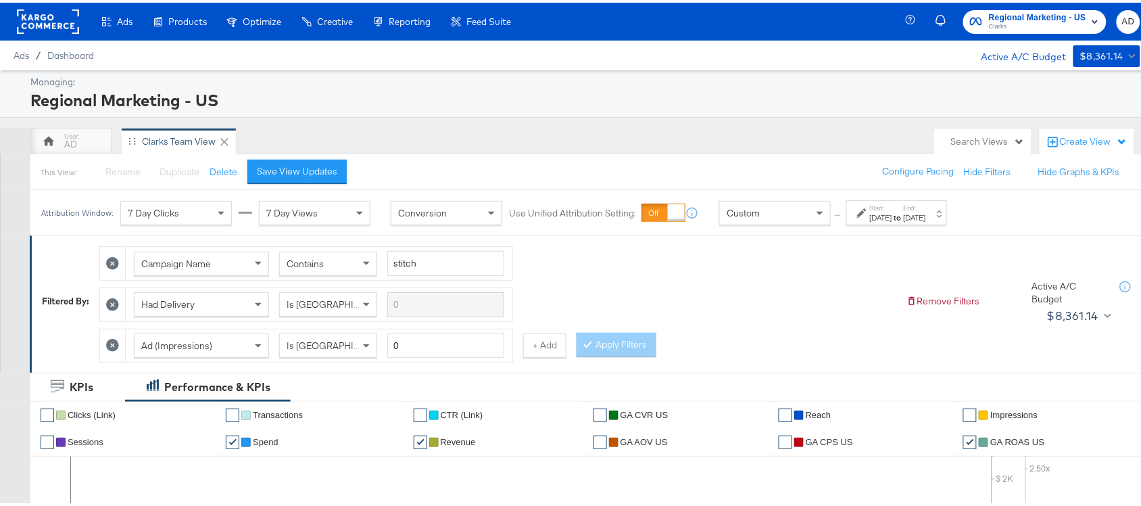
click at [39, 24] on rect at bounding box center [48, 19] width 62 height 24
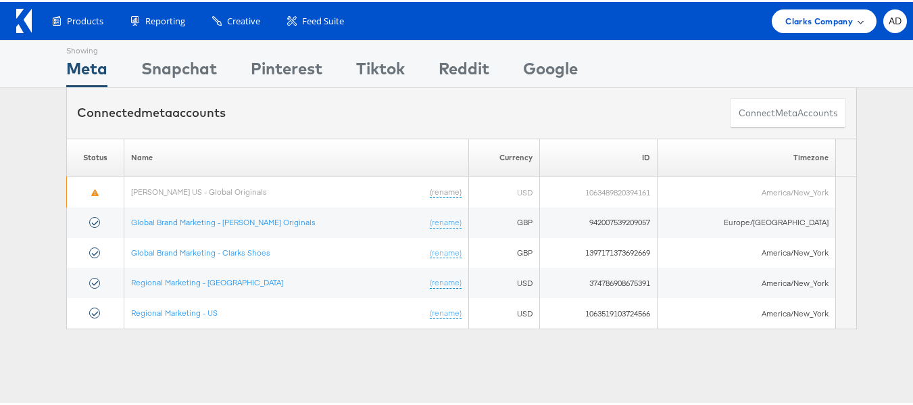
click at [804, 23] on span "Clarks Company" at bounding box center [820, 19] width 68 height 14
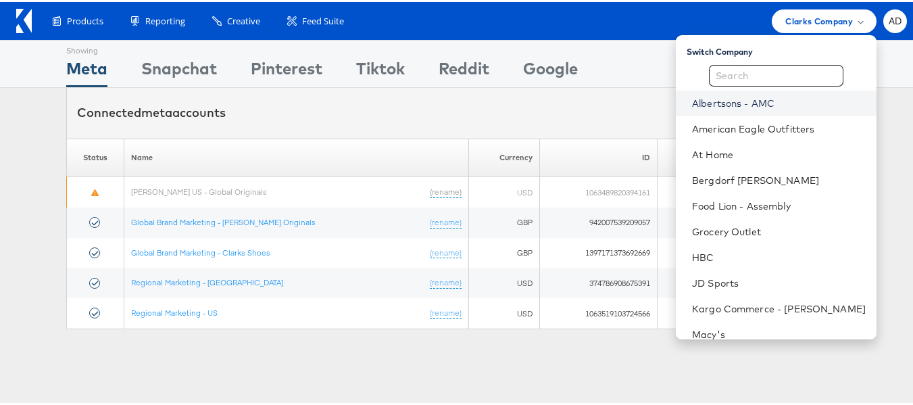
click at [692, 101] on link "Albertsons - AMC" at bounding box center [779, 102] width 174 height 14
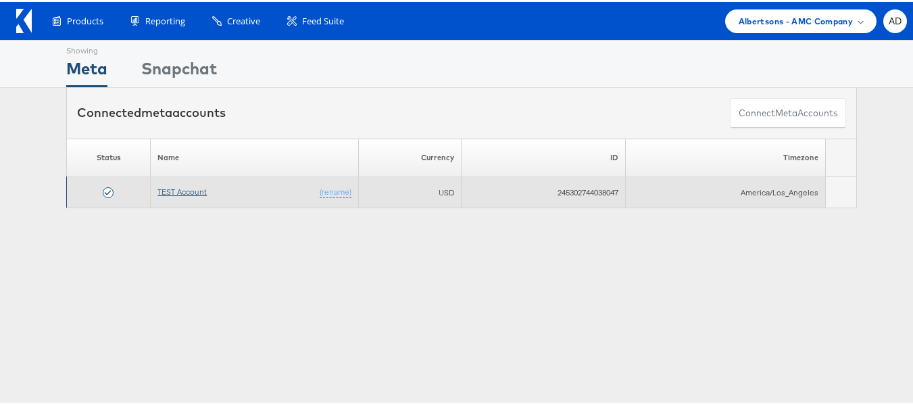
click at [164, 192] on link "TEST Account" at bounding box center [182, 190] width 49 height 10
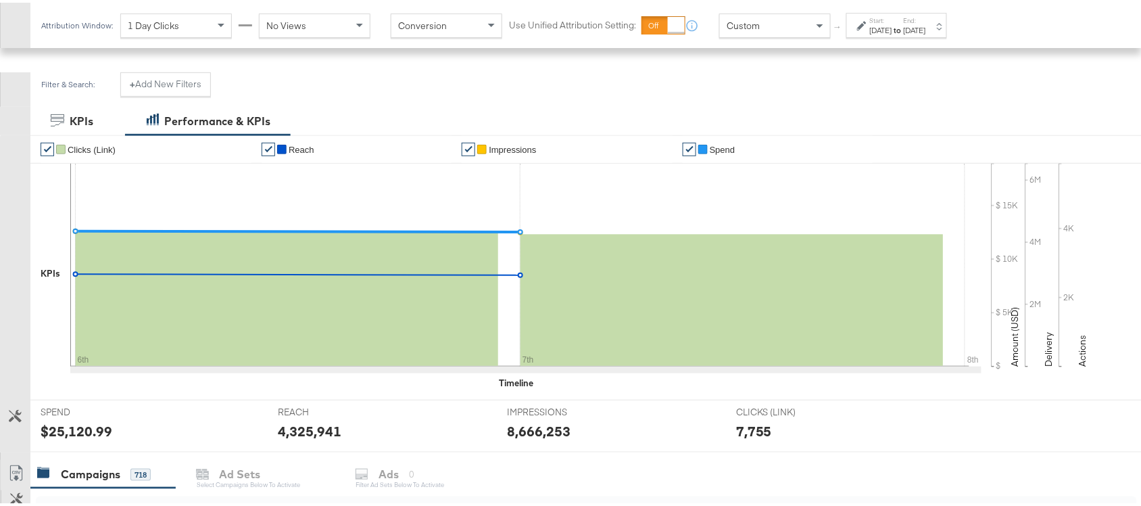
scroll to position [337, 0]
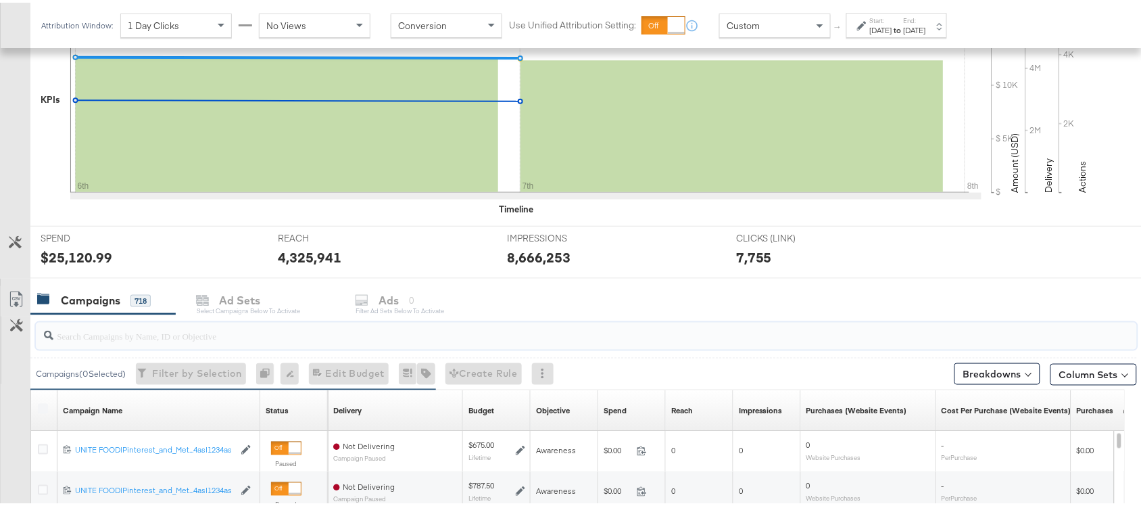
click at [87, 338] on input "search" at bounding box center [545, 327] width 984 height 26
paste input "120230827523830307"
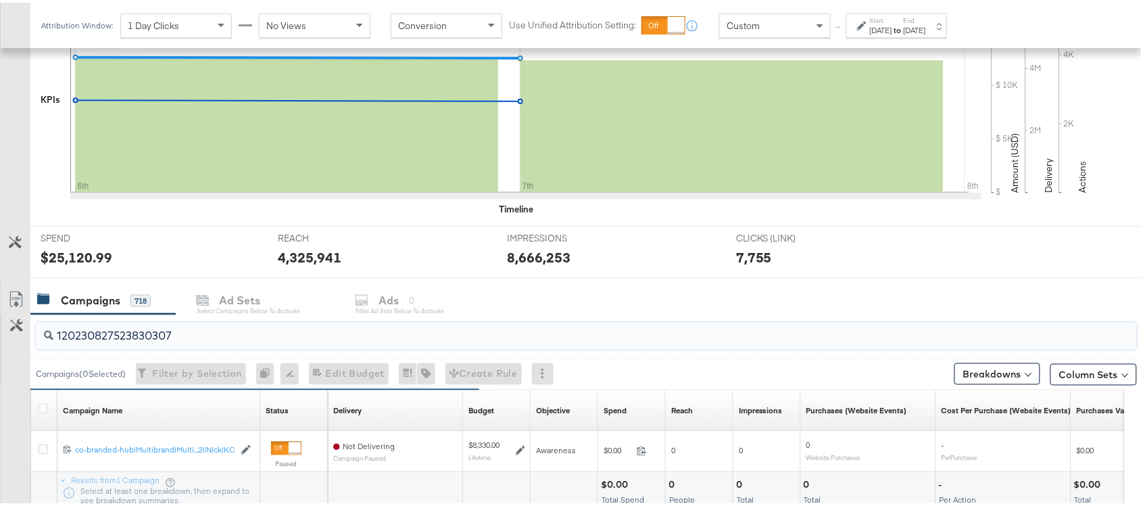
scroll to position [440, 0]
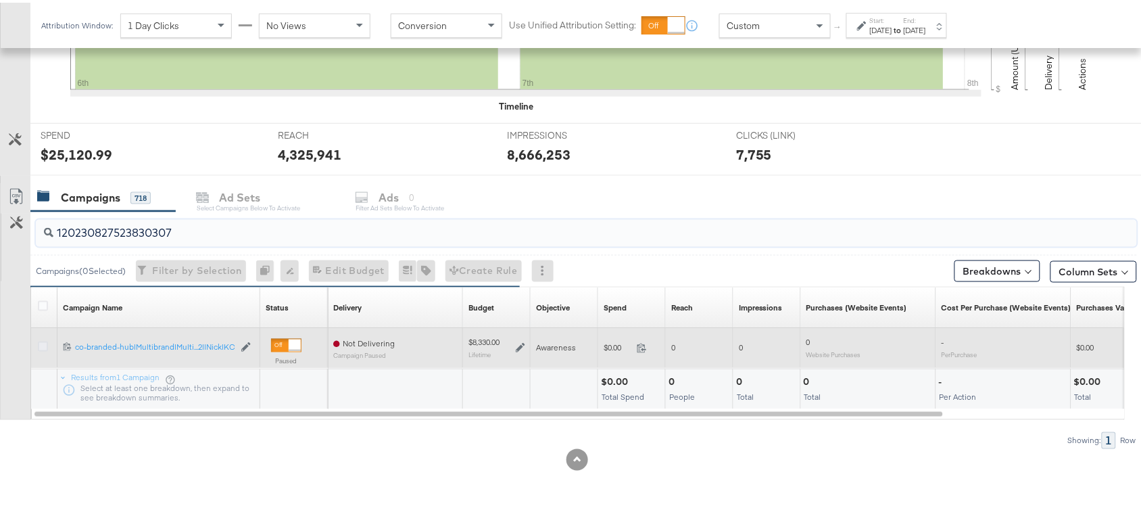
type input "120230827523830307"
click at [42, 345] on icon at bounding box center [43, 344] width 10 height 10
click at [0, 0] on input "checkbox" at bounding box center [0, 0] width 0 height 0
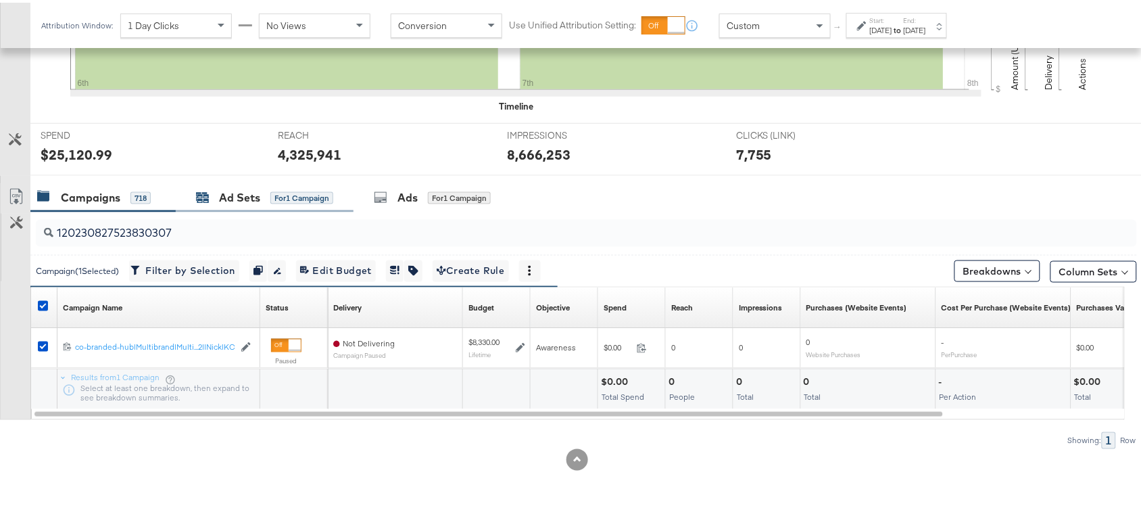
click at [241, 195] on div "Ad Sets" at bounding box center [239, 195] width 41 height 16
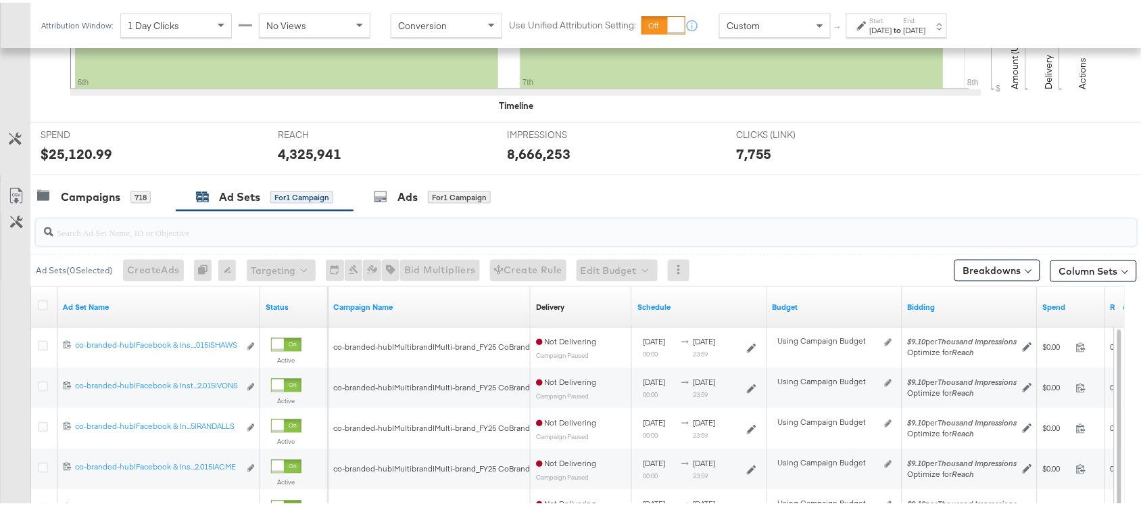
click at [107, 235] on input "search" at bounding box center [545, 224] width 984 height 26
paste input "co-branded-hub|Facebook & Instagram|Social Media|FBIG - Premium Carousel & Prod…"
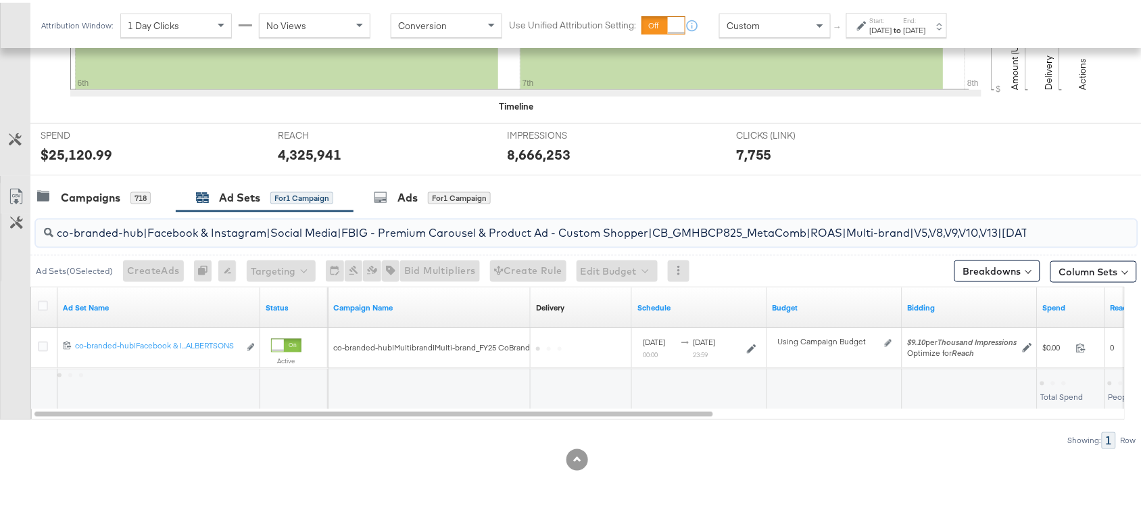
scroll to position [0, 437]
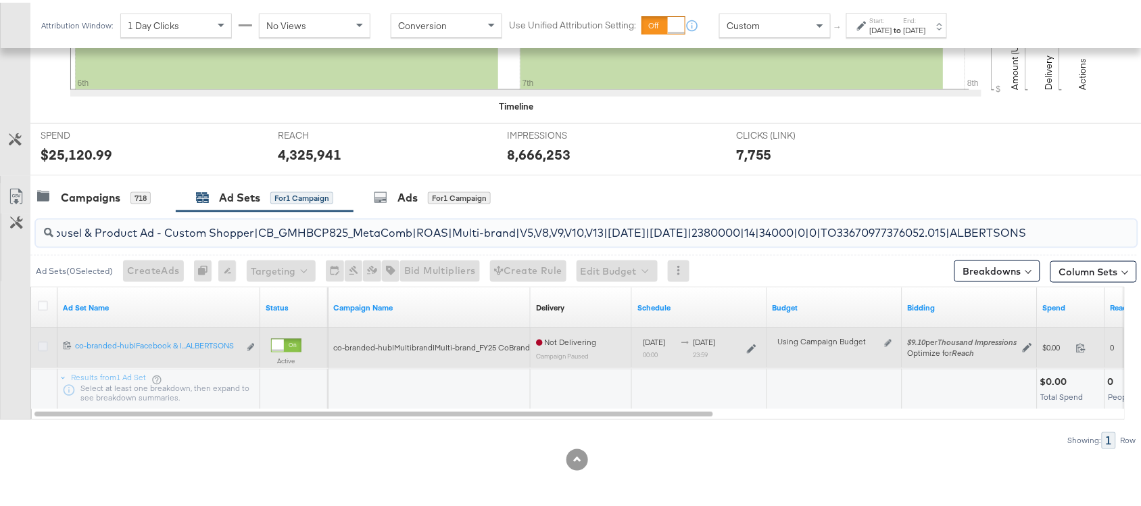
type input "co-branded-hub|Facebook & Instagram|Social Media|FBIG - Premium Carousel & Prod…"
click at [43, 347] on icon at bounding box center [43, 344] width 10 height 10
click at [0, 0] on input "checkbox" at bounding box center [0, 0] width 0 height 0
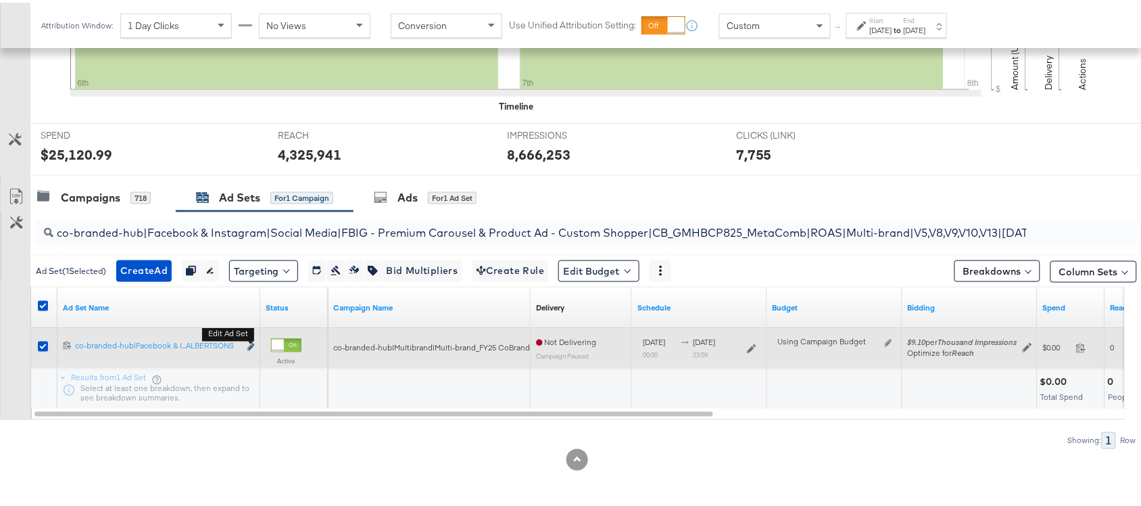
click at [248, 345] on icon "link" at bounding box center [250, 344] width 7 height 7
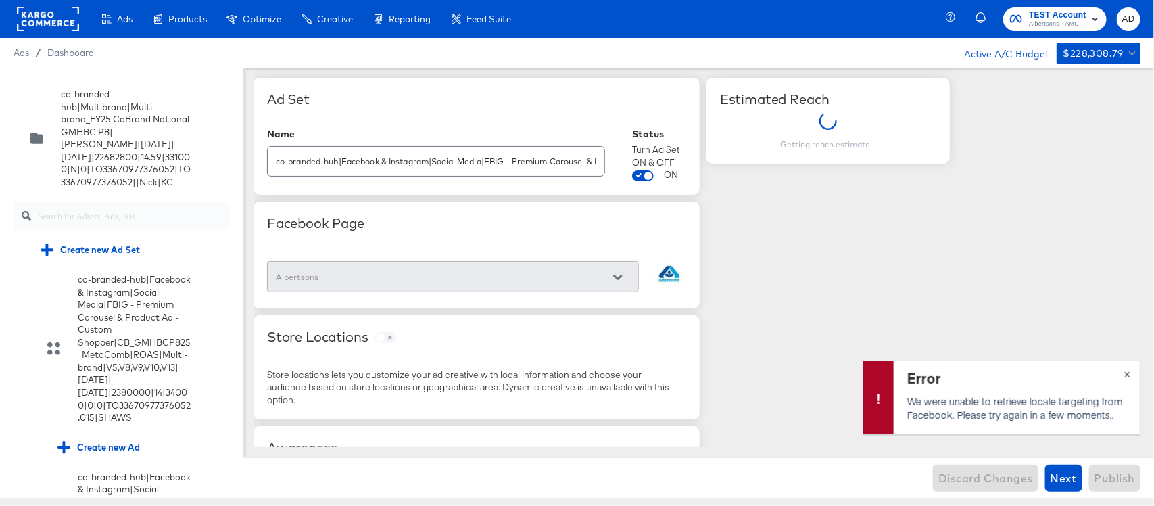
click at [1126, 375] on span "×" at bounding box center [1127, 373] width 6 height 16
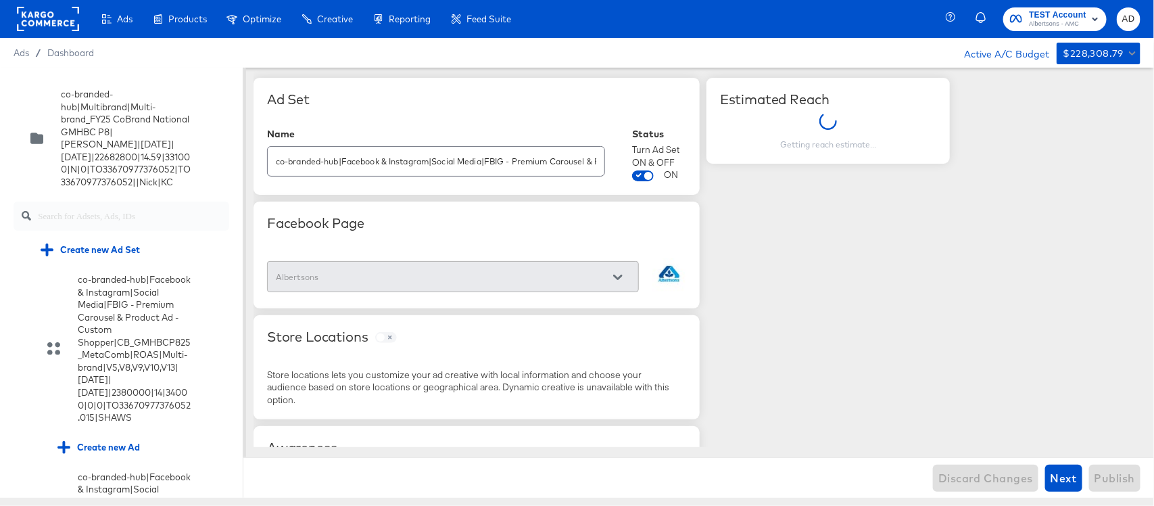
scroll to position [1637, 0]
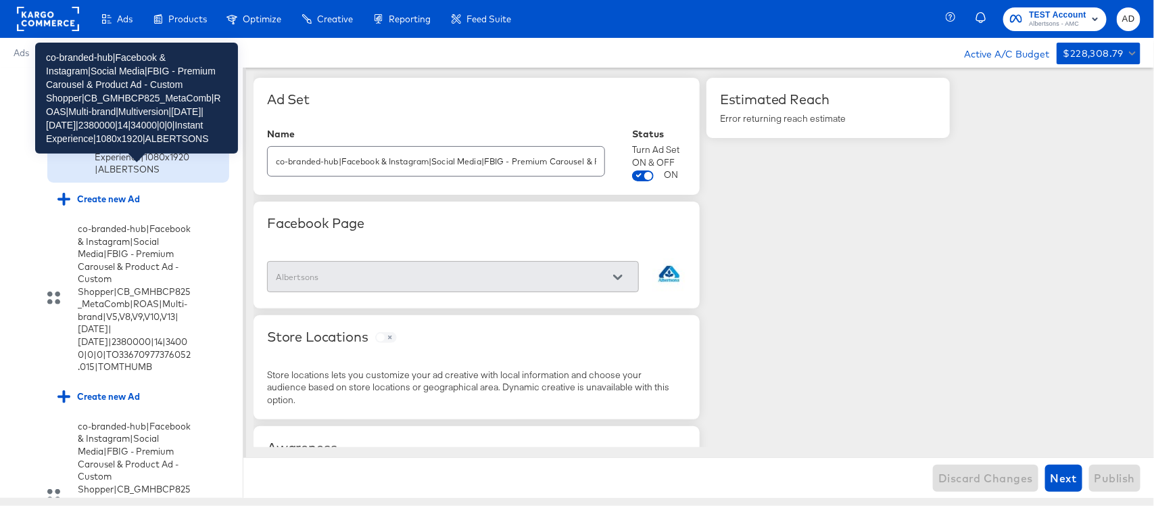
click at [103, 175] on div "co-branded-hub|Facebook & Instagram|Social Media|FBIG - Premium Carousel & Prod…" at bounding box center [143, 81] width 97 height 188
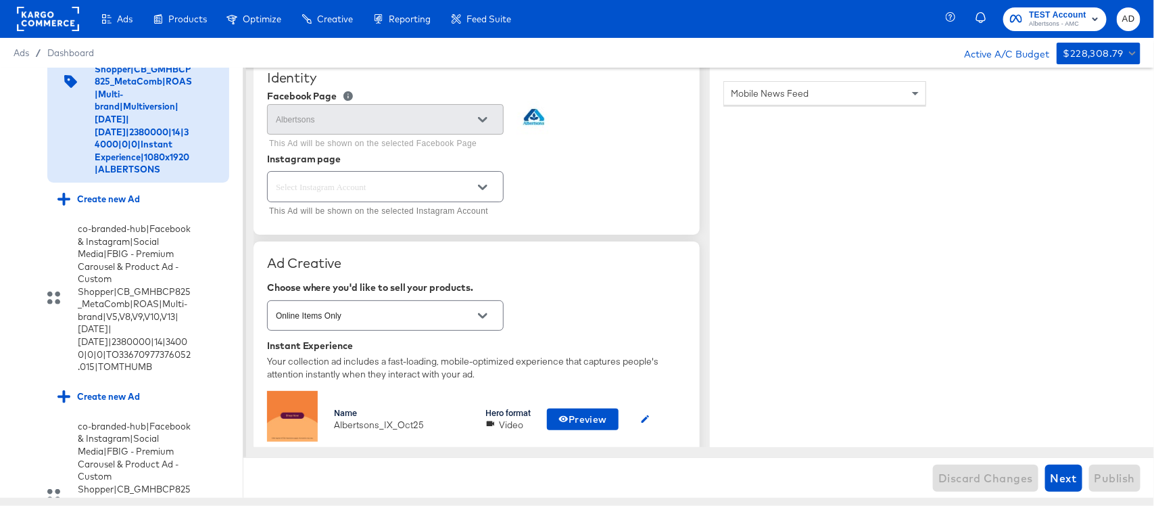
scroll to position [128, 0]
click at [480, 189] on icon "Open" at bounding box center [482, 185] width 9 height 9
click at [576, 163] on div "Instagram page" at bounding box center [476, 157] width 419 height 11
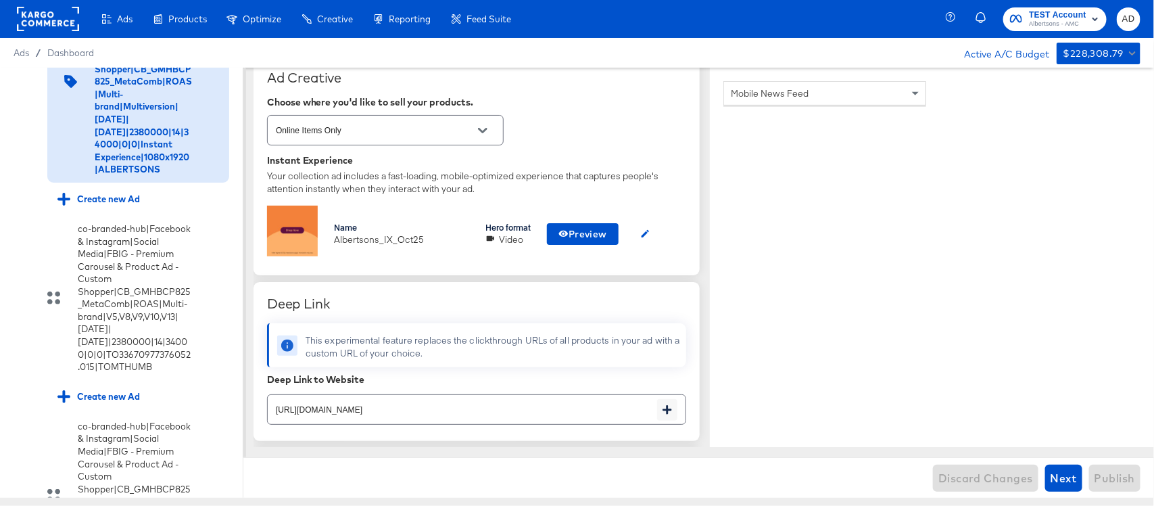
scroll to position [322, 0]
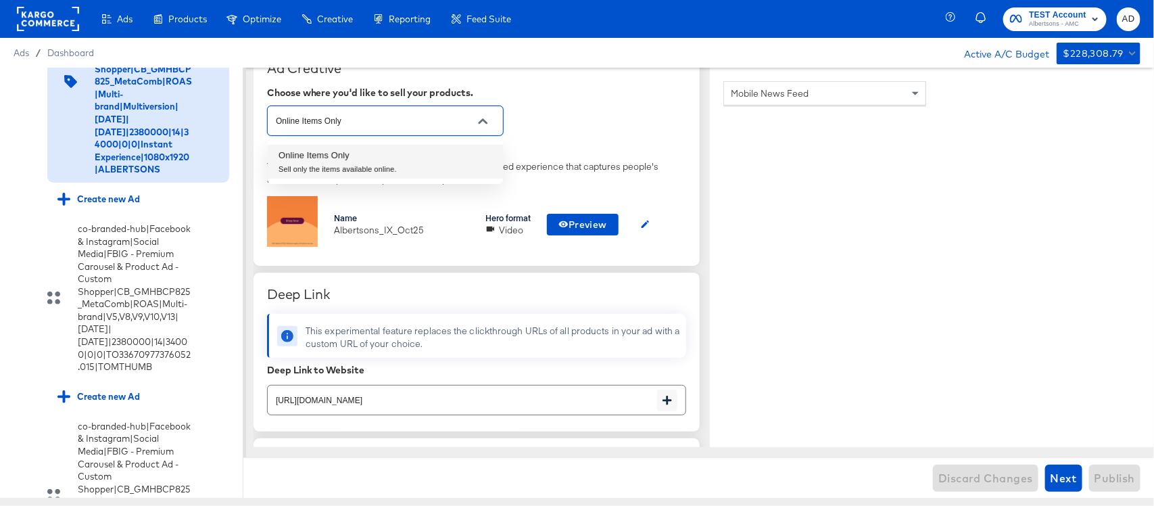
click at [444, 125] on input "Online Items Only" at bounding box center [375, 122] width 204 height 16
click at [492, 127] on div at bounding box center [483, 121] width 28 height 20
click at [480, 122] on icon "Close" at bounding box center [482, 120] width 9 height 5
click at [484, 122] on icon "Open" at bounding box center [482, 120] width 9 height 5
click at [608, 116] on div "Online Items Only" at bounding box center [476, 121] width 419 height 36
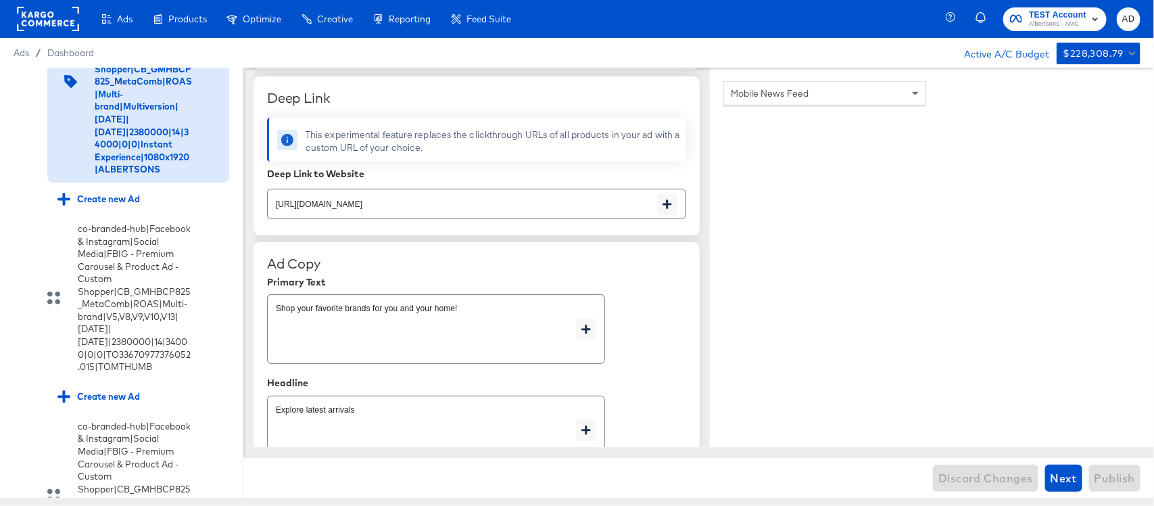
scroll to position [604, 0]
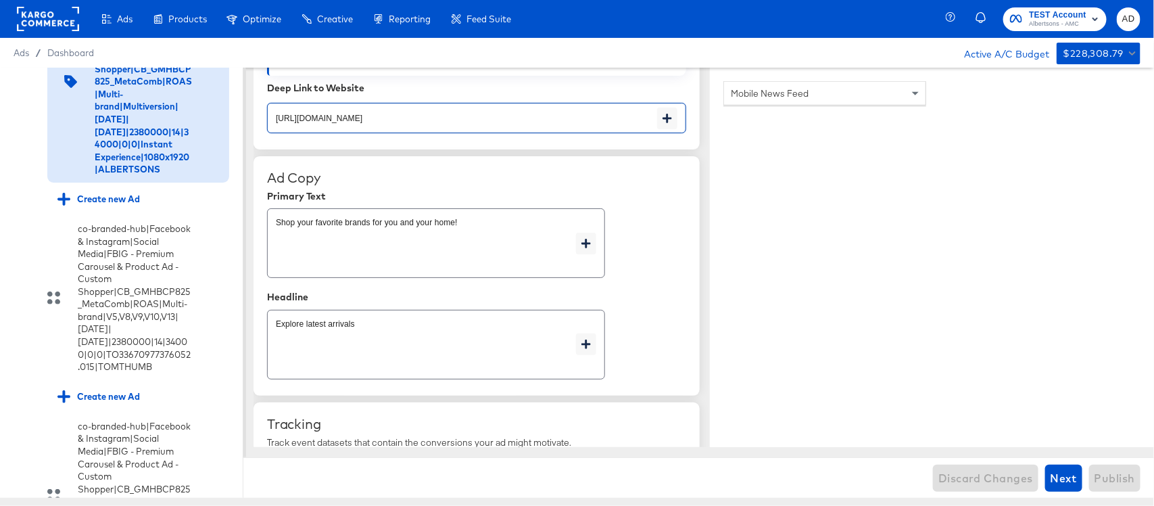
click at [362, 126] on input "https://www.albertsons.com/order/personal-care-essentials.html" at bounding box center [462, 112] width 389 height 29
type textarea "x"
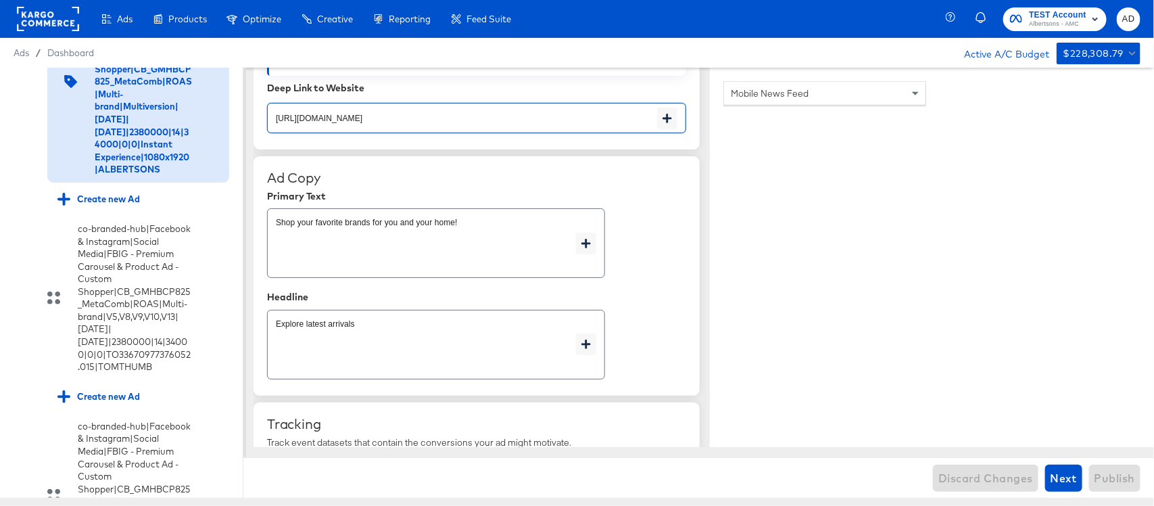
type textarea "x"
click at [665, 177] on div "Ad Copy" at bounding box center [476, 178] width 419 height 16
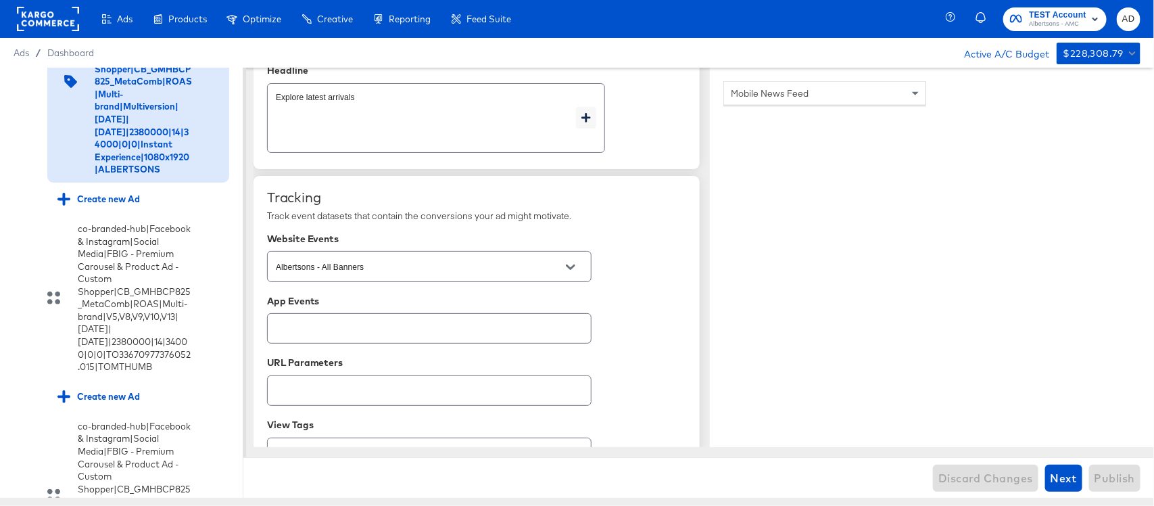
scroll to position [925, 0]
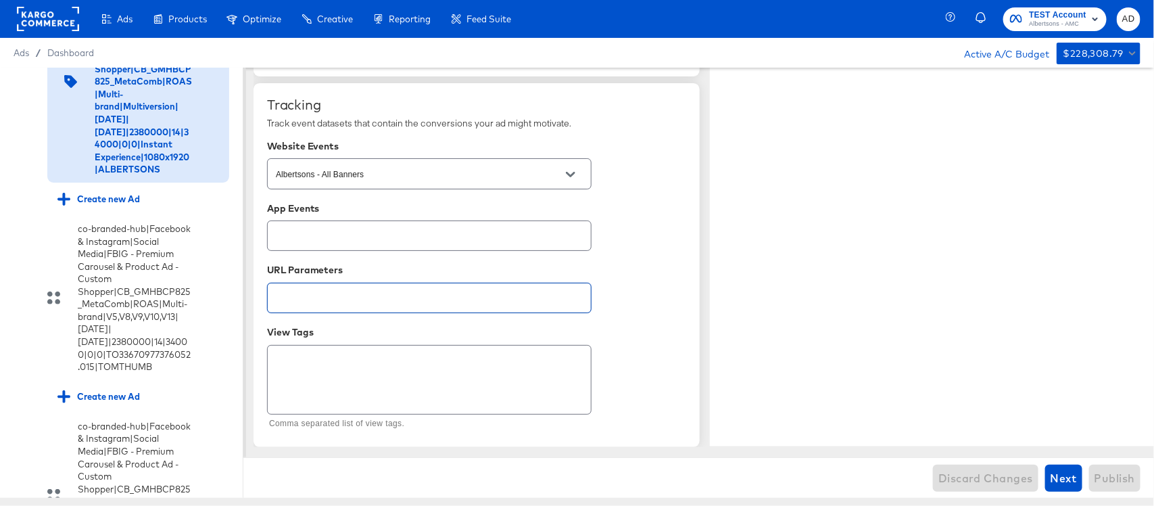
click at [470, 294] on input "text" at bounding box center [429, 292] width 323 height 29
type textarea "x"
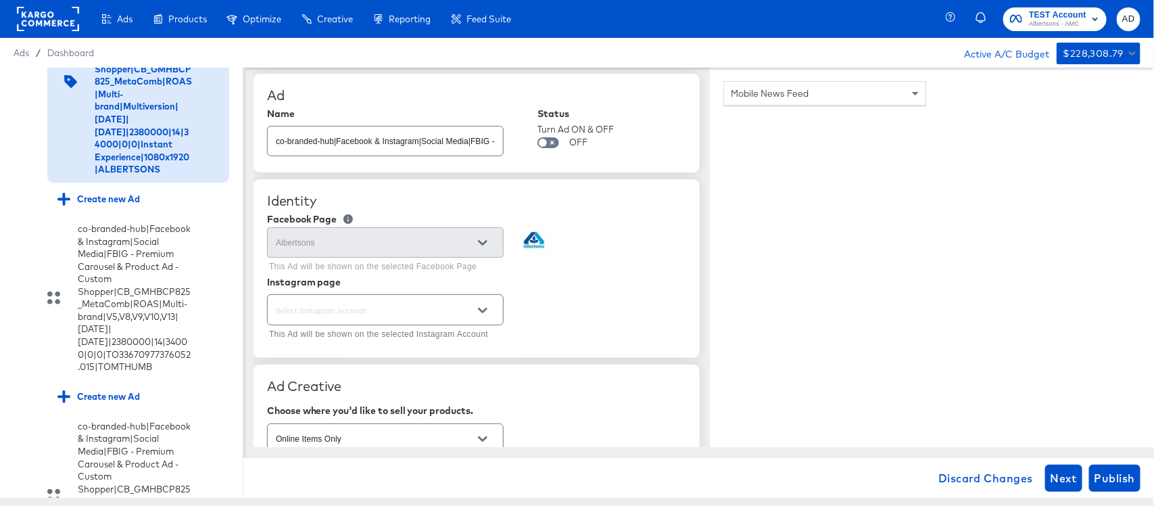
scroll to position [0, 0]
type textarea "x"
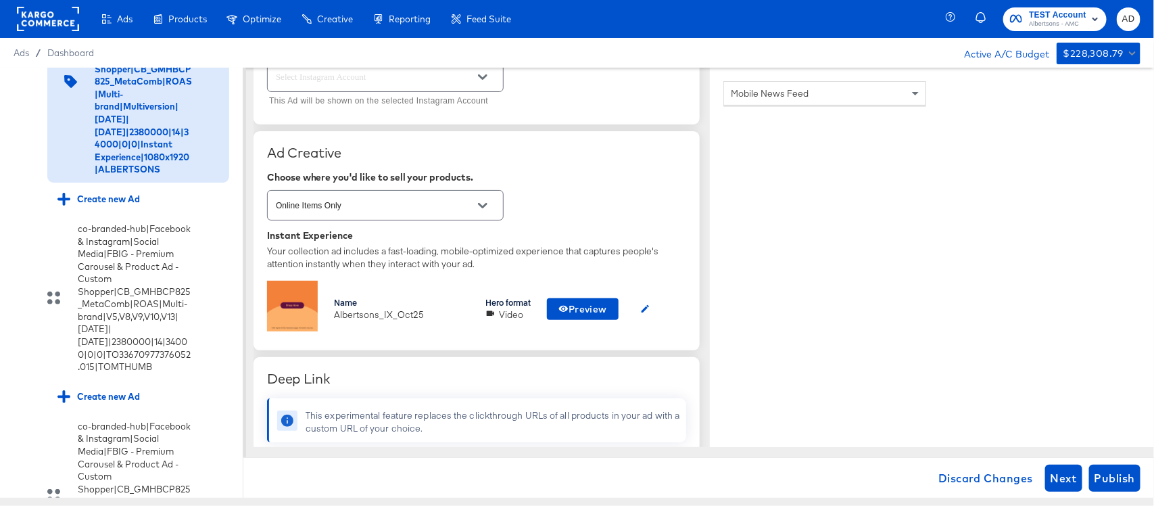
scroll to position [17, 0]
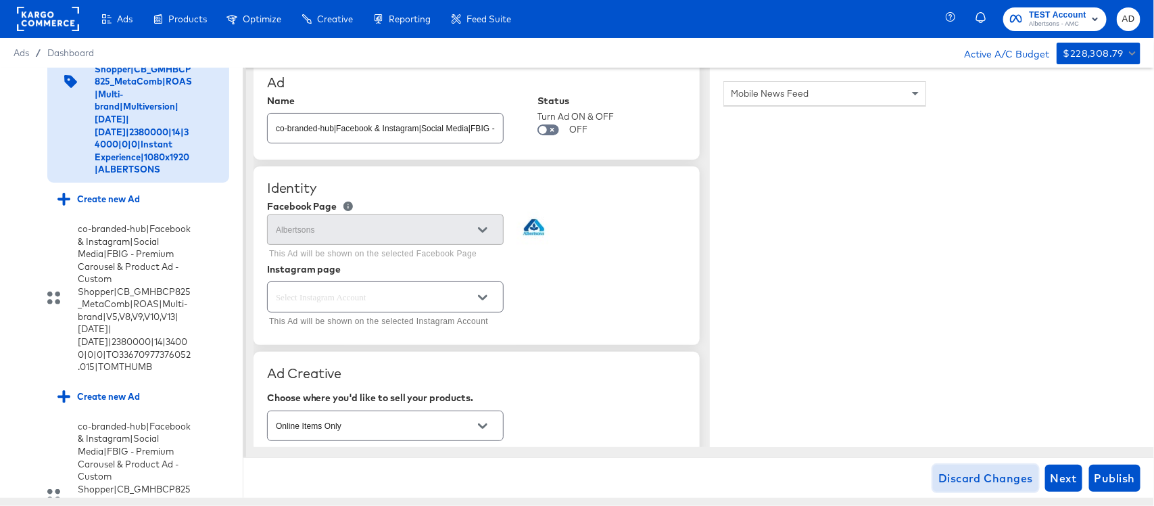
type textarea "x"
click at [969, 477] on span "Discard Changes" at bounding box center [985, 478] width 95 height 19
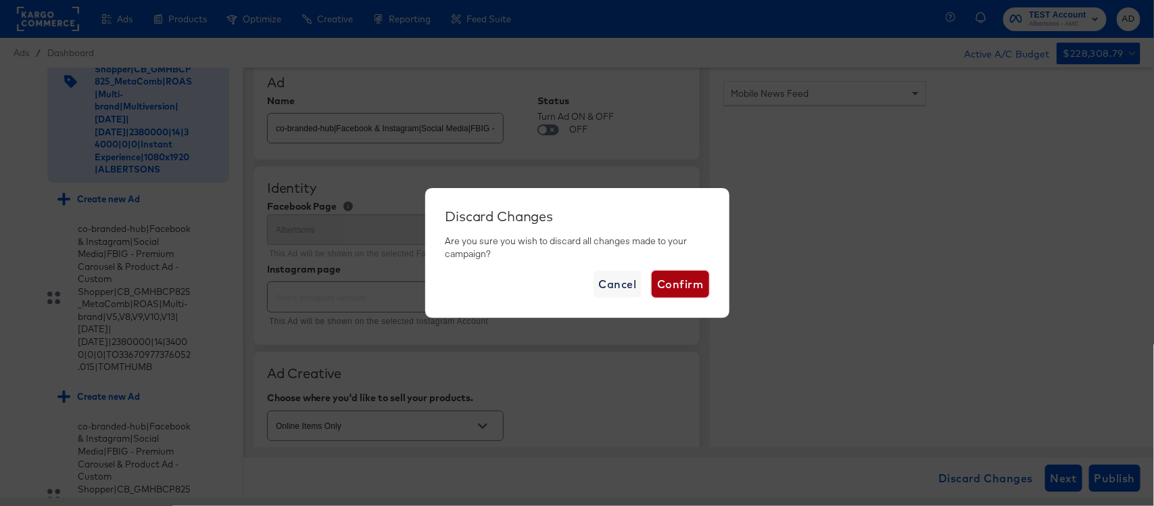
click at [670, 284] on span "Confirm" at bounding box center [680, 283] width 46 height 19
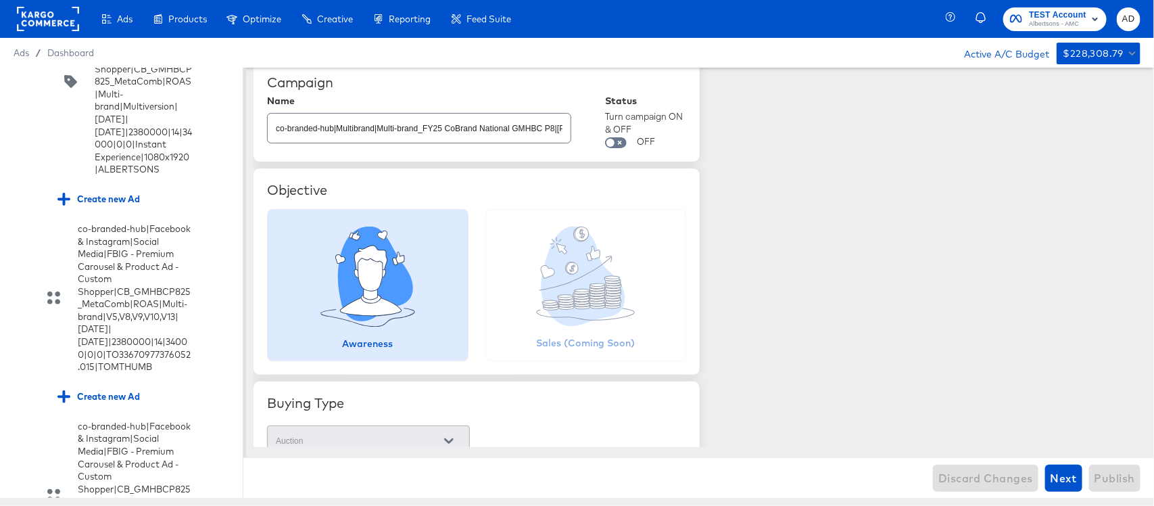
click at [16, 19] on div "Ads Products Optimize Creative Reporting Feed Suite" at bounding box center [260, 19] width 521 height 38
click at [51, 26] on rect at bounding box center [48, 19] width 62 height 24
